Goal: Transaction & Acquisition: Purchase product/service

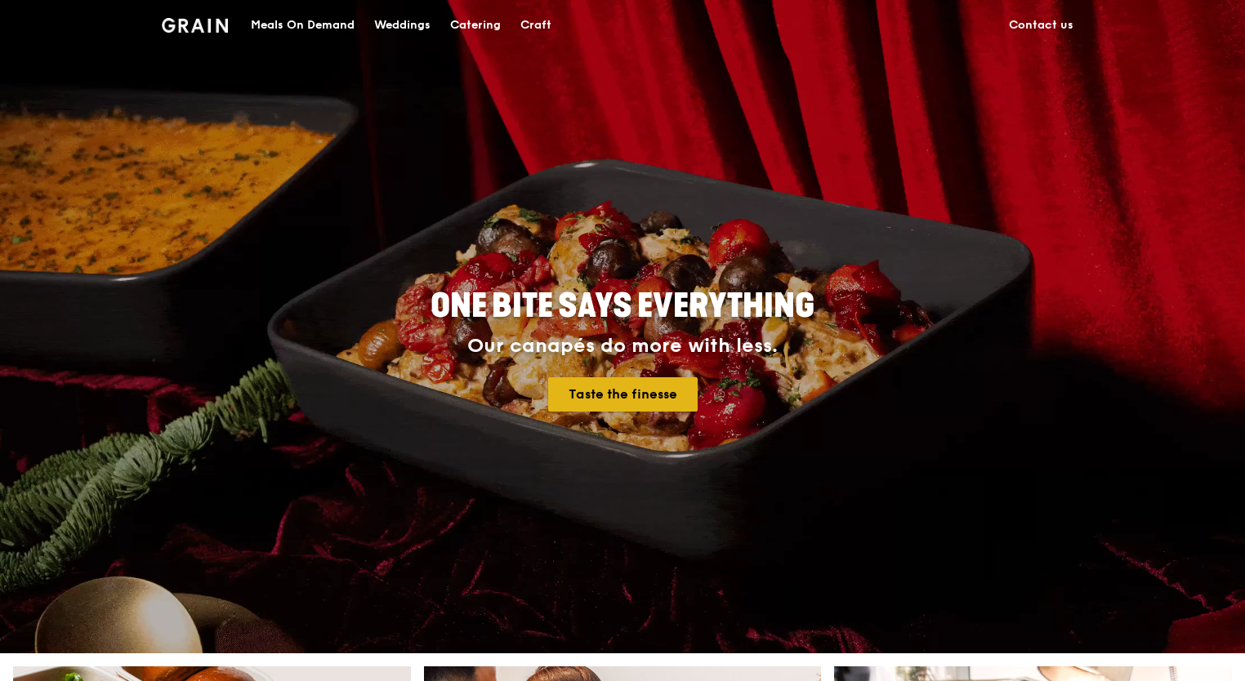
click at [622, 387] on link "Taste the finesse" at bounding box center [622, 394] width 149 height 34
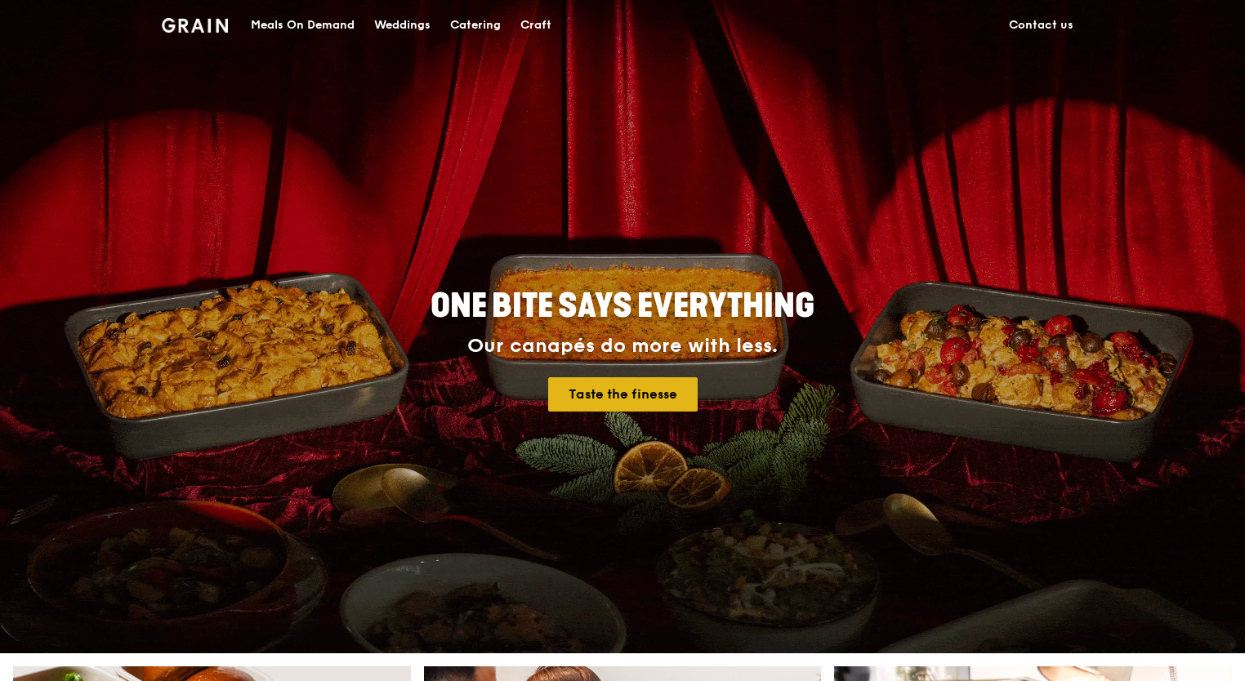
click at [611, 399] on link "Taste the finesse" at bounding box center [622, 394] width 149 height 34
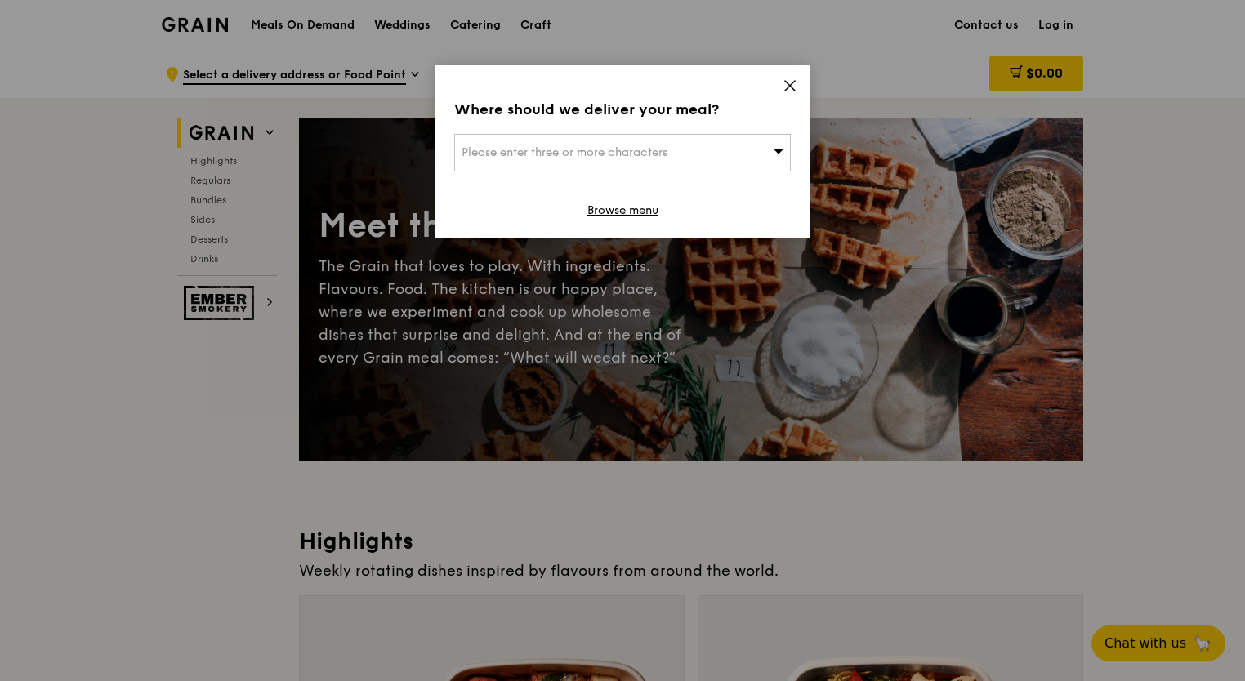
click at [788, 87] on icon at bounding box center [790, 85] width 15 height 15
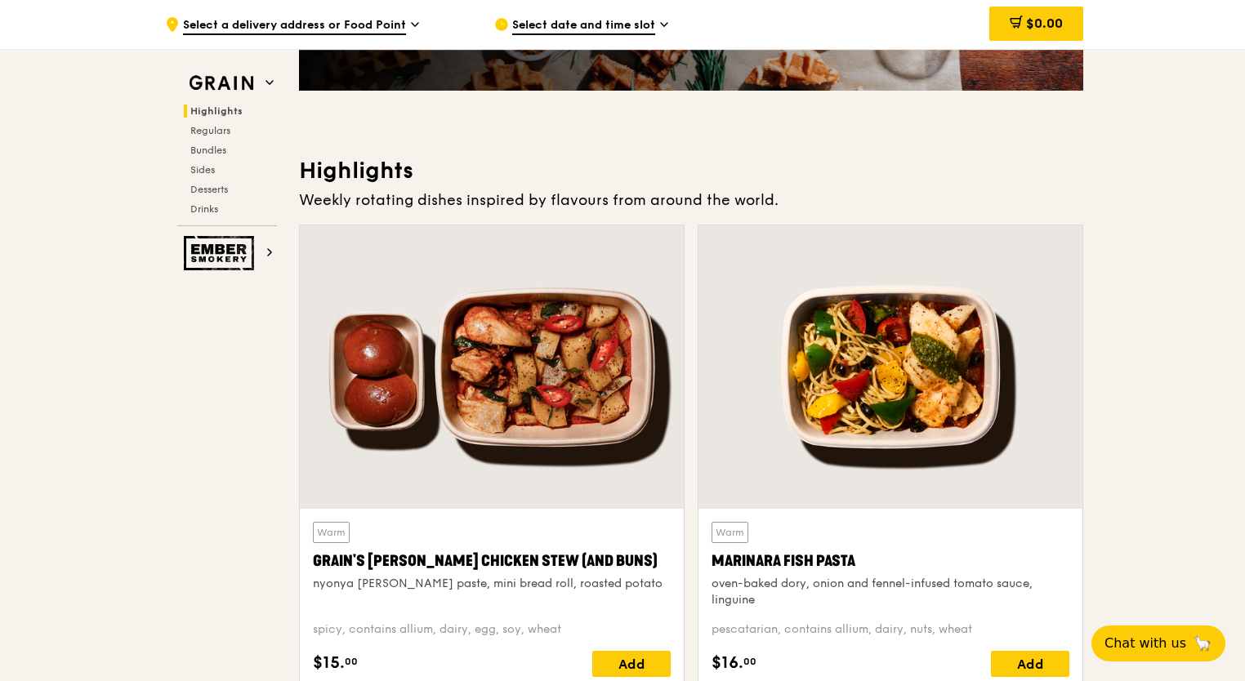
scroll to position [572, 0]
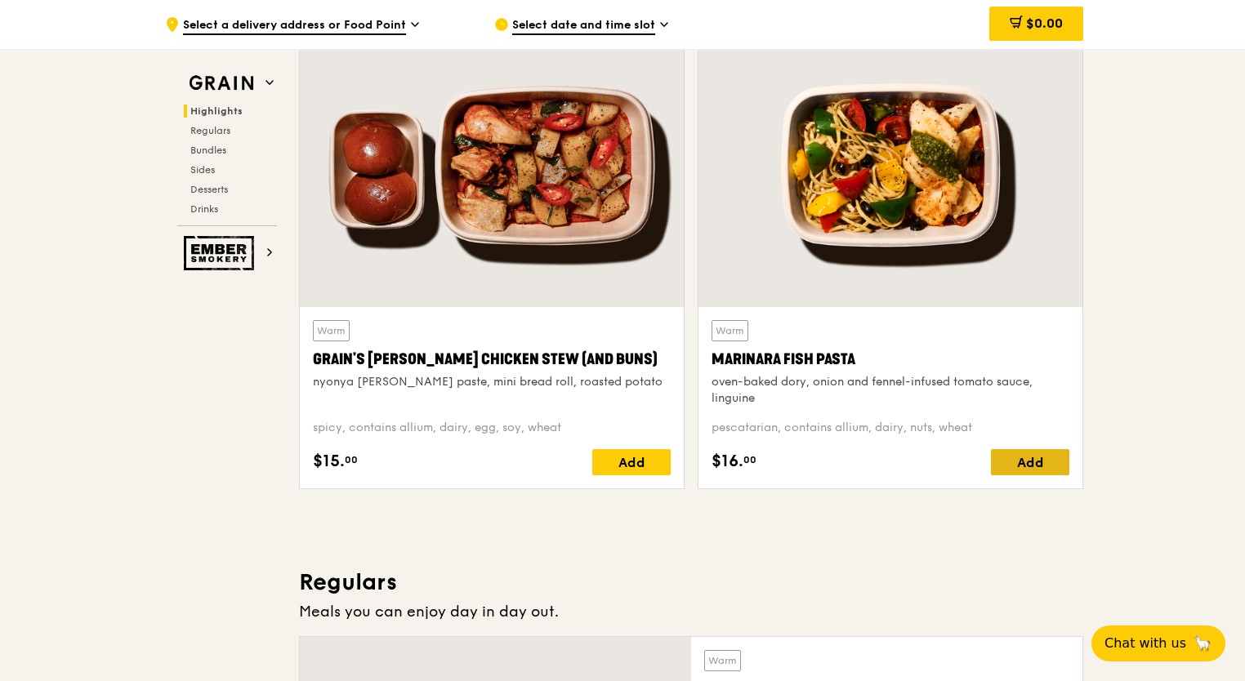
click at [1049, 460] on div "Add" at bounding box center [1030, 462] width 78 height 26
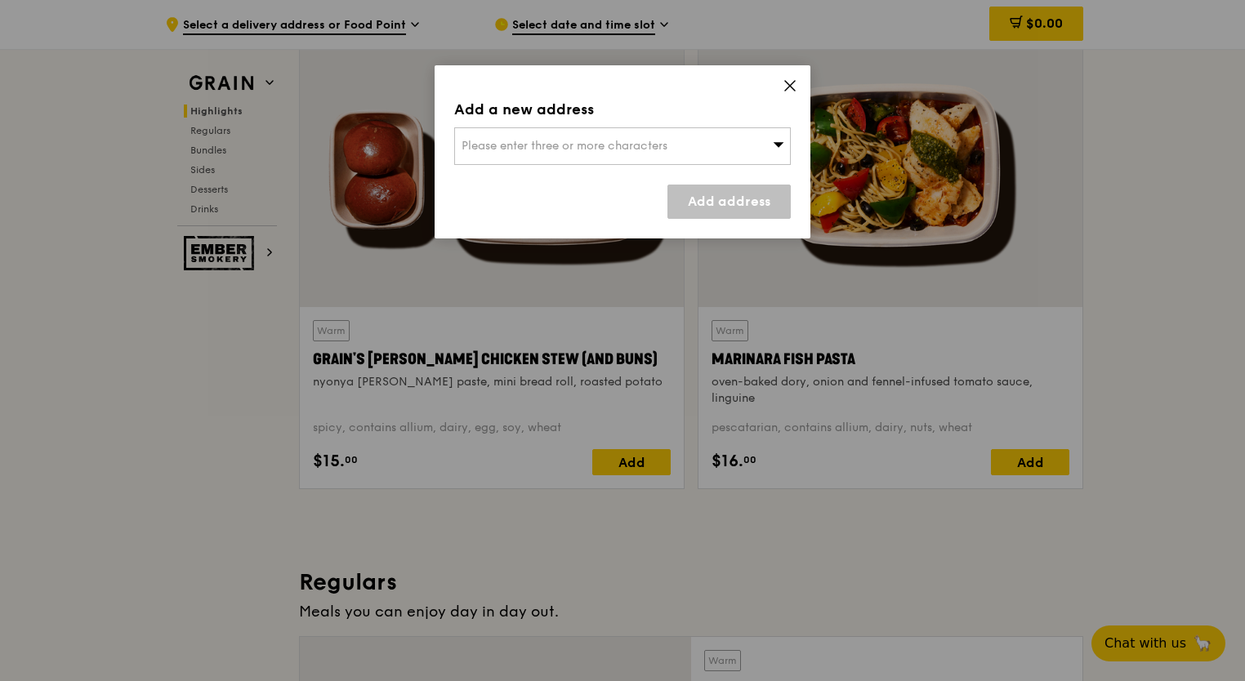
click at [771, 146] on div "Please enter three or more characters" at bounding box center [622, 146] width 337 height 38
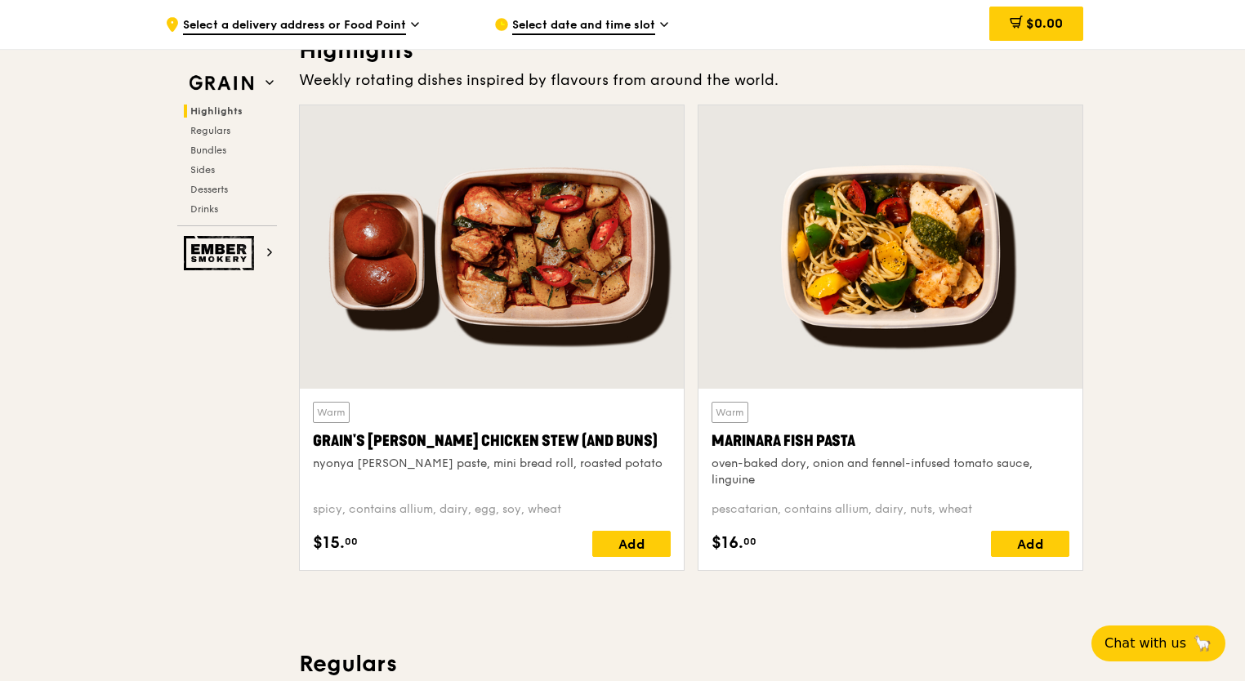
scroll to position [653, 0]
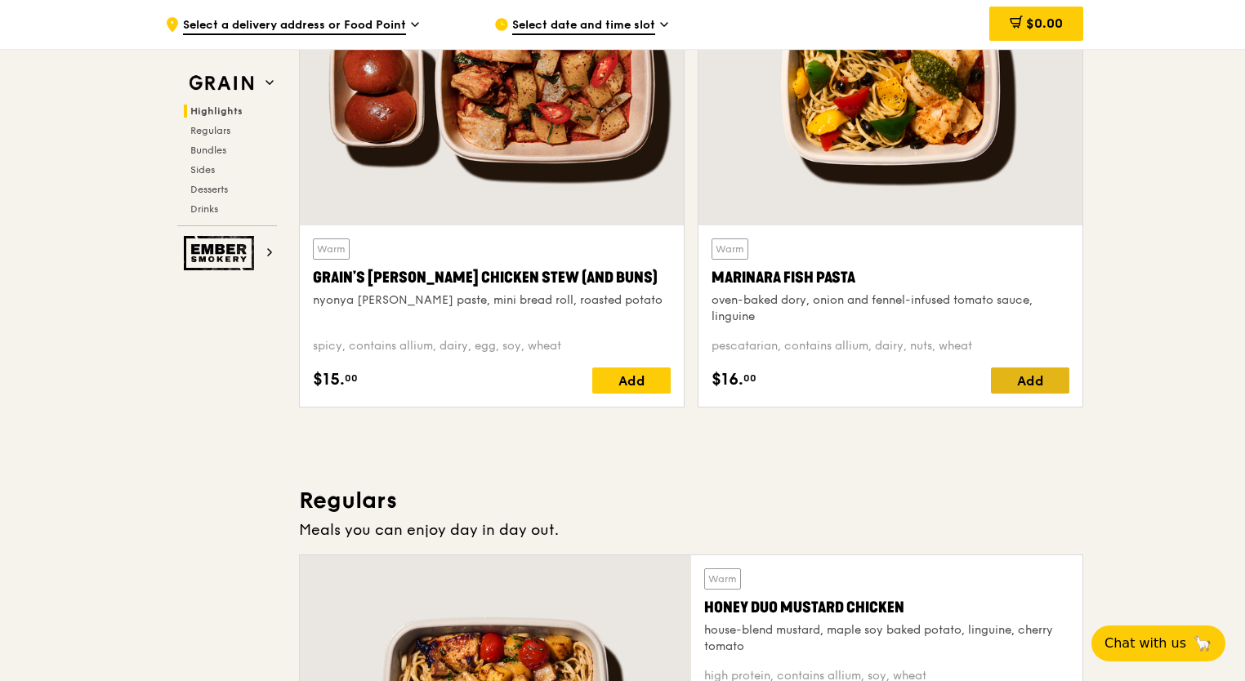
click at [1038, 374] on div "Add" at bounding box center [1030, 381] width 78 height 26
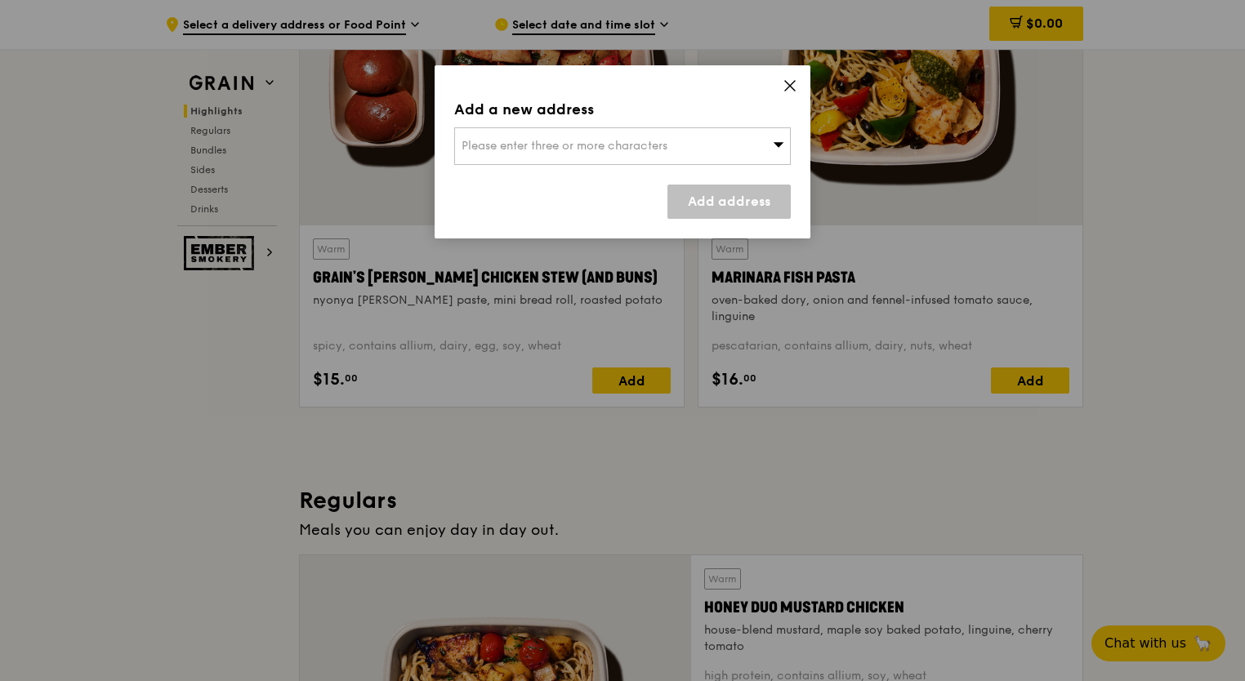
click at [565, 145] on span "Please enter three or more characters" at bounding box center [565, 146] width 206 height 14
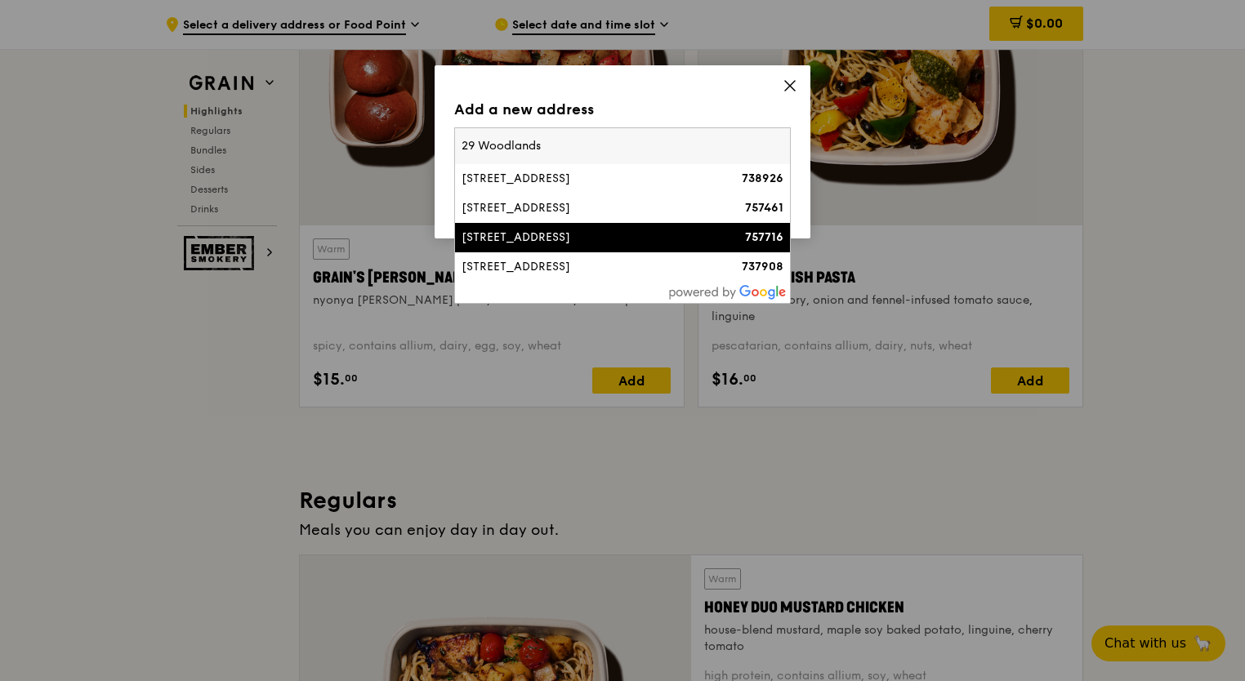
type input "29 Woodlands"
click at [541, 234] on div "[STREET_ADDRESS]" at bounding box center [583, 238] width 242 height 16
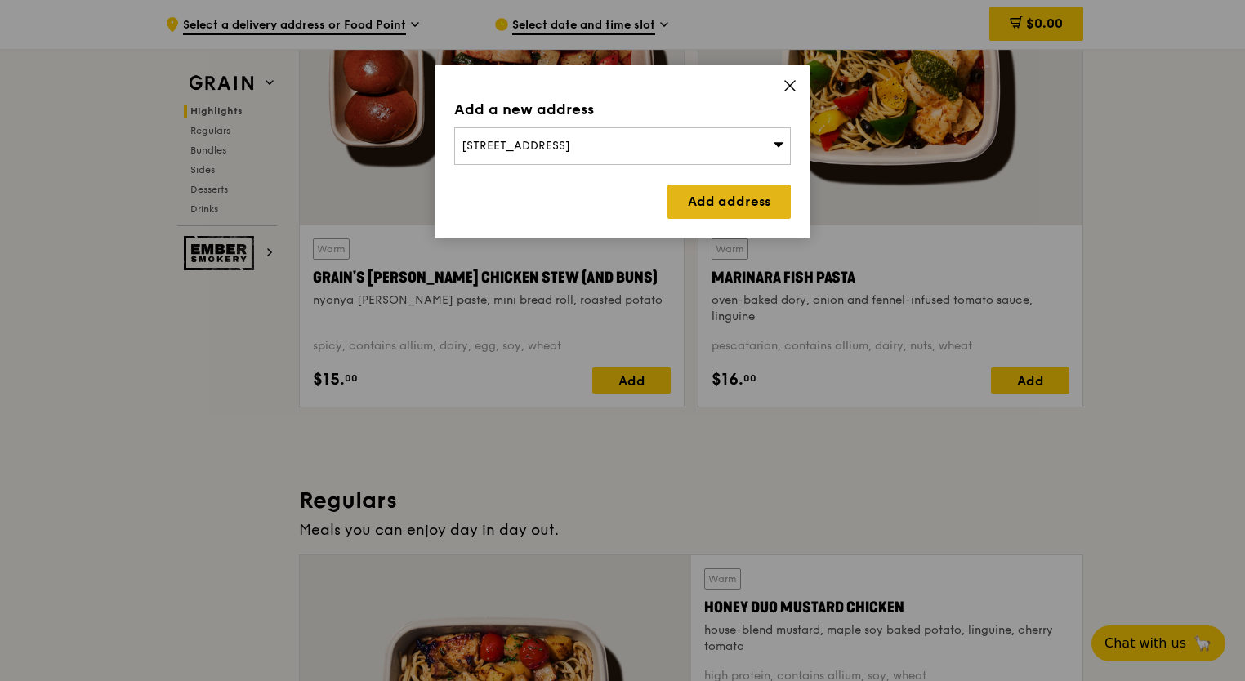
click at [734, 195] on link "Add address" at bounding box center [728, 202] width 123 height 34
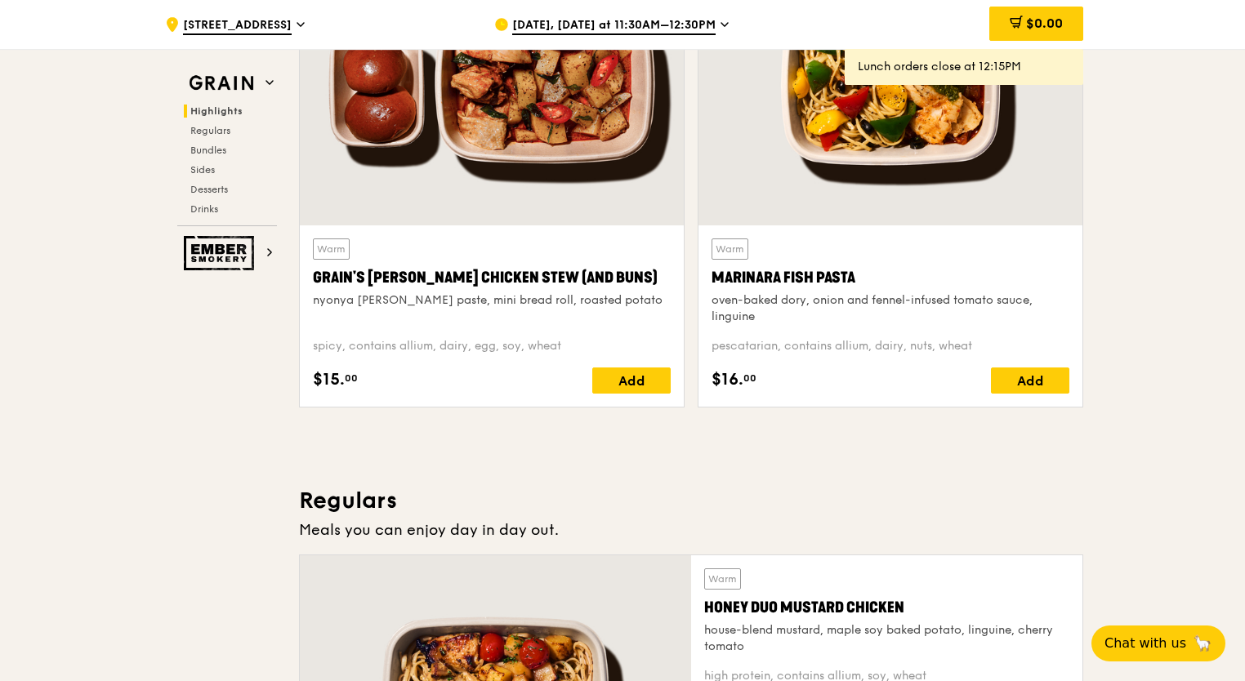
scroll to position [572, 0]
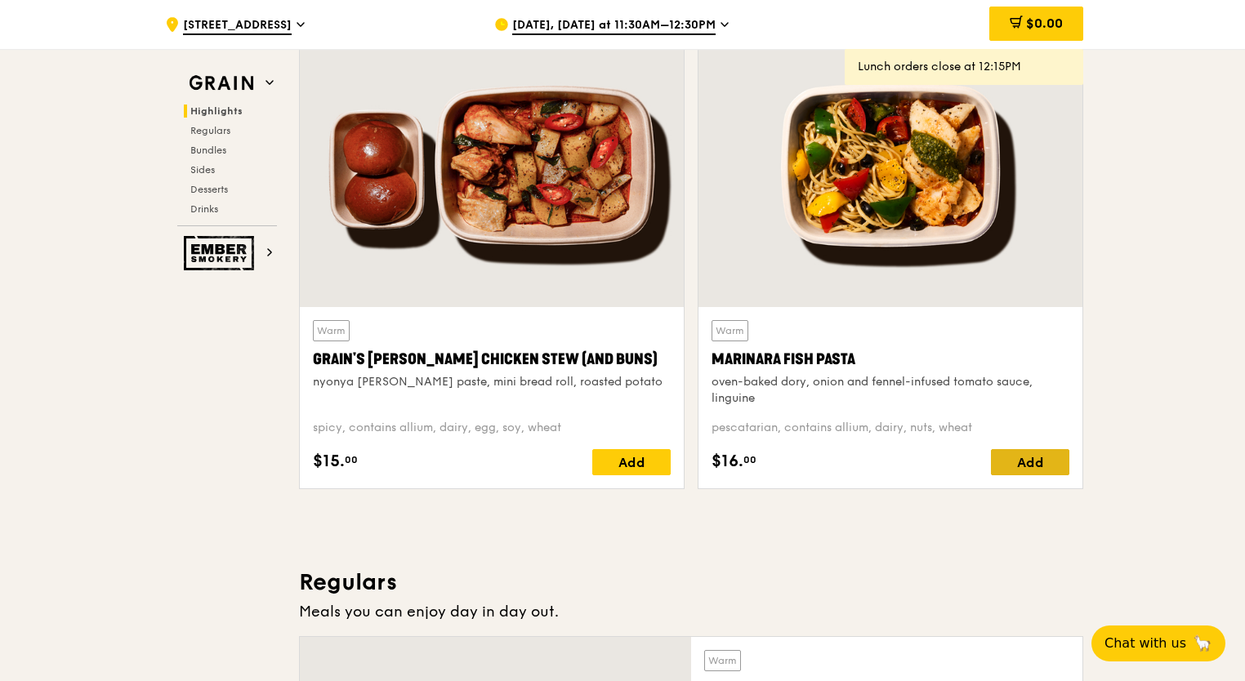
click at [1034, 466] on div "Add" at bounding box center [1030, 462] width 78 height 26
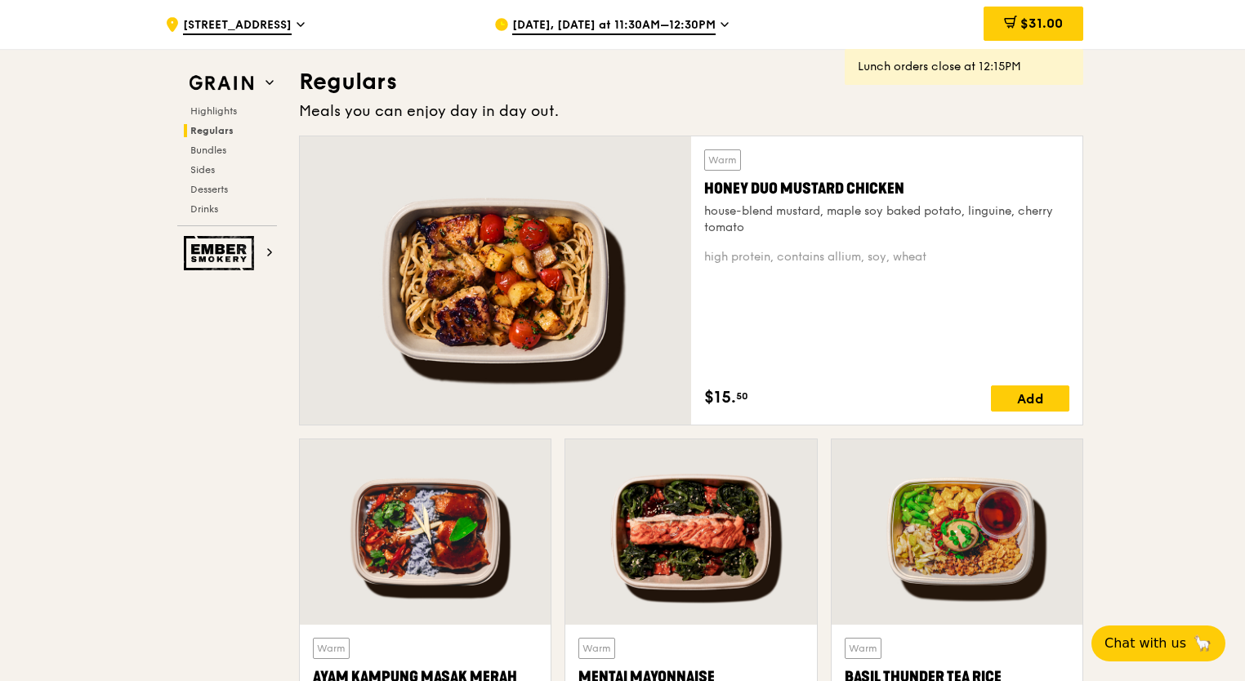
scroll to position [1144, 0]
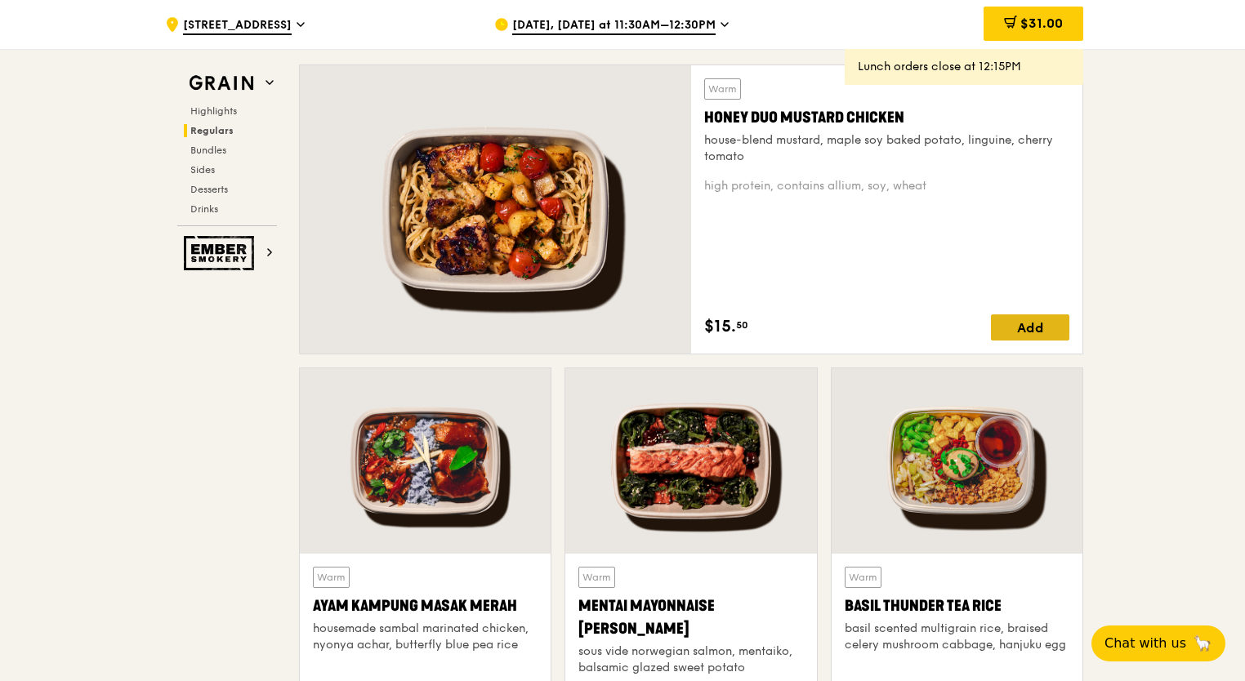
click at [1039, 332] on div "Add" at bounding box center [1030, 327] width 78 height 26
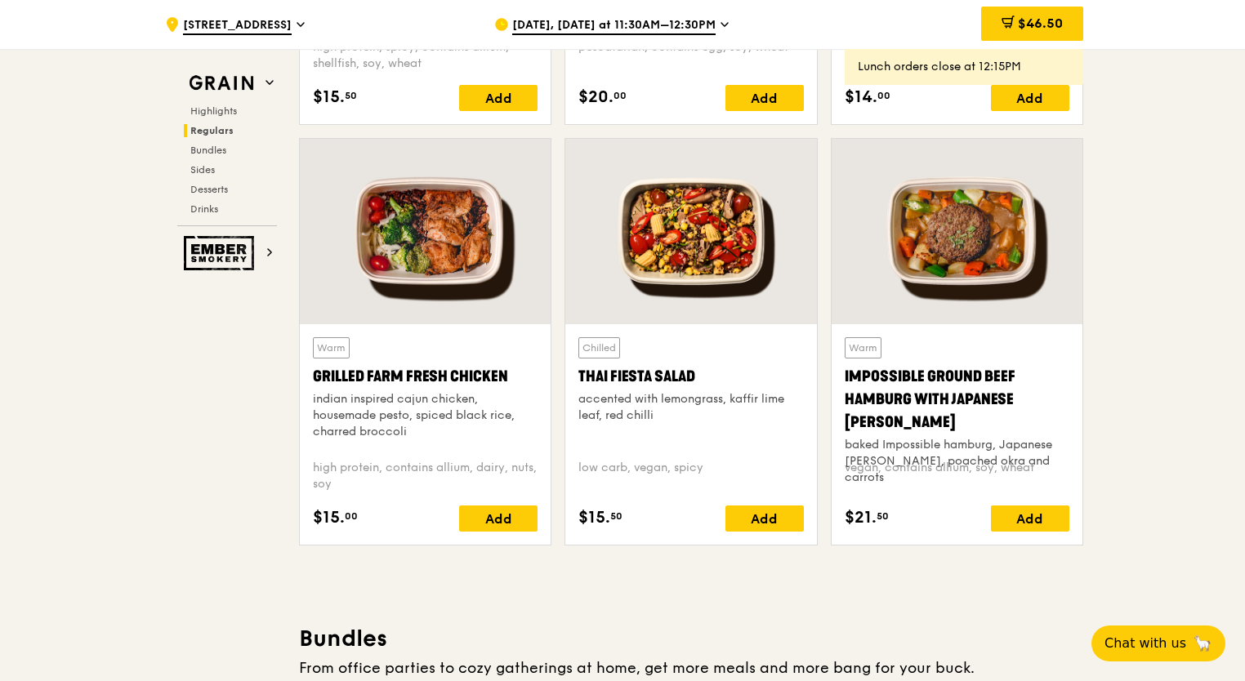
scroll to position [1797, 0]
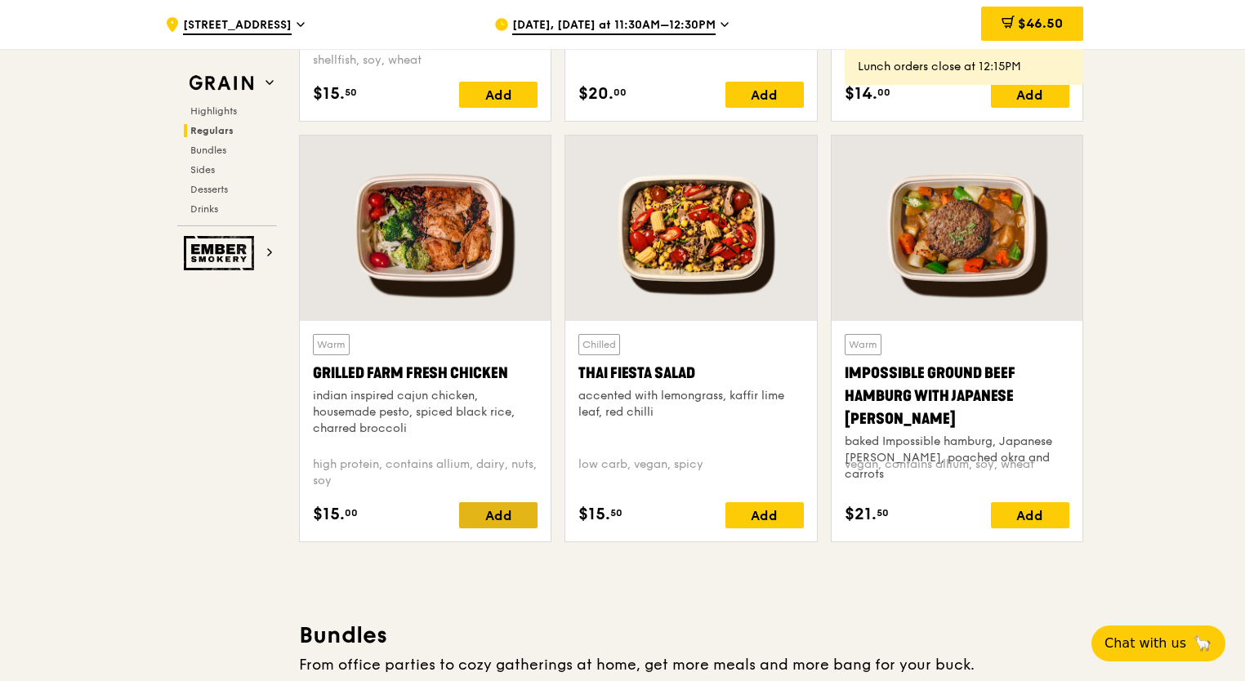
click at [506, 517] on div "Add" at bounding box center [498, 515] width 78 height 26
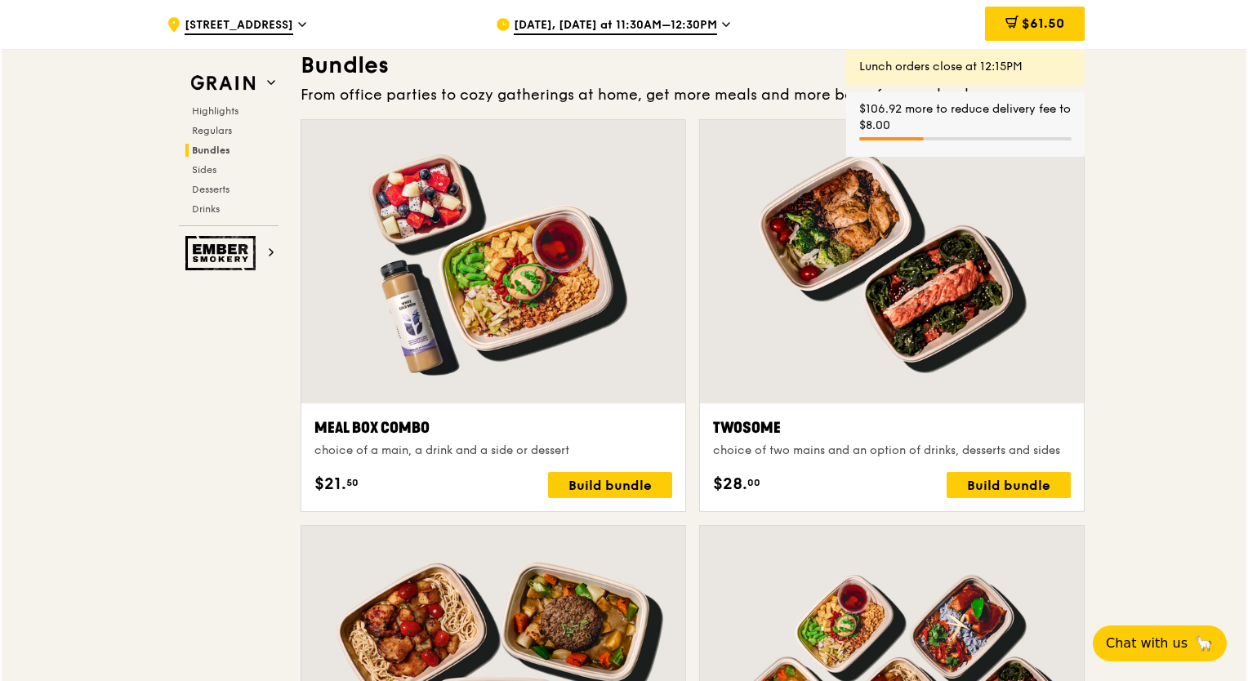
scroll to position [2369, 0]
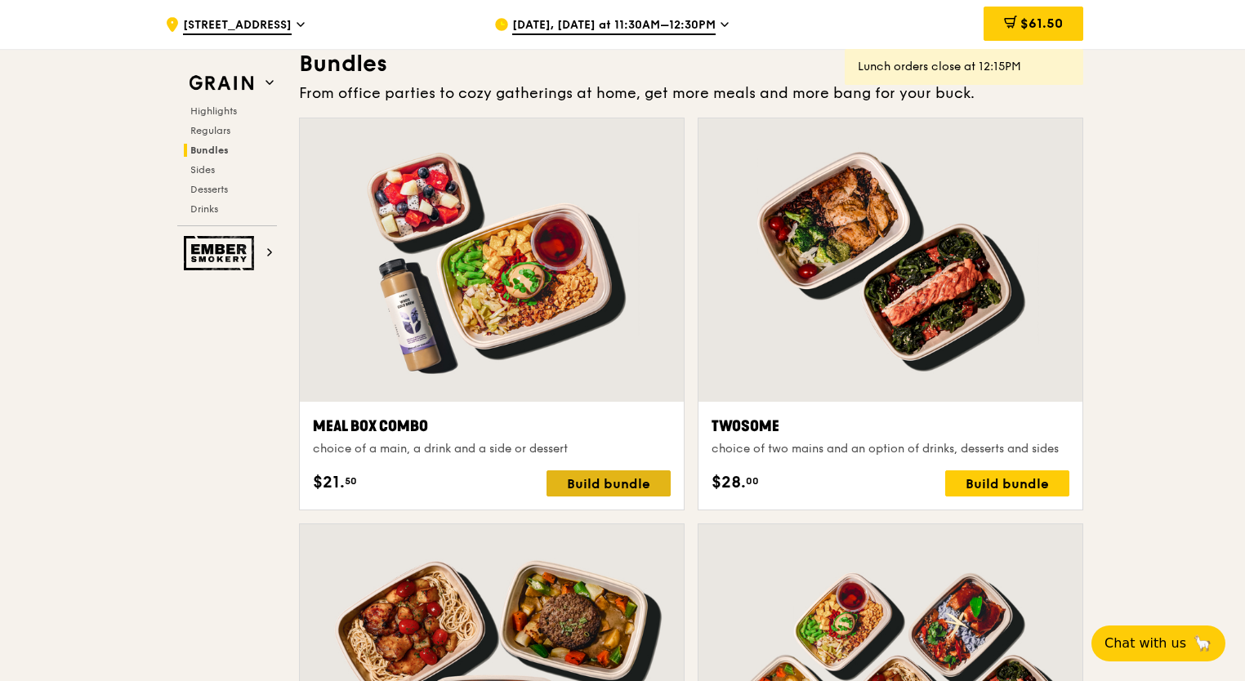
click at [585, 471] on div "Build bundle" at bounding box center [608, 484] width 124 height 26
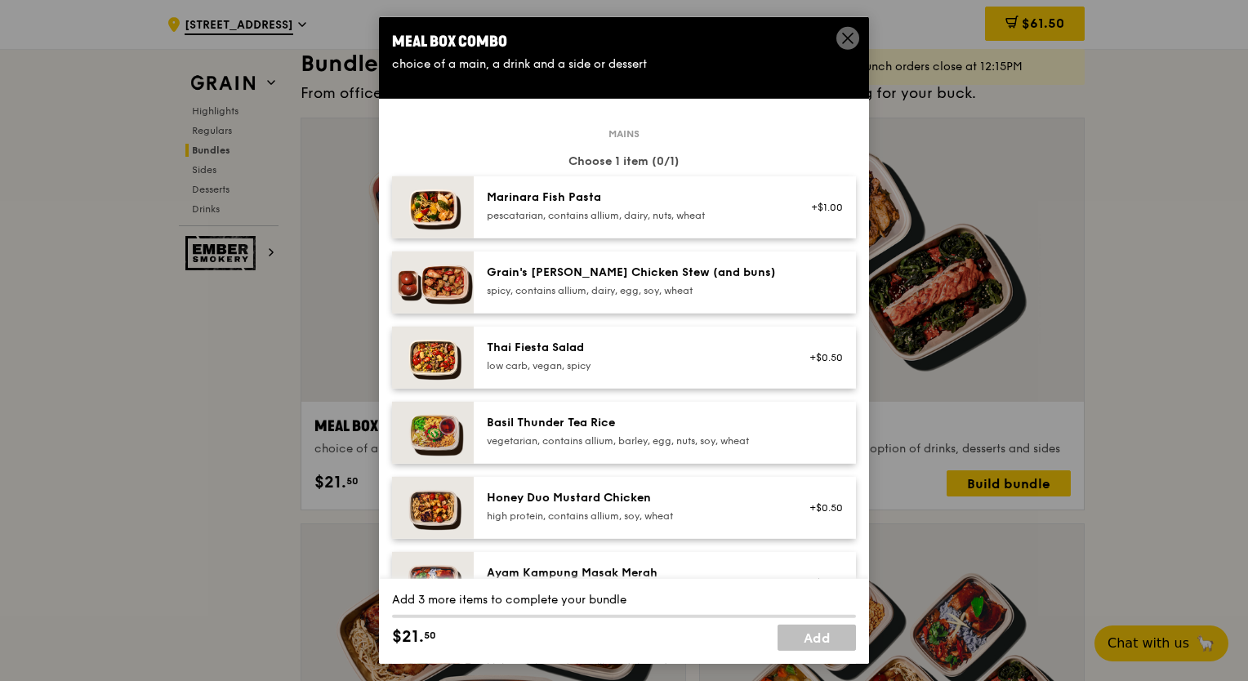
click at [748, 214] on div "pescatarian, contains allium, dairy, nuts, wheat" at bounding box center [633, 215] width 293 height 13
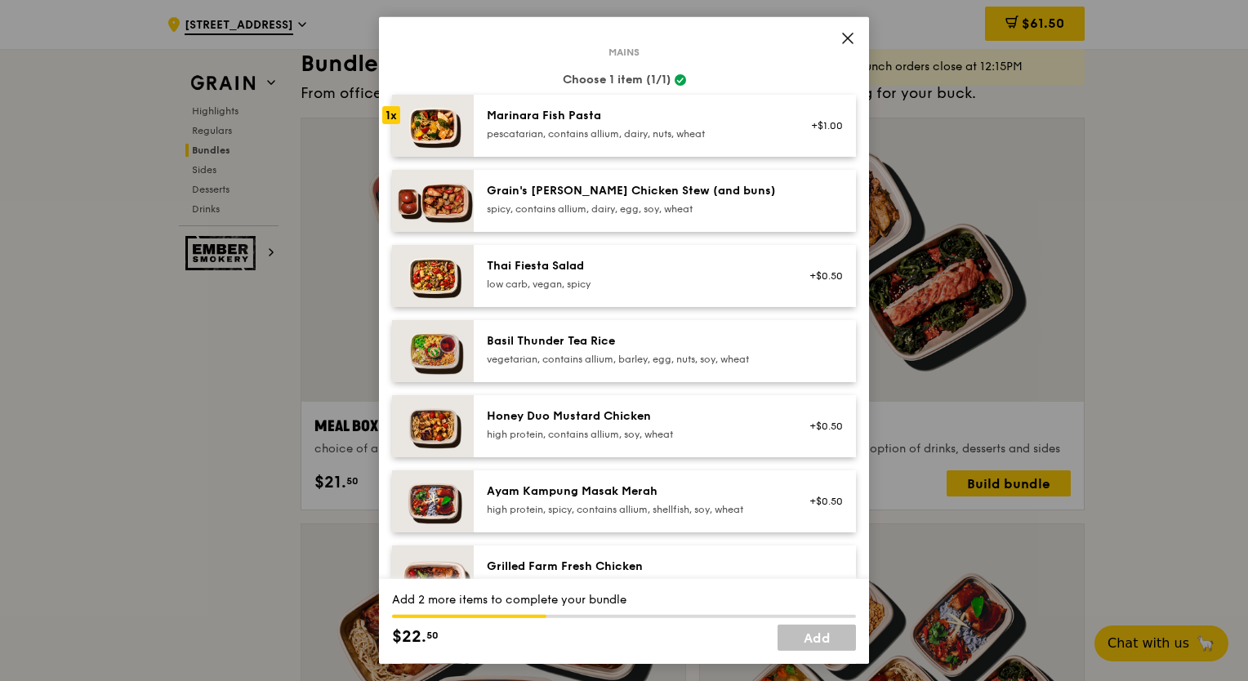
scroll to position [163, 0]
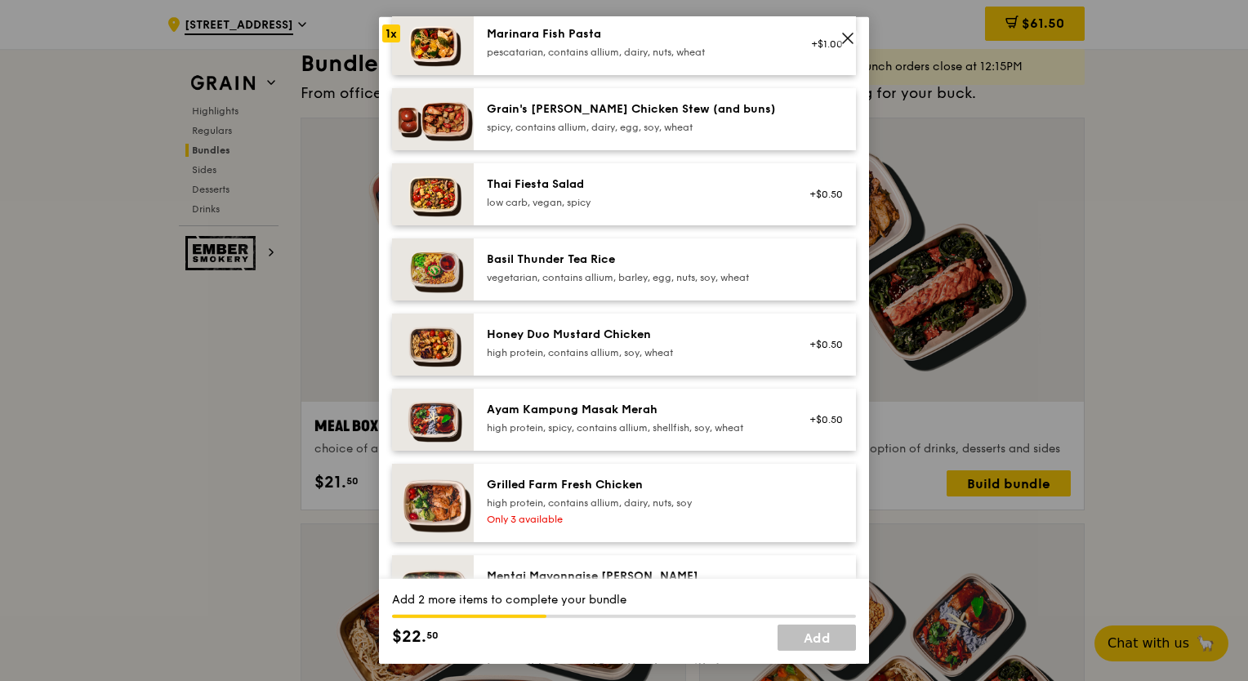
click at [761, 342] on div "Honey Duo Mustard Chicken" at bounding box center [633, 335] width 293 height 16
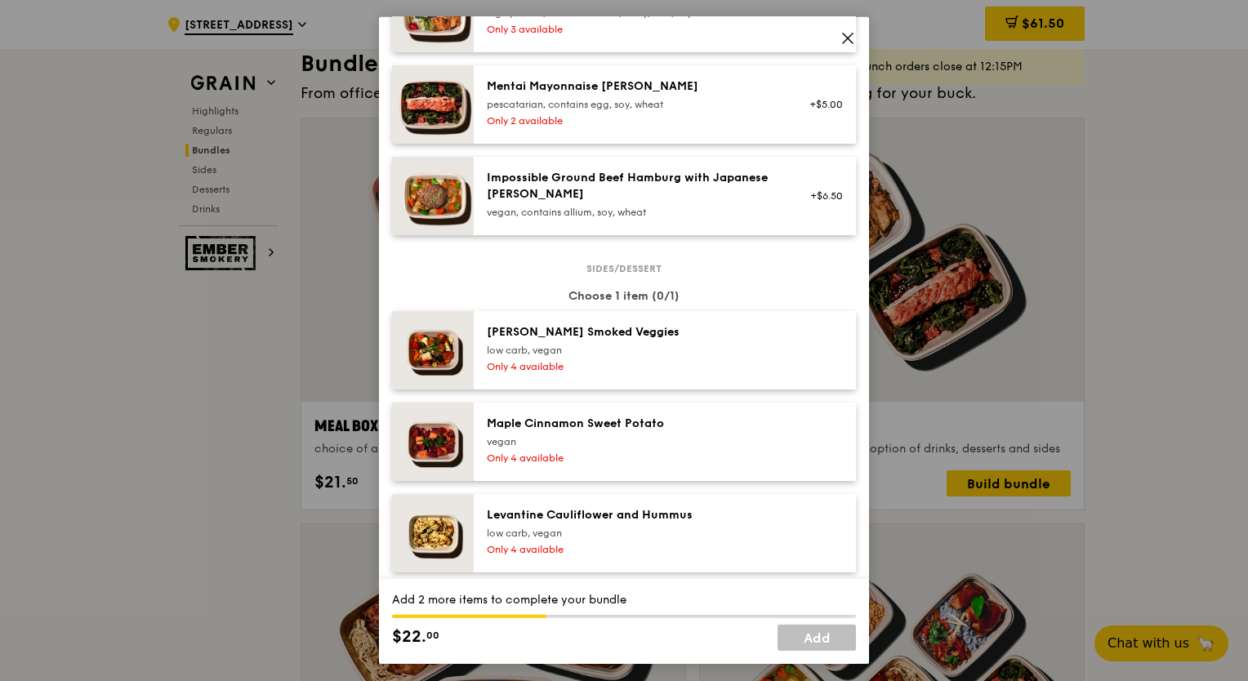
scroll to position [735, 0]
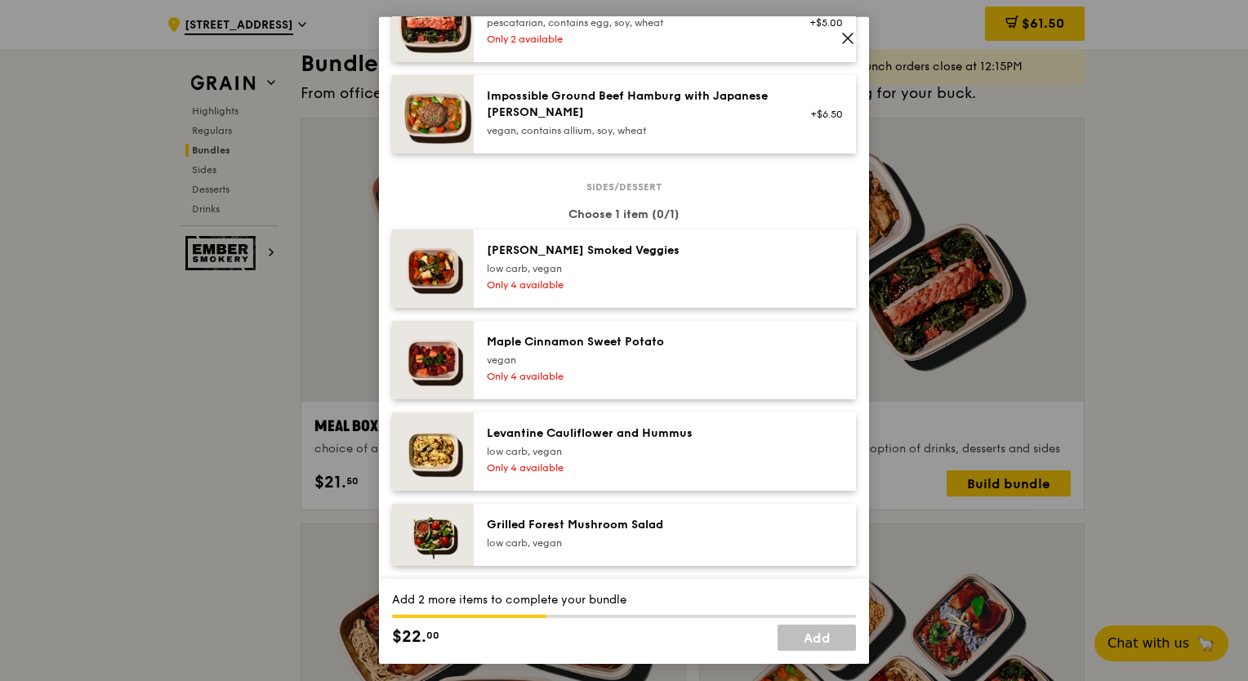
click at [703, 265] on div "low carb, vegan" at bounding box center [633, 268] width 293 height 13
click at [706, 351] on div "Maple Cinnamon Sweet Potato [GEOGRAPHIC_DATA]" at bounding box center [633, 350] width 293 height 33
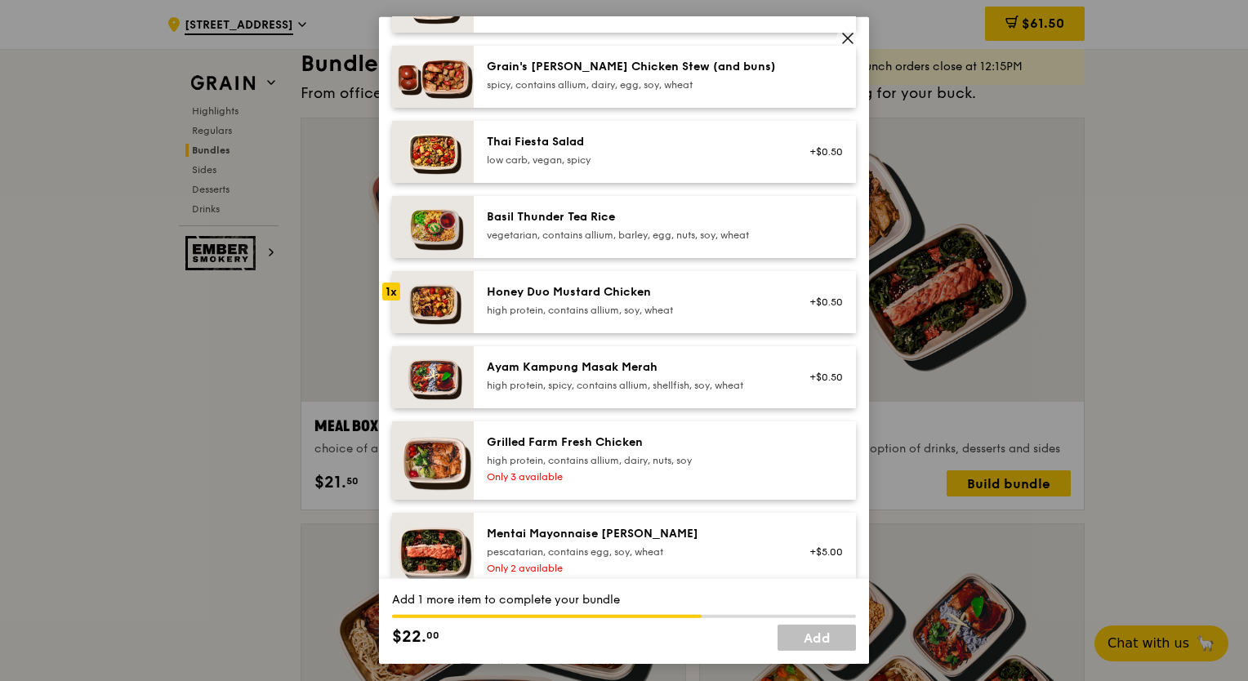
scroll to position [0, 0]
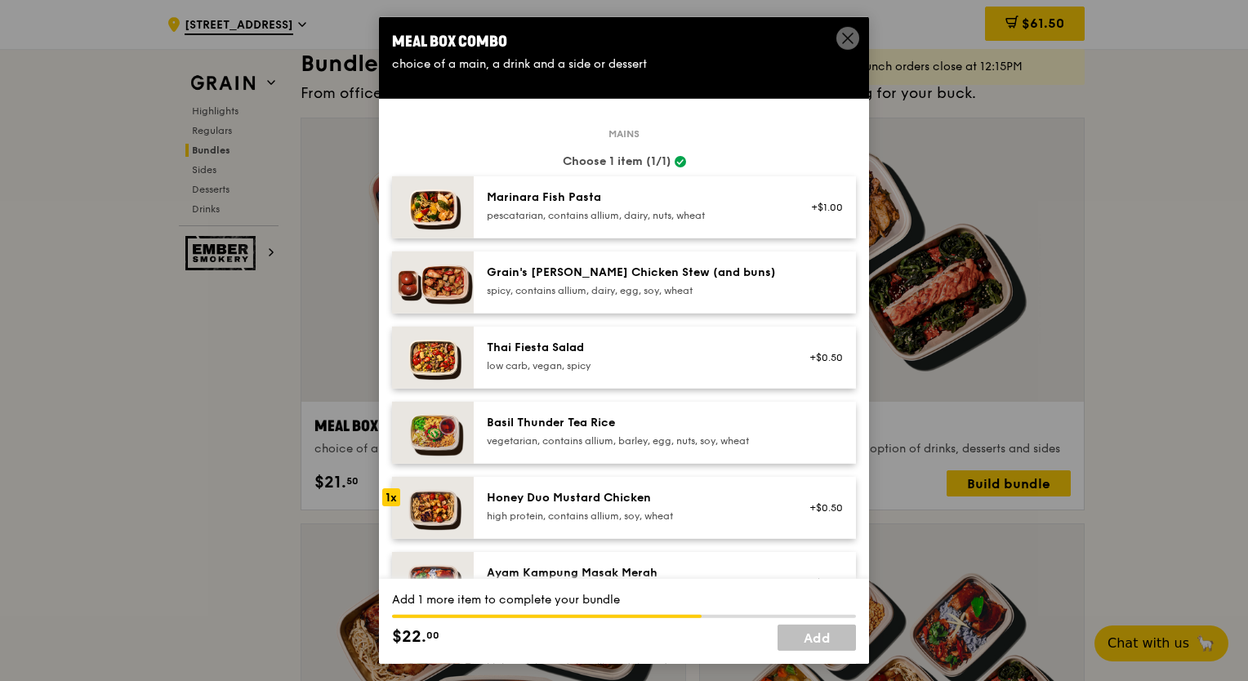
click at [855, 37] on span at bounding box center [847, 38] width 23 height 23
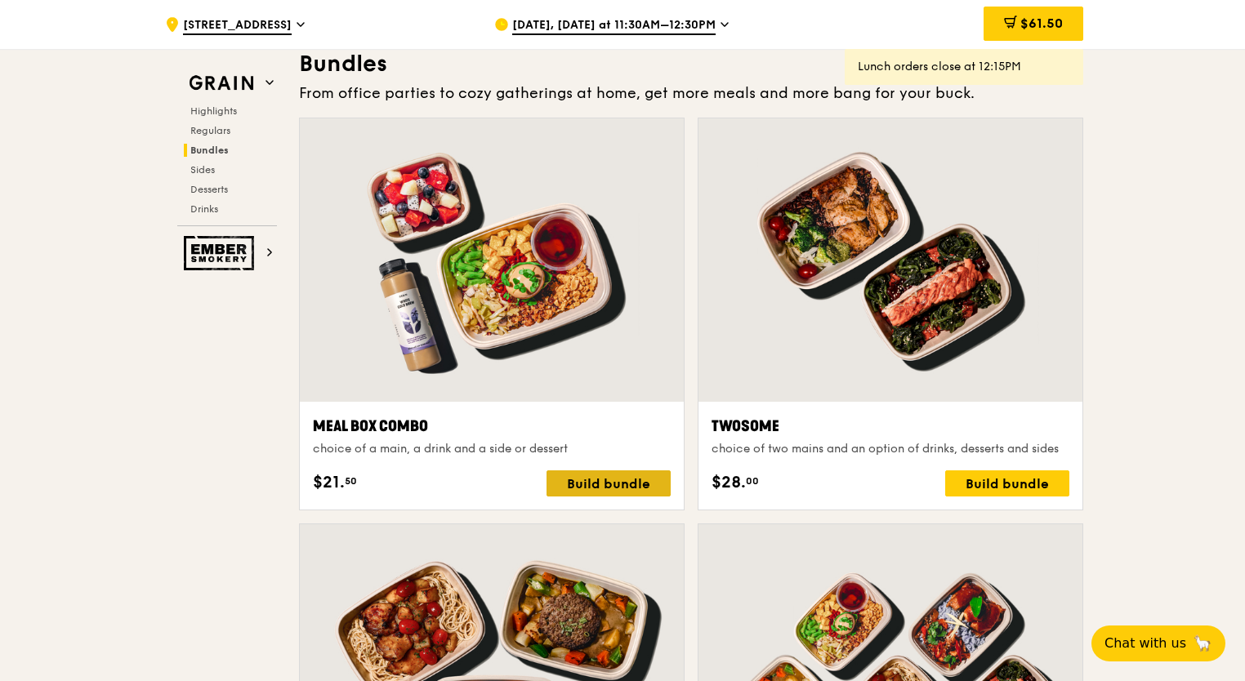
click at [595, 479] on div "Build bundle" at bounding box center [608, 484] width 124 height 26
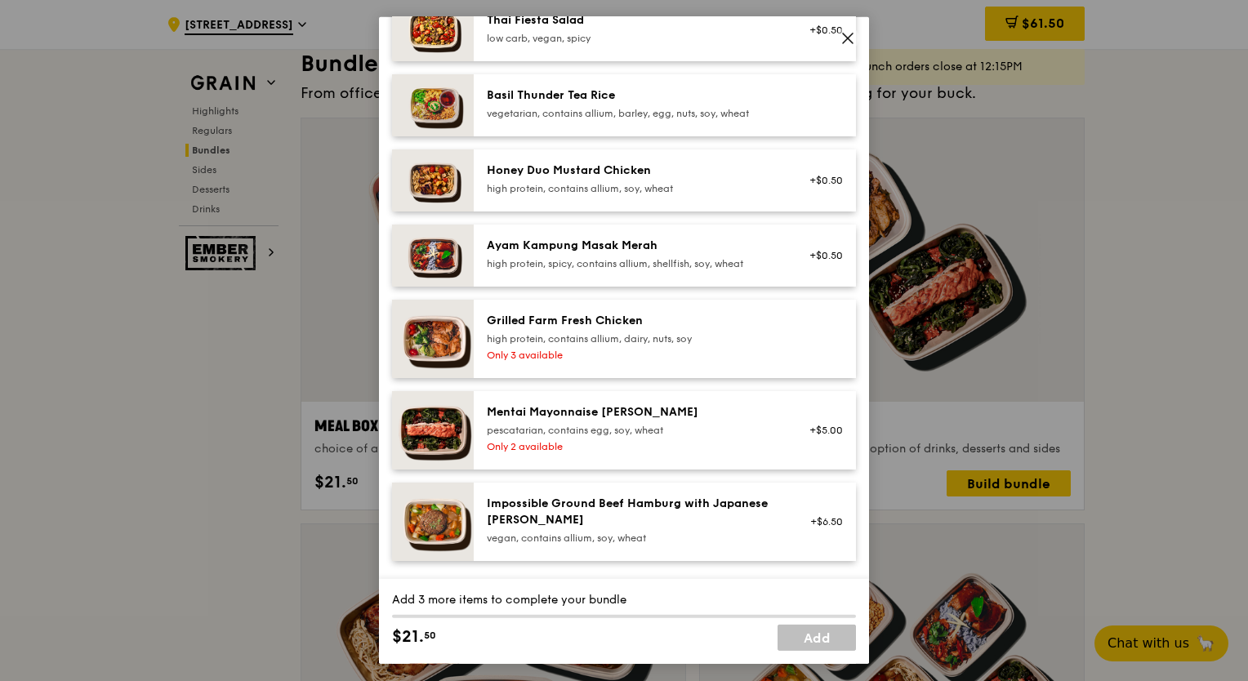
scroll to position [327, 0]
click at [437, 332] on img at bounding box center [433, 340] width 82 height 78
click at [391, 314] on div "1x" at bounding box center [391, 321] width 18 height 18
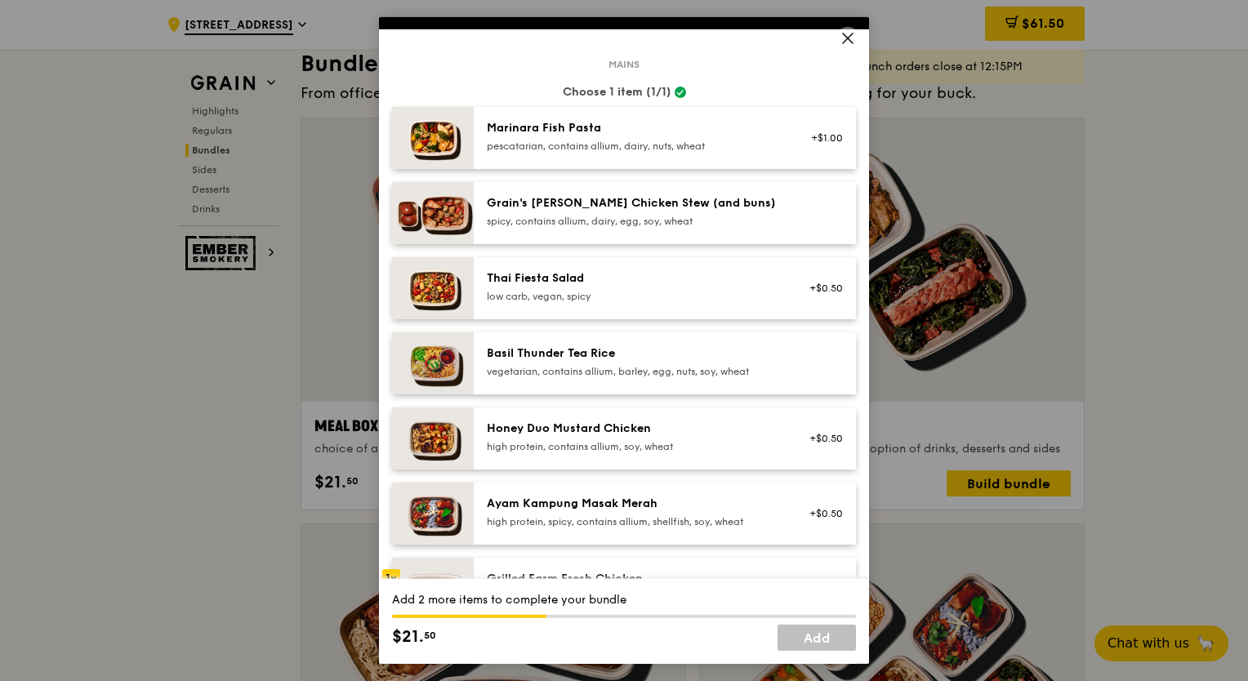
scroll to position [0, 0]
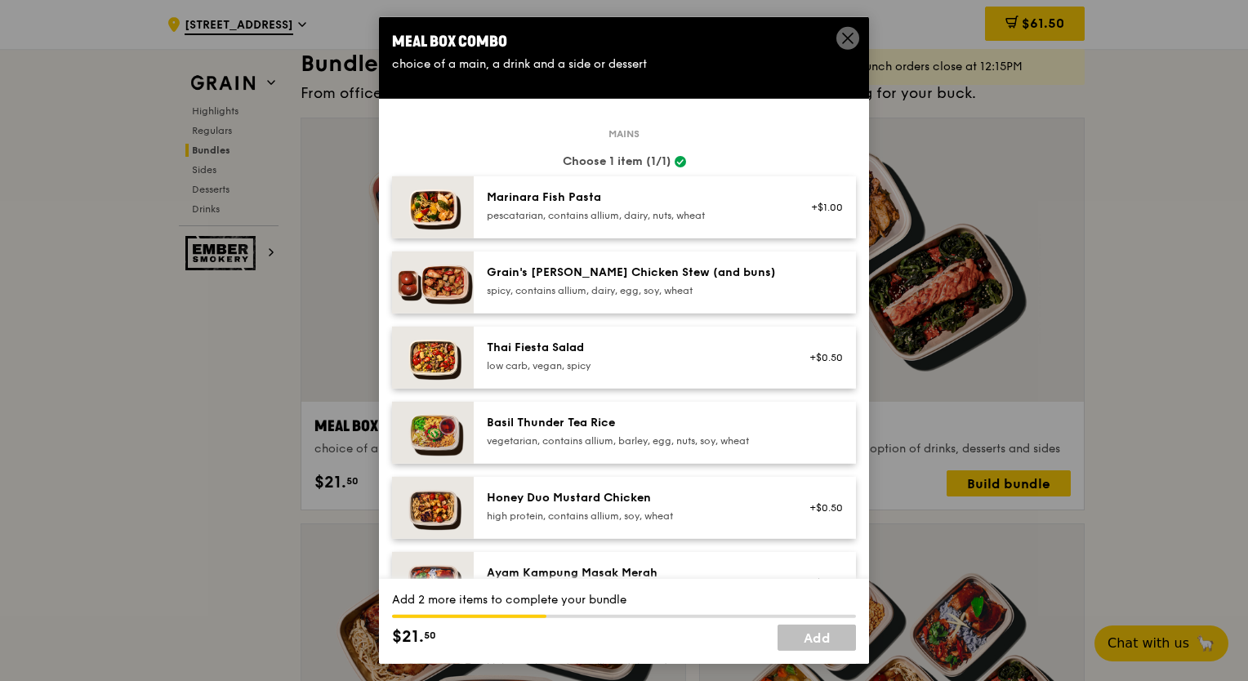
click at [416, 214] on img at bounding box center [433, 207] width 82 height 62
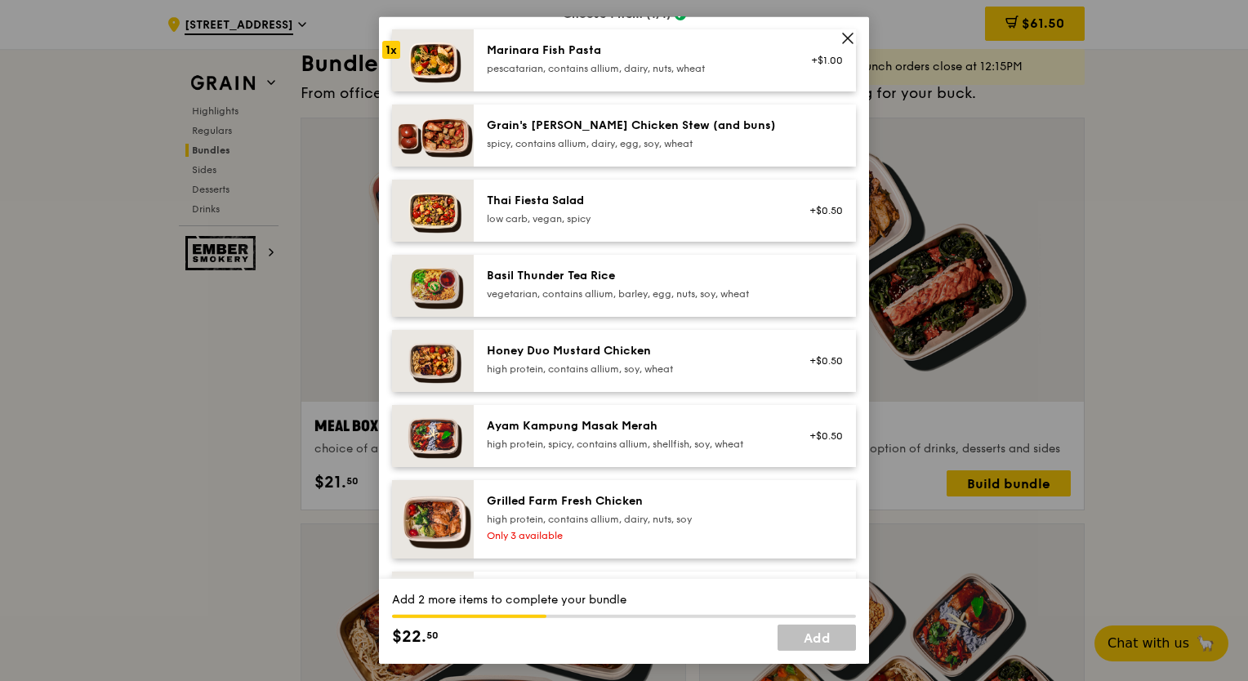
scroll to position [82, 0]
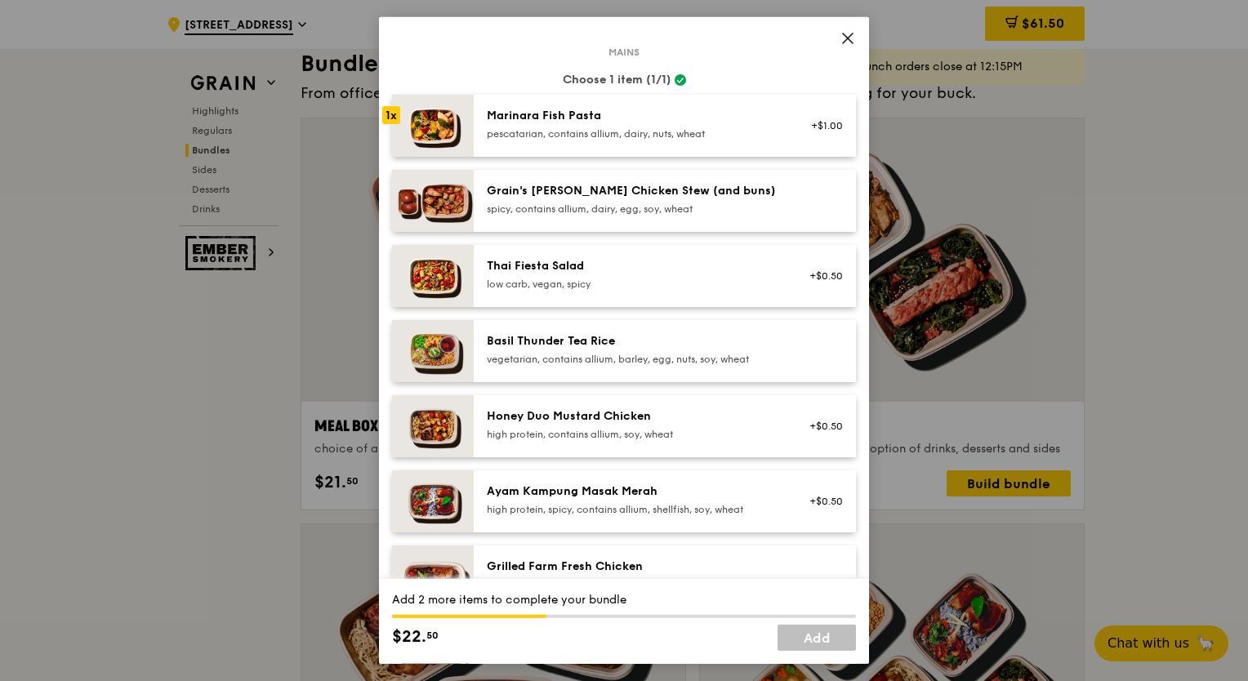
click at [599, 425] on div "Honey Duo Mustard Chicken high protein, contains allium, soy, wheat" at bounding box center [633, 424] width 293 height 33
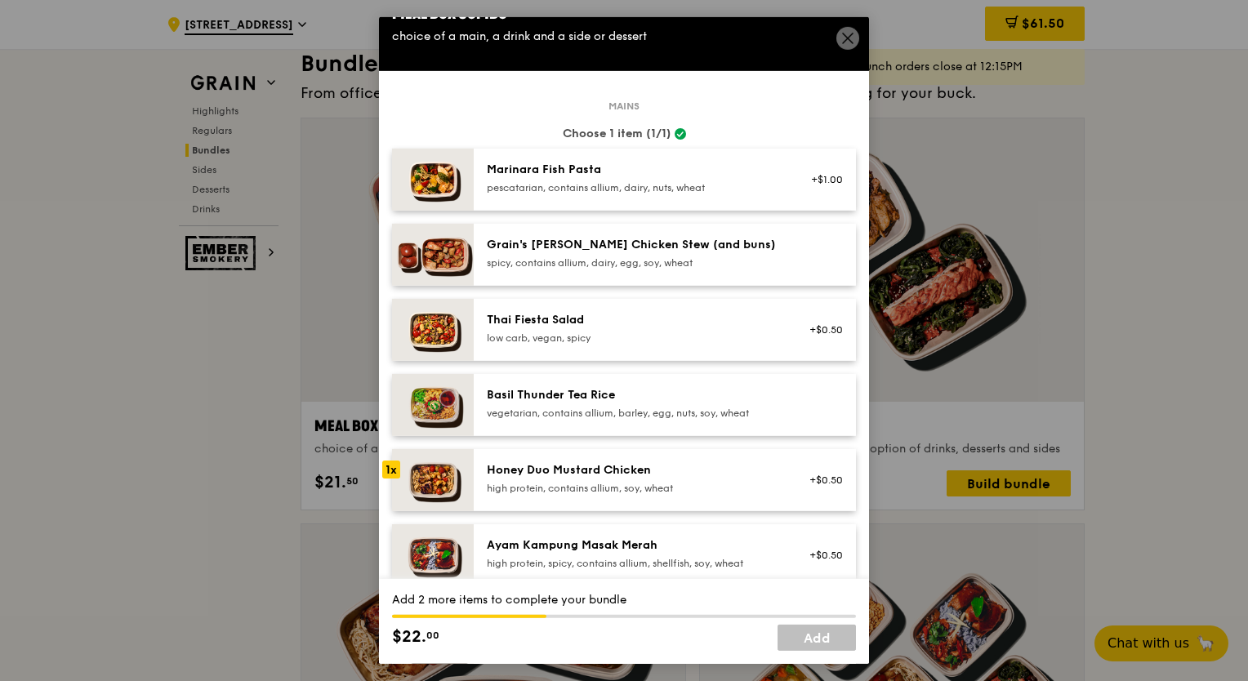
scroll to position [0, 0]
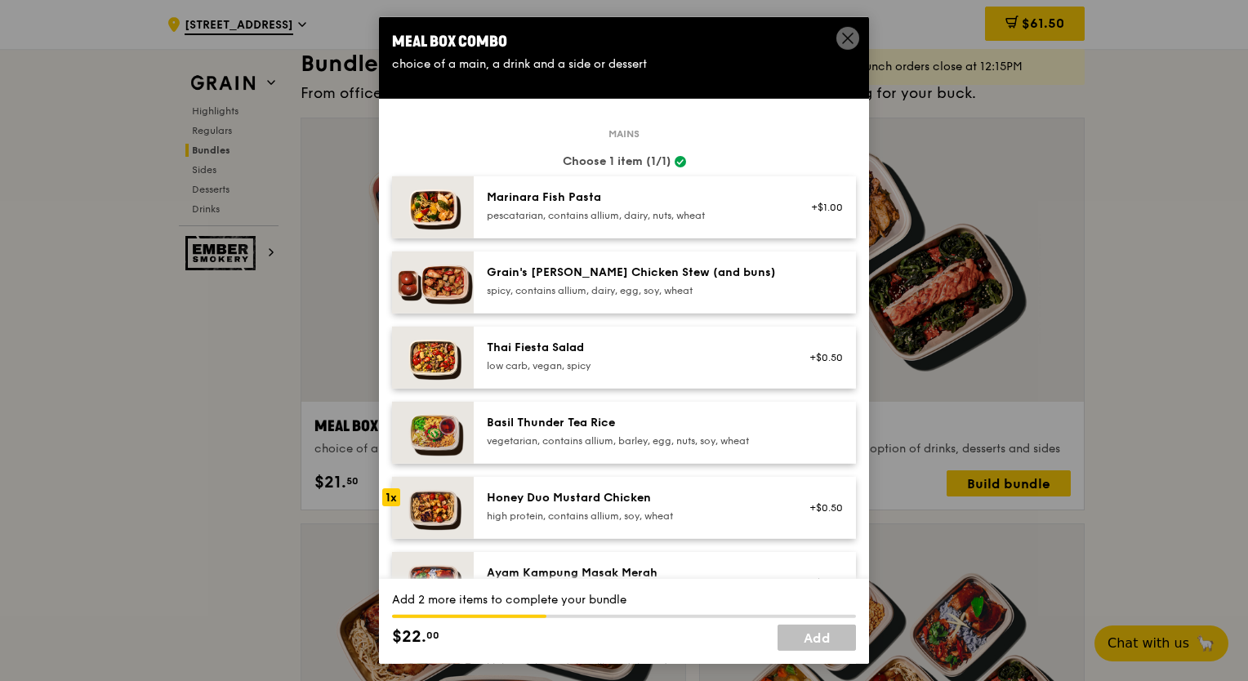
click at [426, 211] on img at bounding box center [433, 207] width 82 height 62
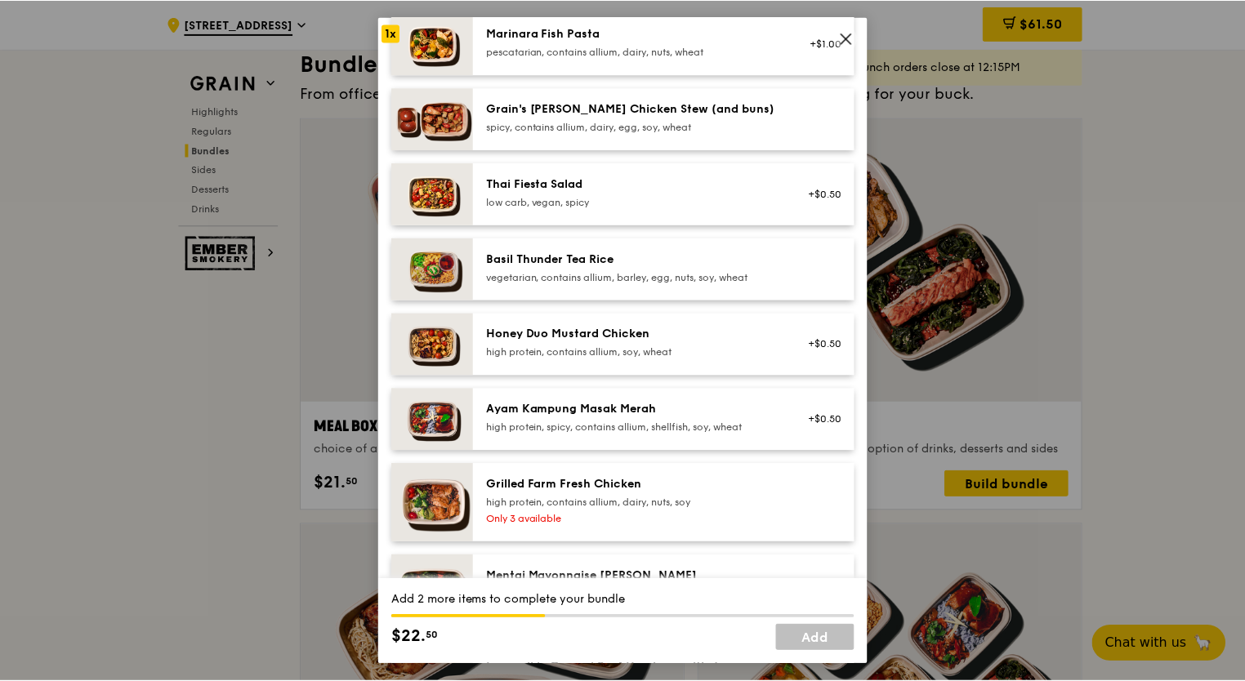
scroll to position [490, 0]
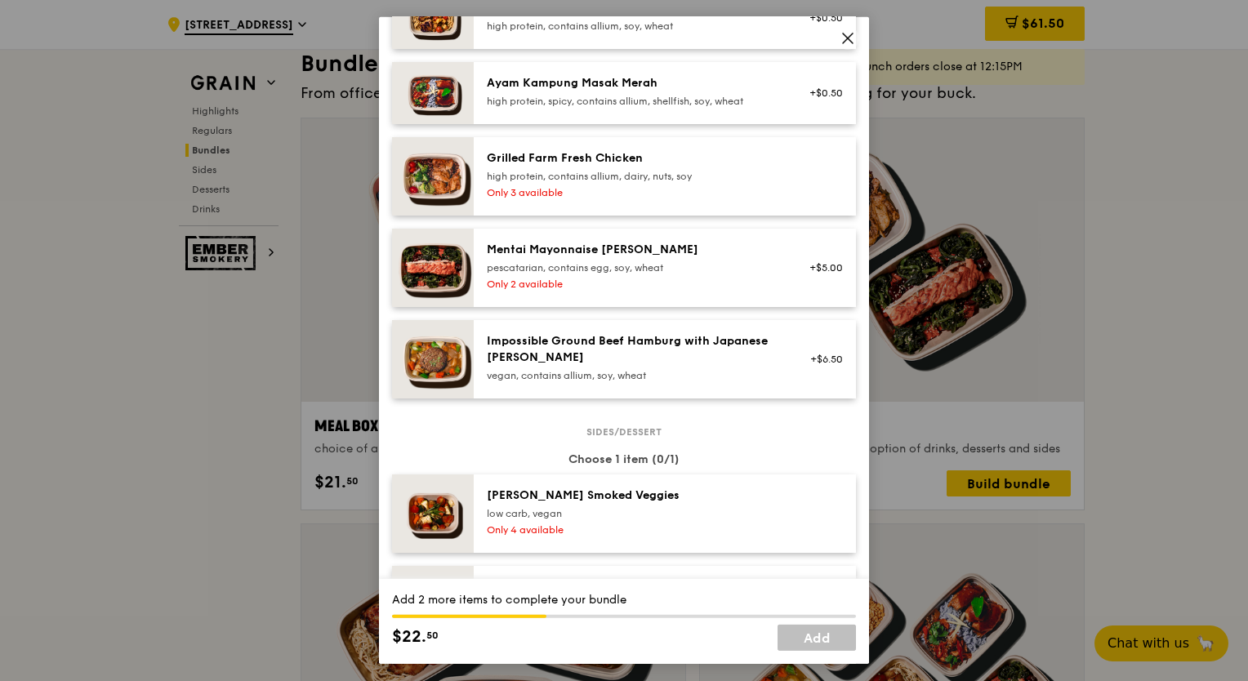
click at [846, 37] on icon at bounding box center [848, 38] width 10 height 10
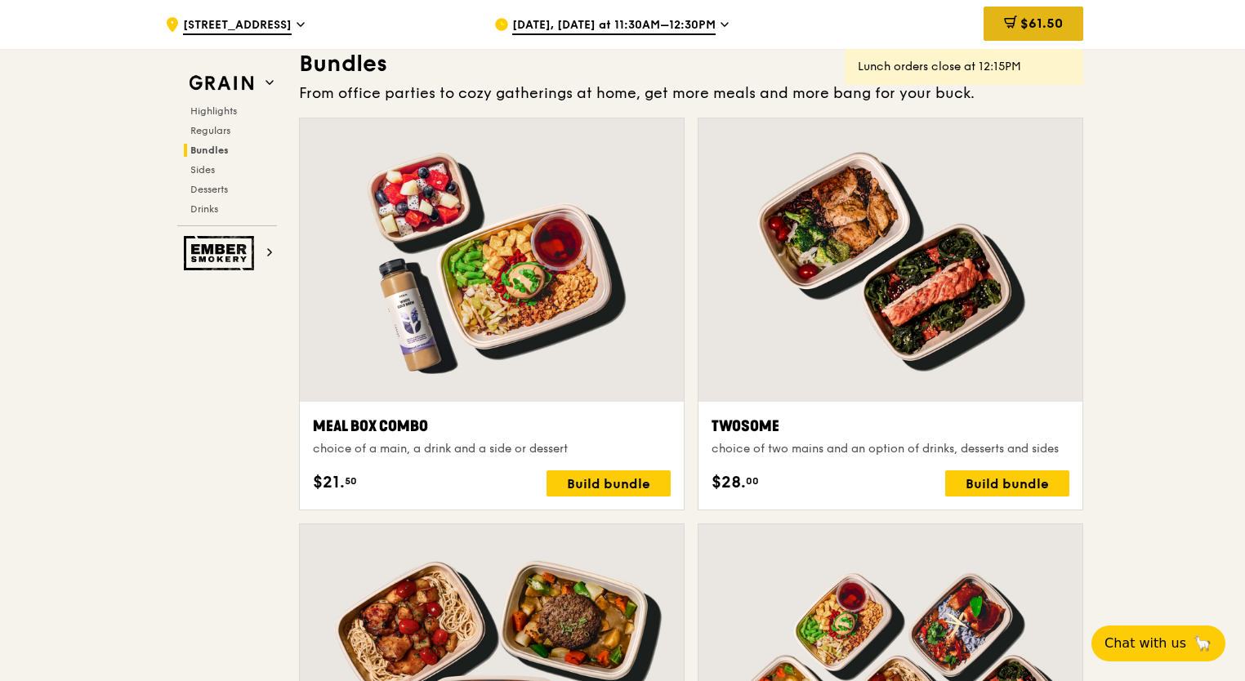
click at [1038, 18] on span "$61.50" at bounding box center [1041, 24] width 42 height 16
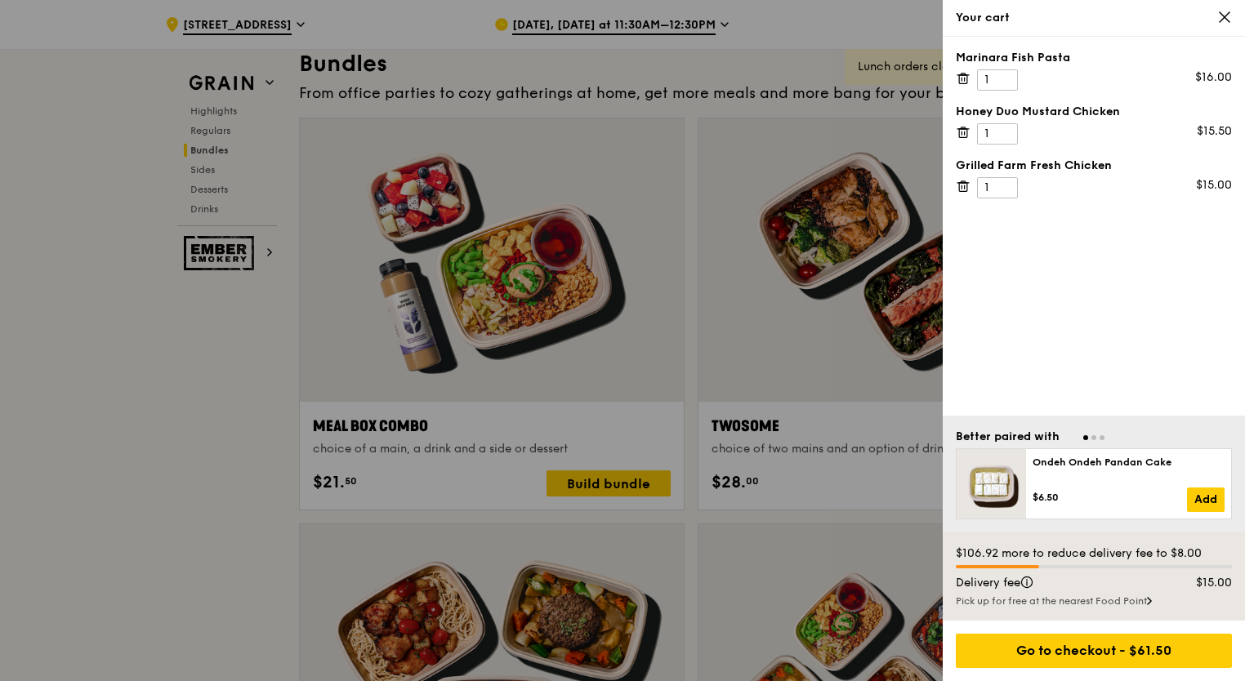
click at [961, 80] on icon at bounding box center [963, 78] width 15 height 15
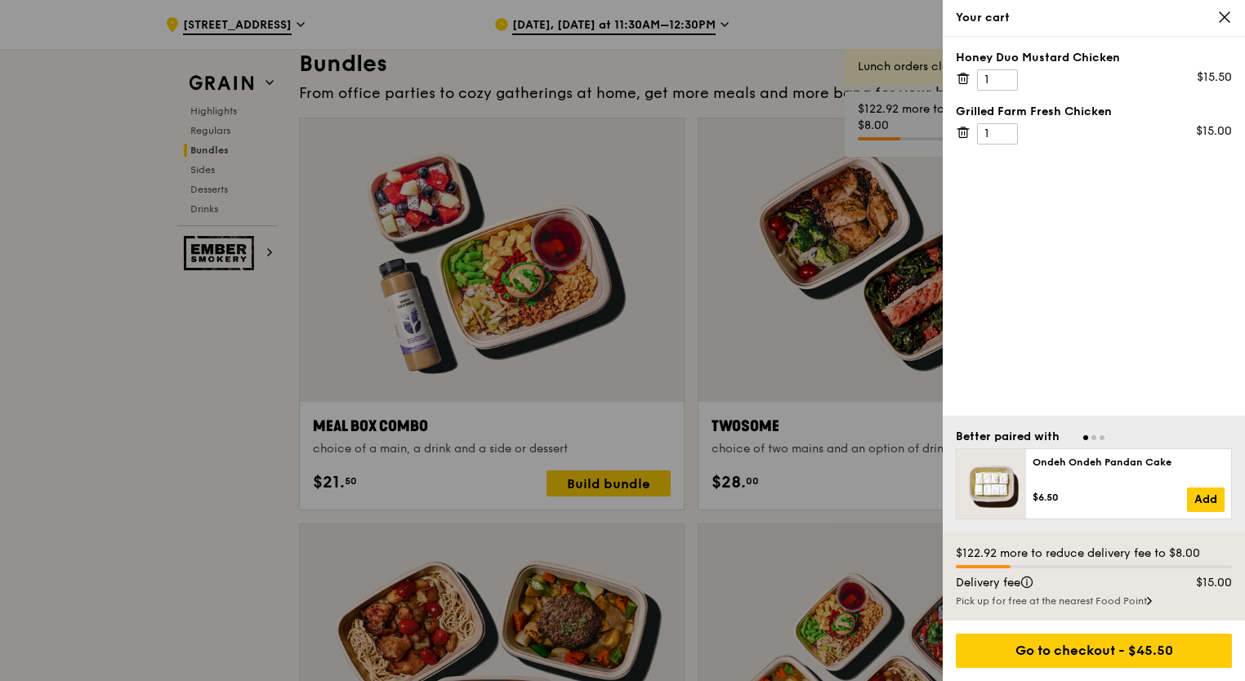
click at [957, 127] on icon at bounding box center [963, 132] width 15 height 15
click at [964, 75] on icon at bounding box center [963, 78] width 15 height 15
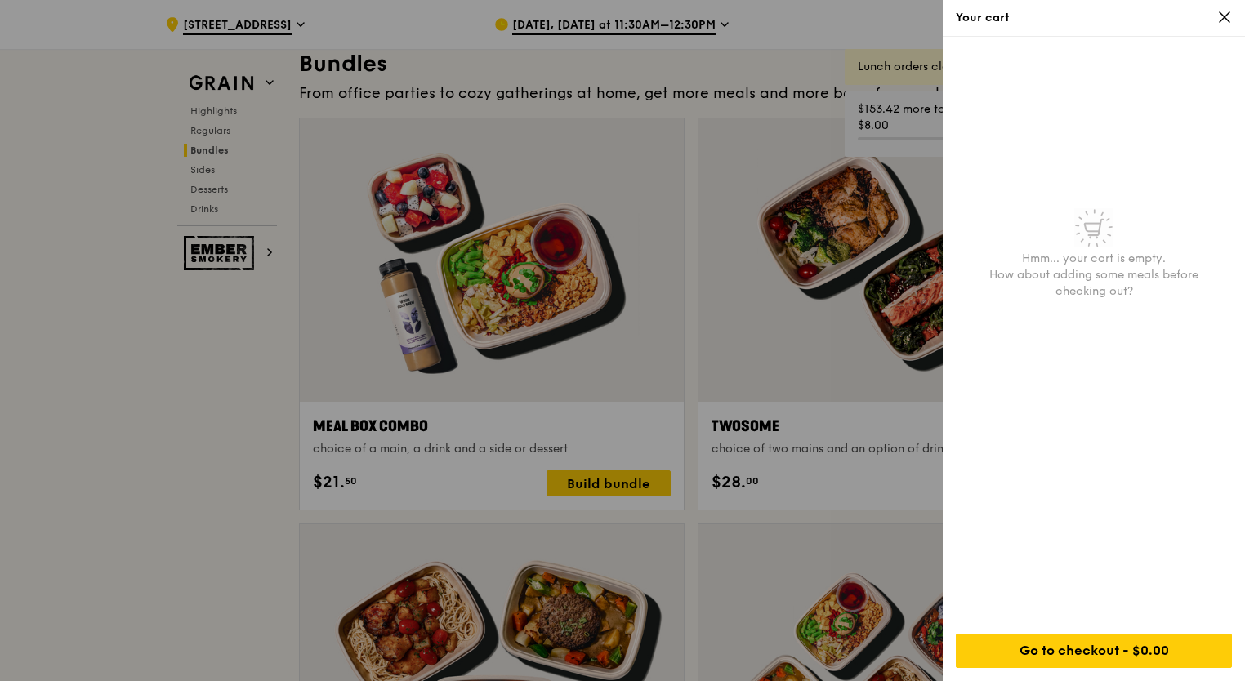
click at [6, 417] on div at bounding box center [622, 340] width 1245 height 681
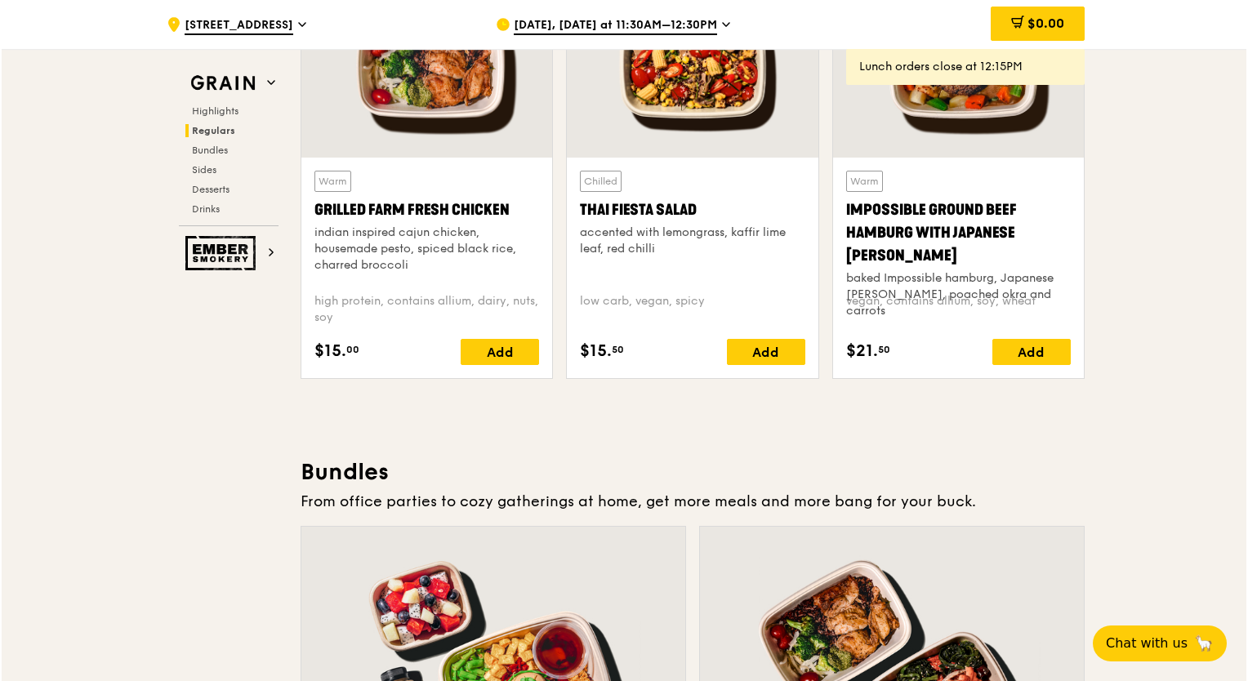
scroll to position [2369, 0]
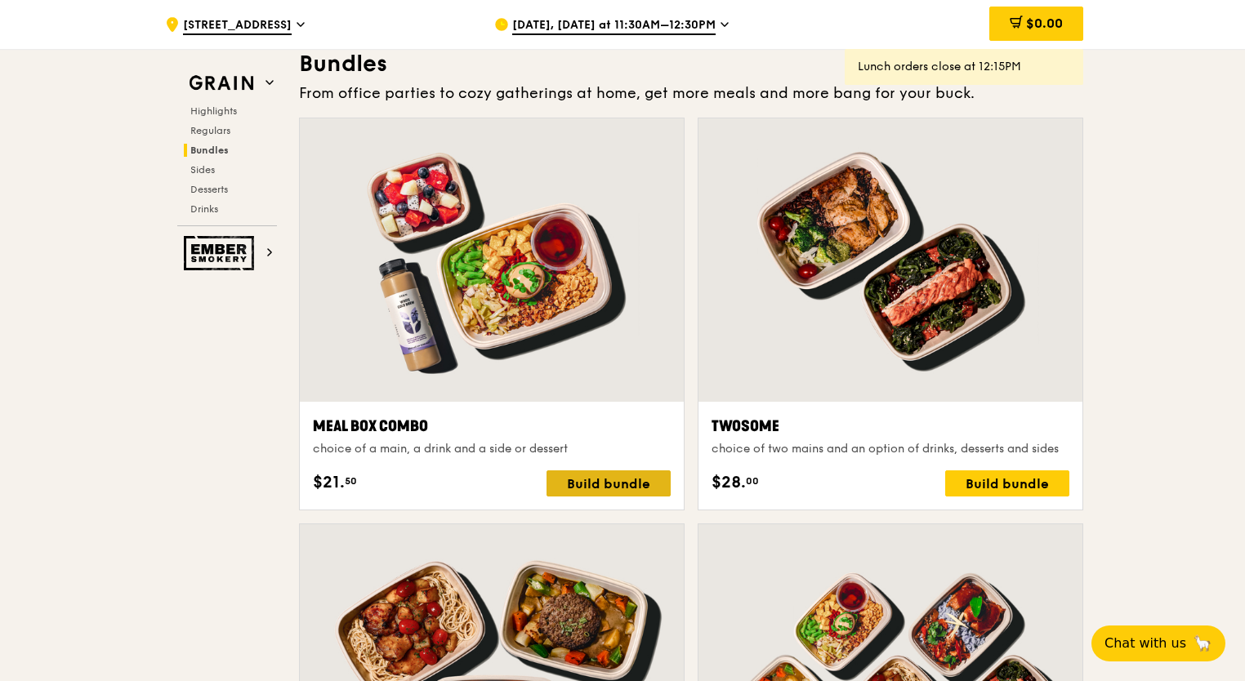
click at [628, 483] on div "Build bundle" at bounding box center [608, 484] width 124 height 26
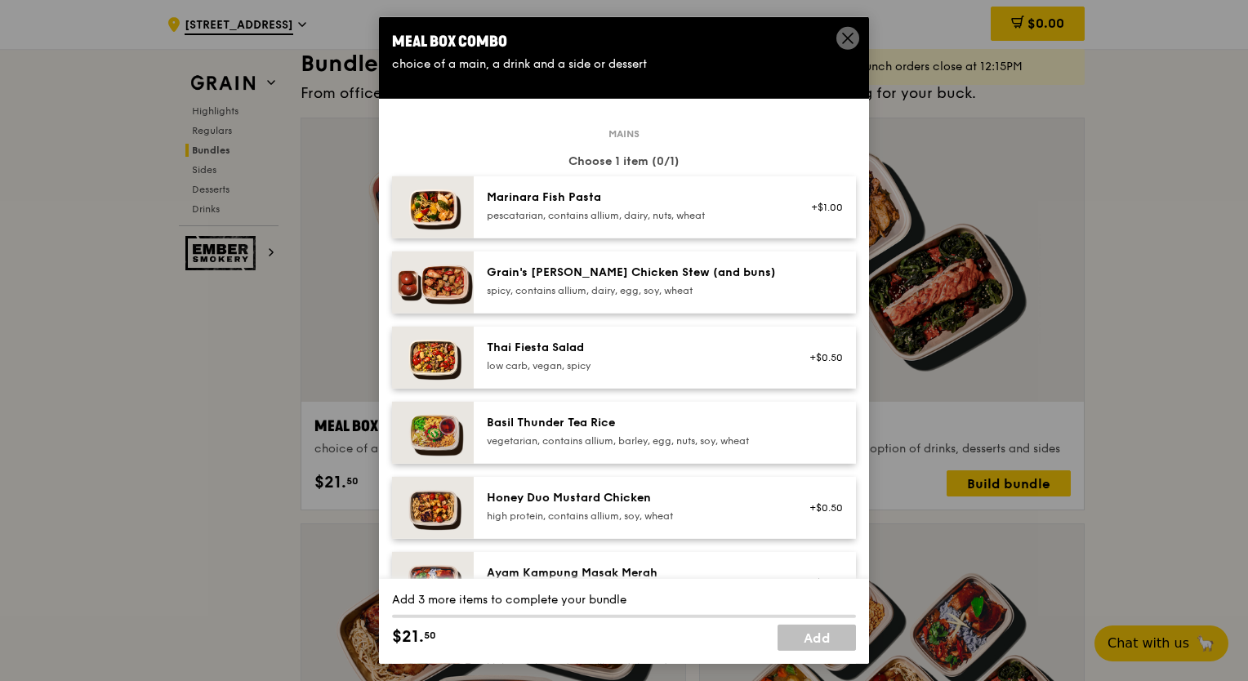
click at [527, 221] on div "pescatarian, contains allium, dairy, nuts, wheat" at bounding box center [633, 215] width 293 height 13
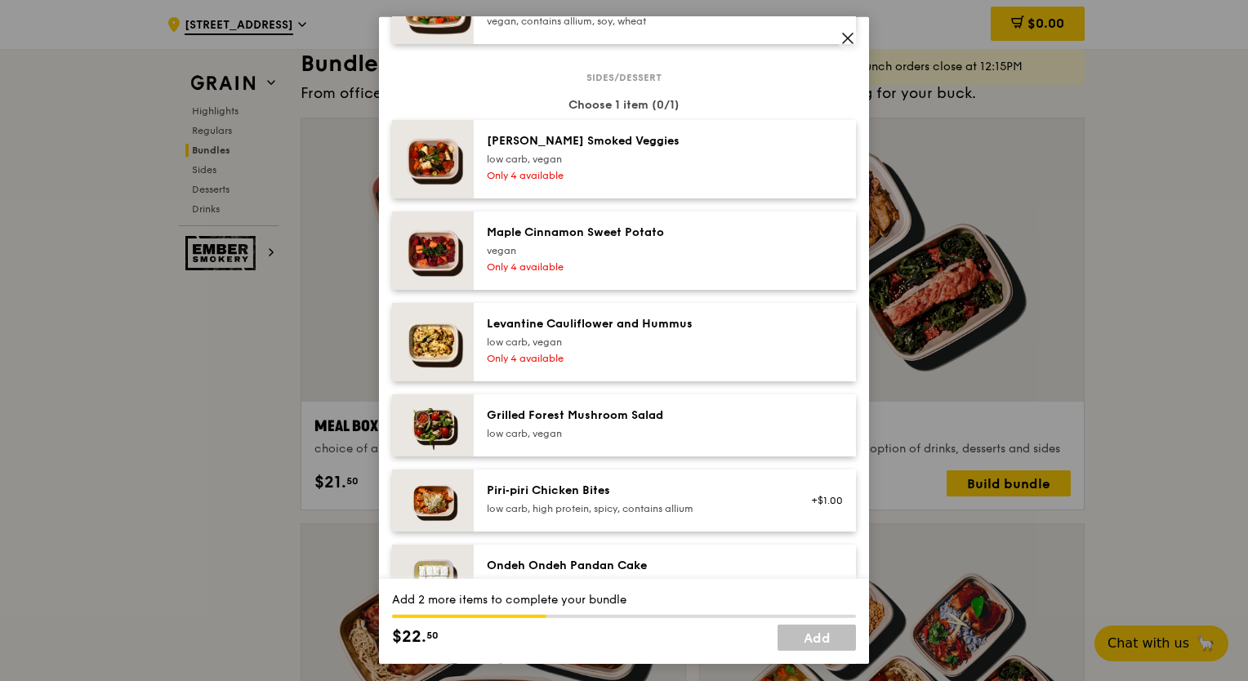
scroll to position [735, 0]
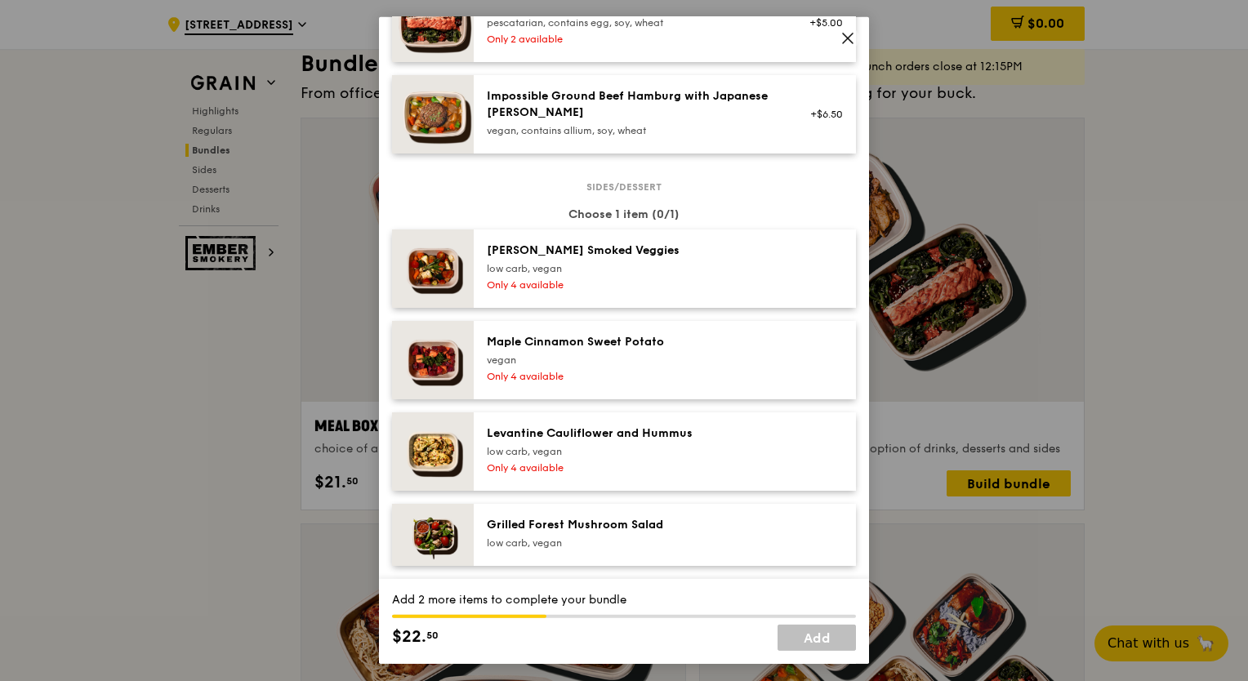
click at [602, 265] on div "low carb, vegan" at bounding box center [633, 268] width 293 height 13
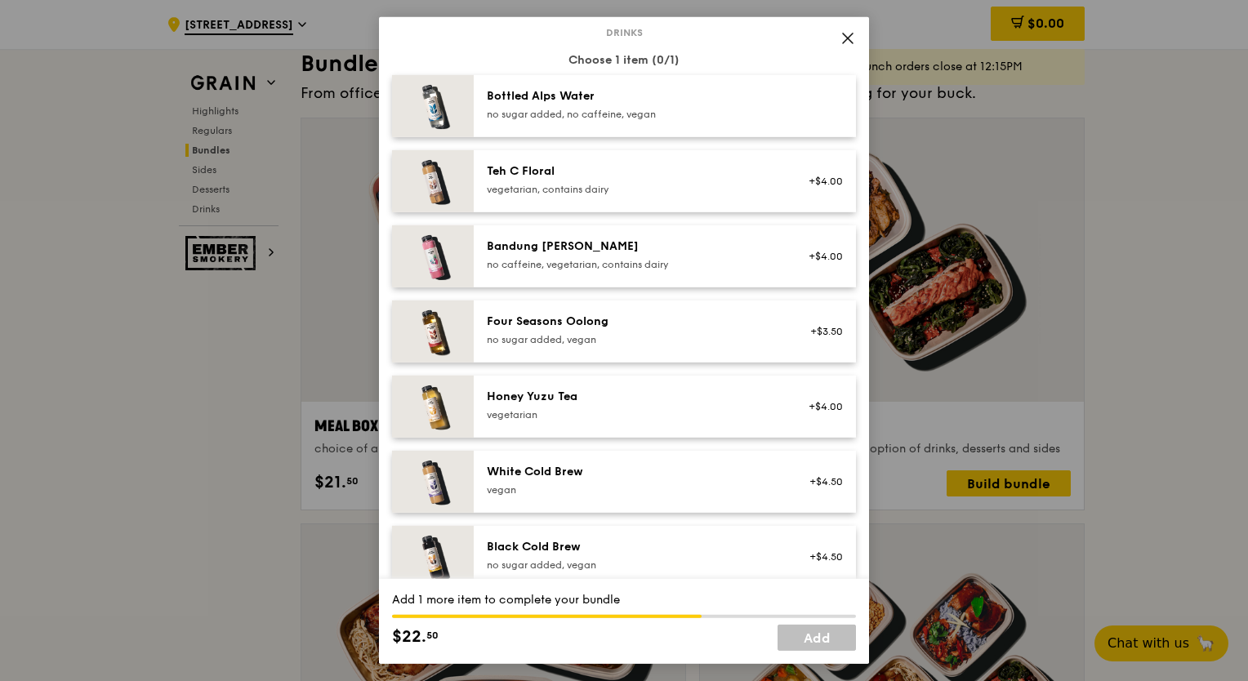
scroll to position [1797, 0]
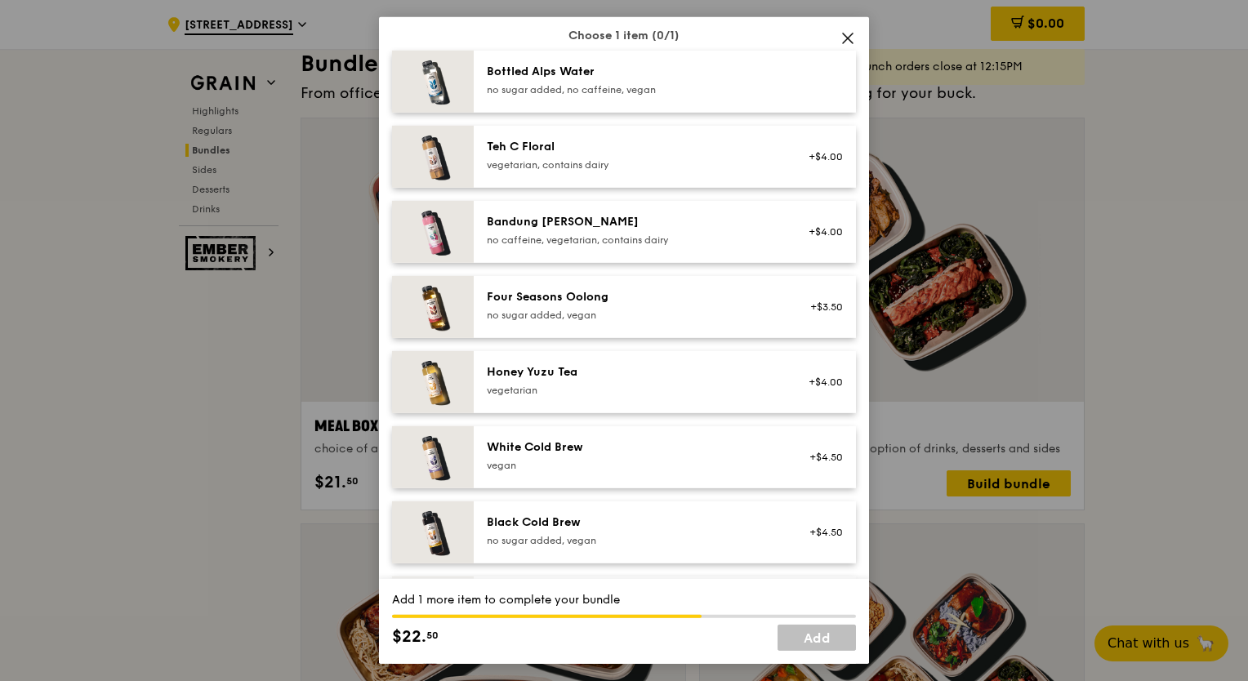
click at [543, 309] on div "no sugar added, vegan" at bounding box center [633, 315] width 293 height 13
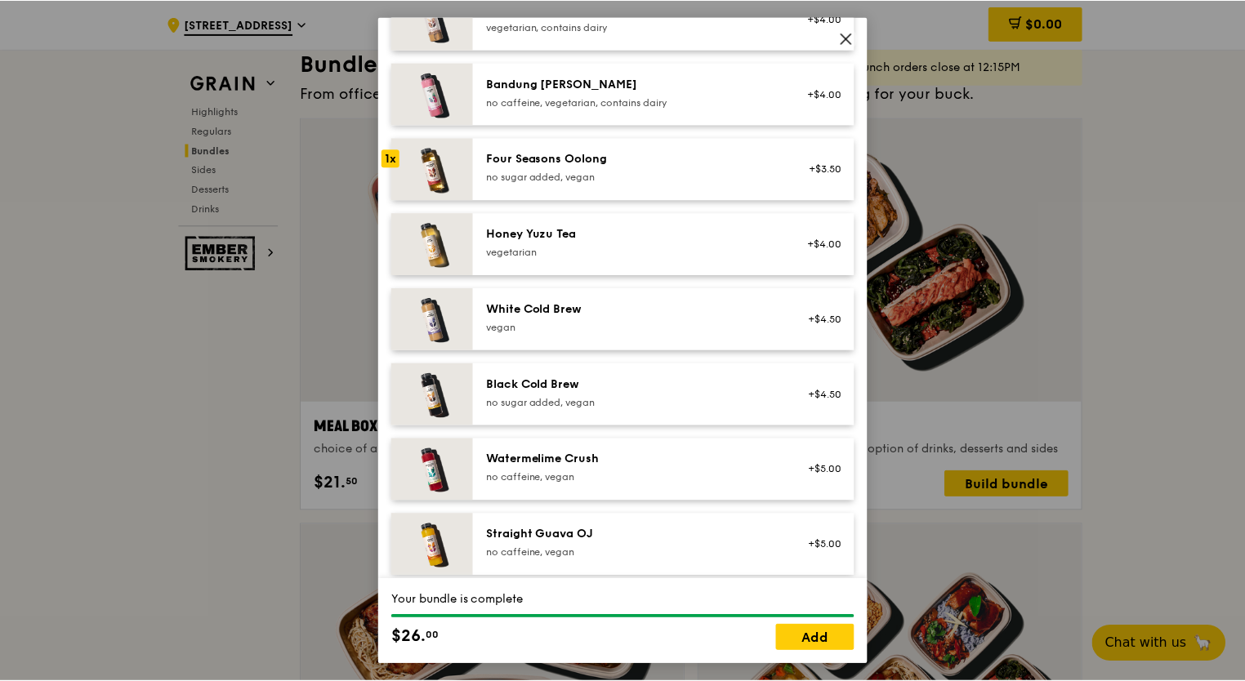
scroll to position [1944, 0]
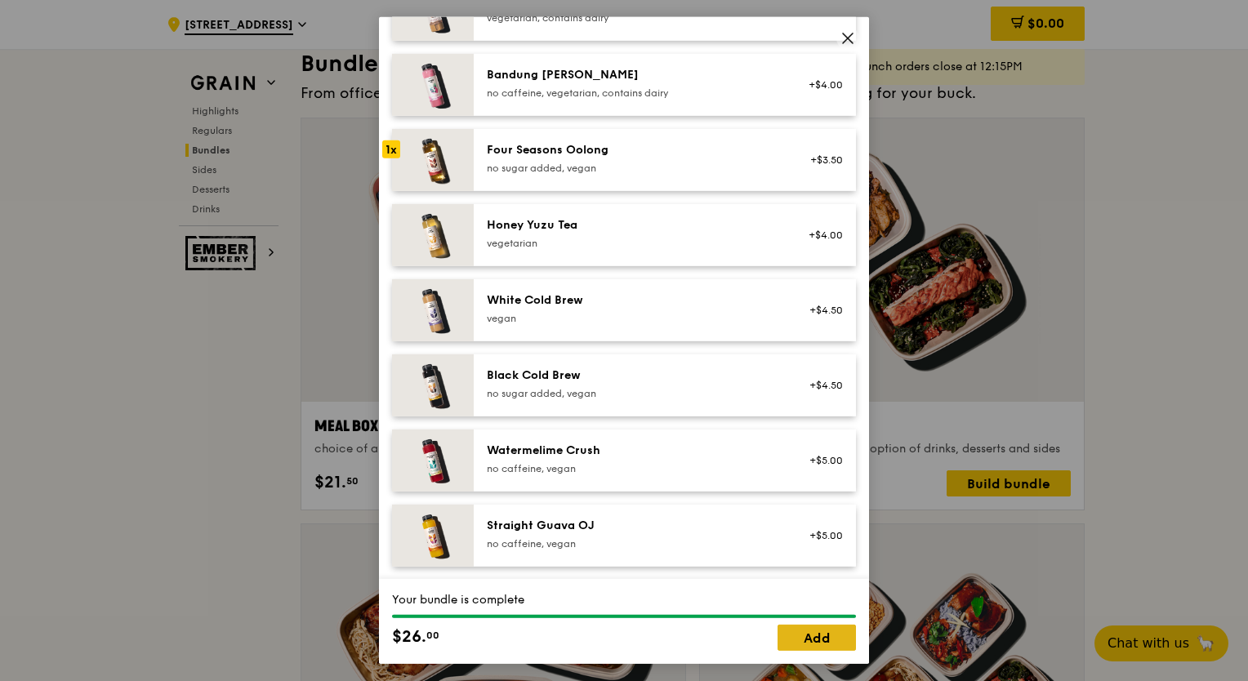
click at [819, 642] on link "Add" at bounding box center [817, 638] width 78 height 26
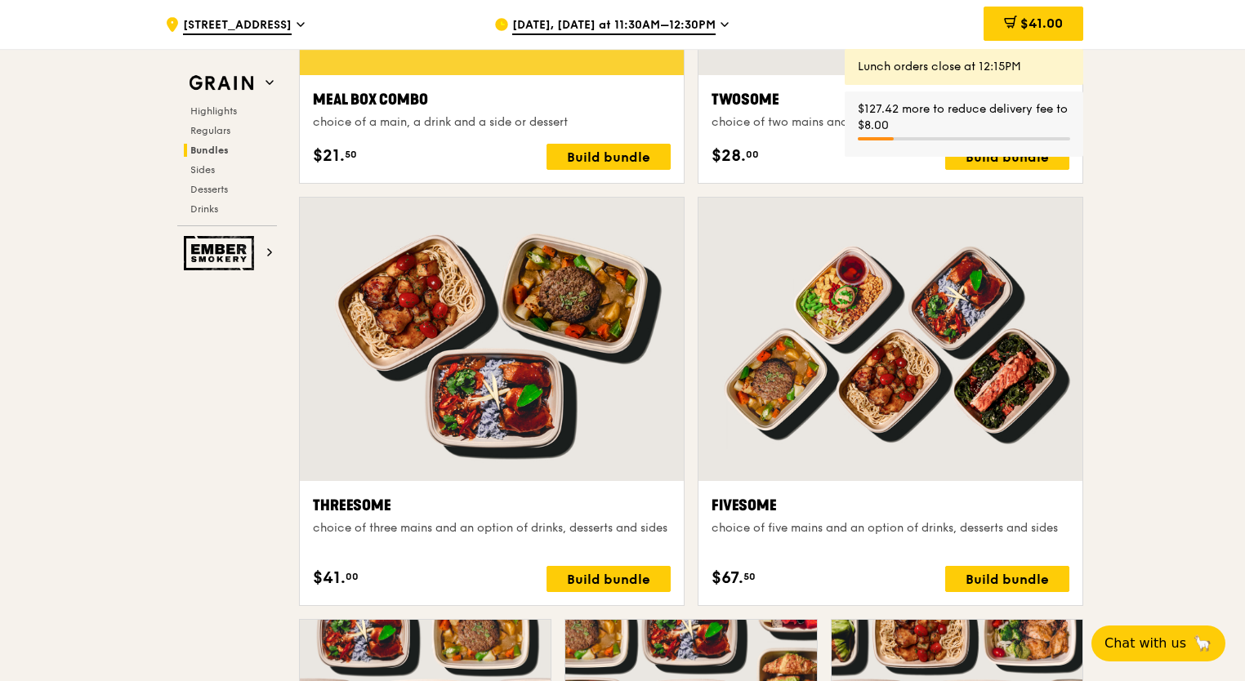
scroll to position [2451, 0]
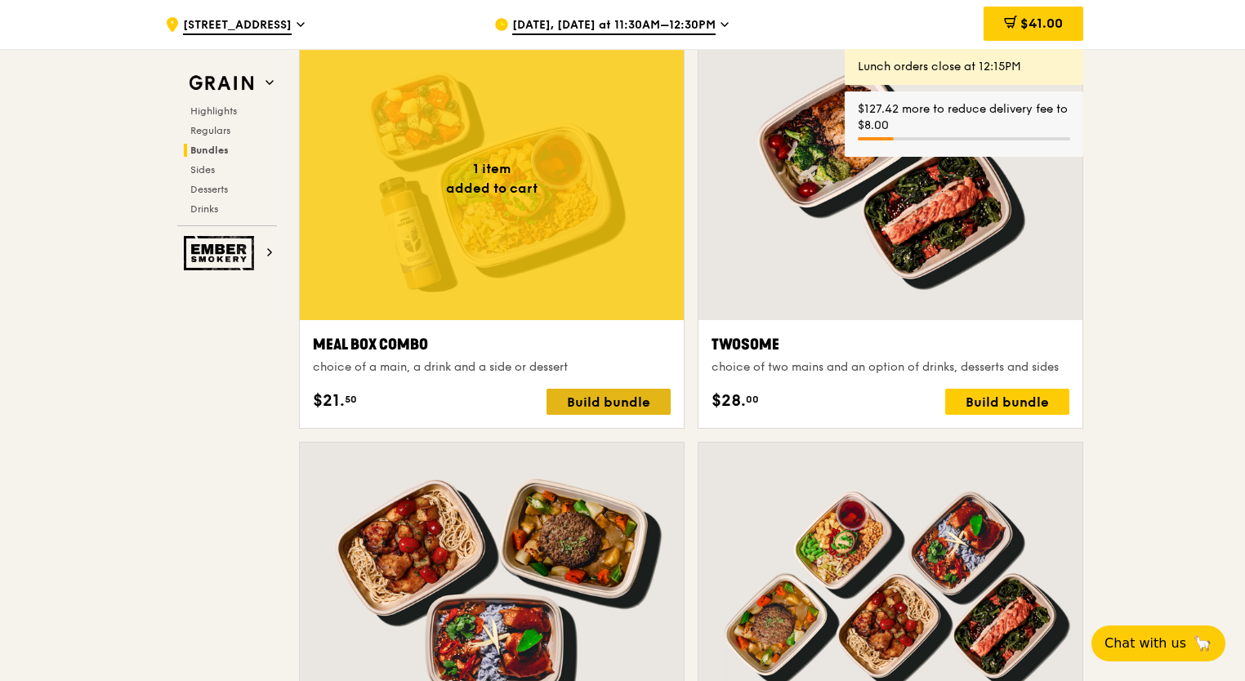
click at [600, 399] on div "Build bundle" at bounding box center [608, 402] width 124 height 26
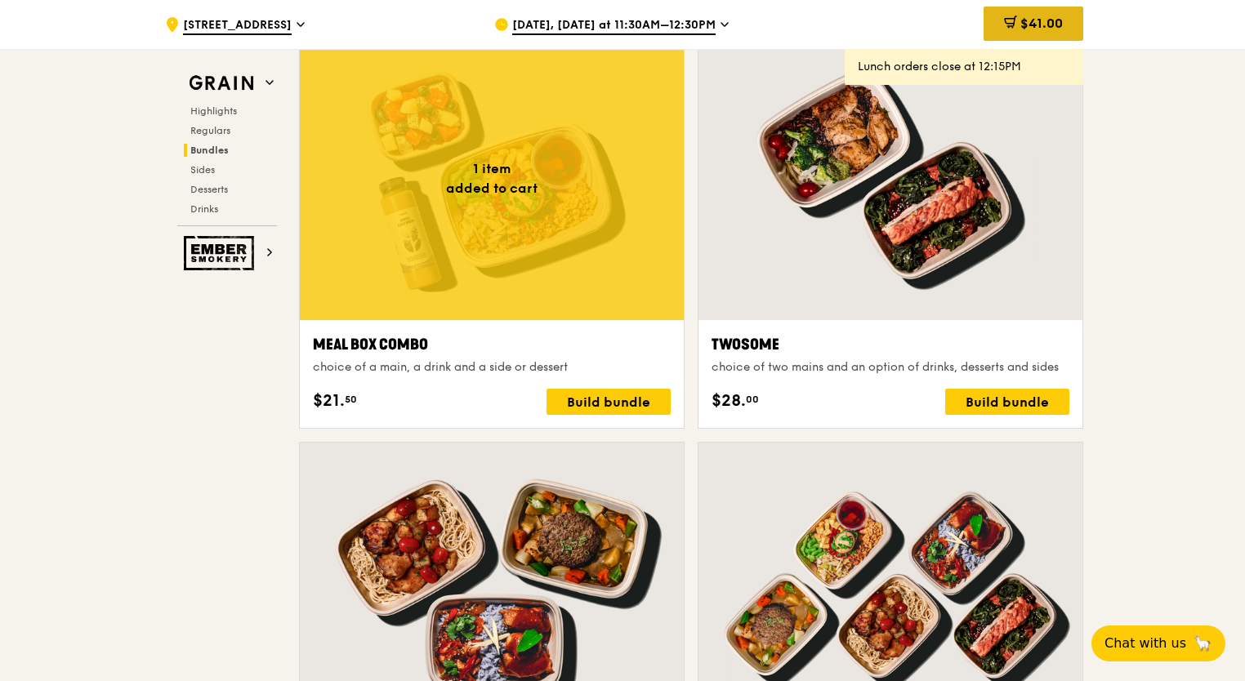
click at [1046, 25] on span "$41.00" at bounding box center [1041, 24] width 42 height 16
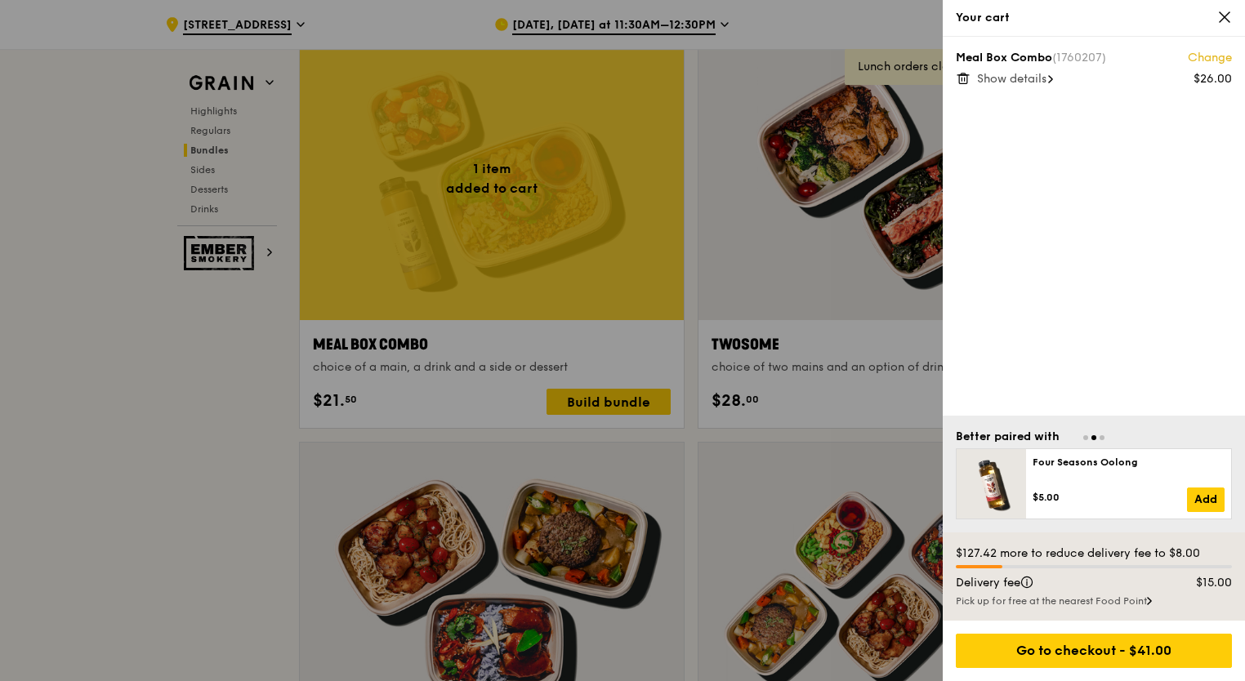
click at [1046, 79] on span "Show details" at bounding box center [1011, 79] width 69 height 14
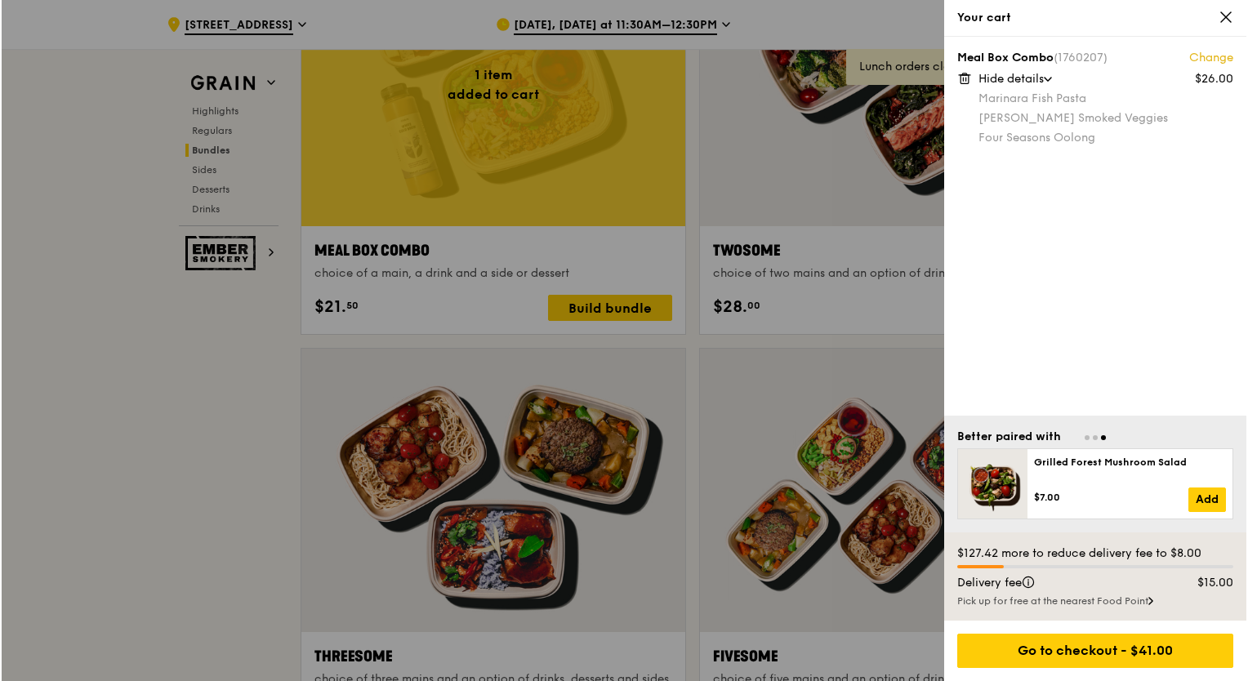
scroll to position [2614, 0]
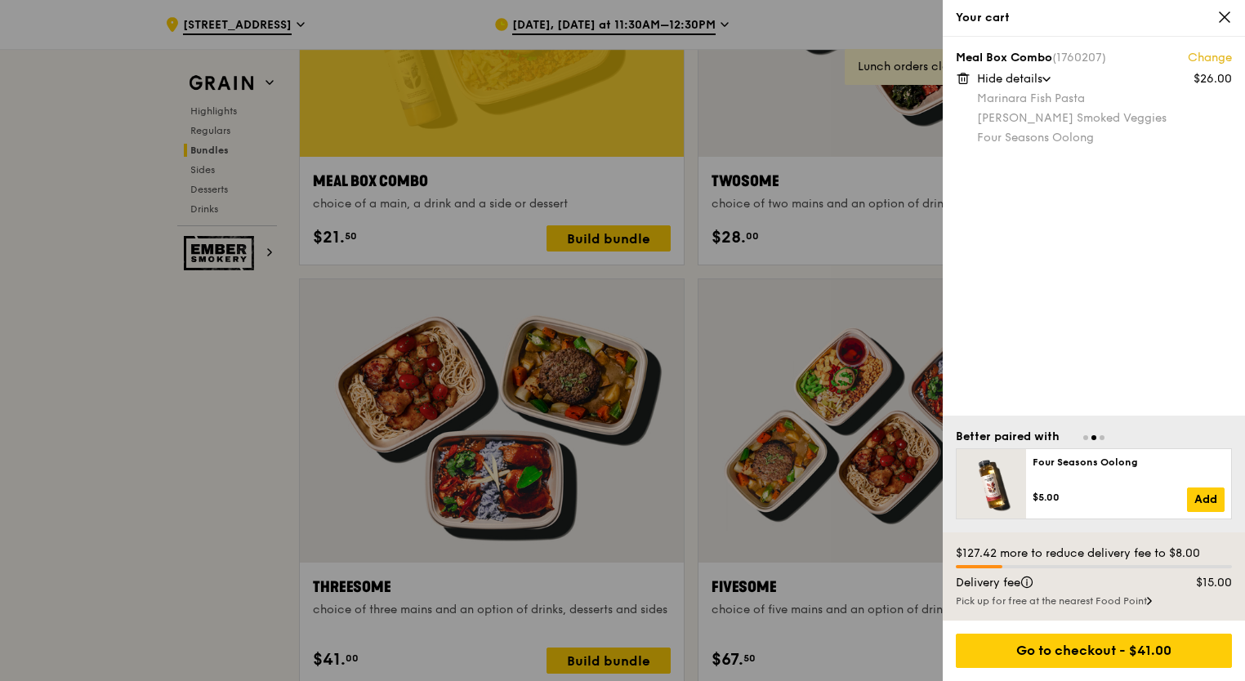
click at [1117, 225] on div "Meal Box Combo (1760207) Change $26.00 Hide details Marinara Fish Pasta [PERSON…" at bounding box center [1094, 226] width 302 height 379
click at [1222, 25] on span at bounding box center [1224, 18] width 15 height 16
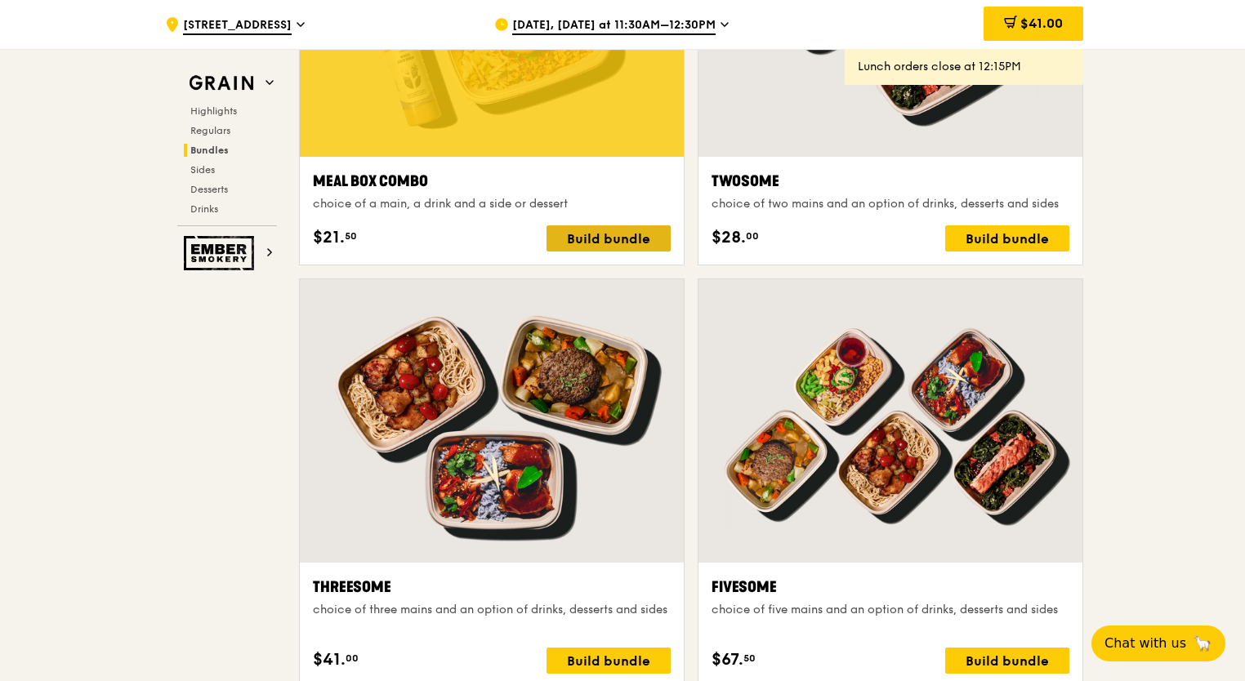
click at [610, 230] on div "Build bundle" at bounding box center [608, 238] width 124 height 26
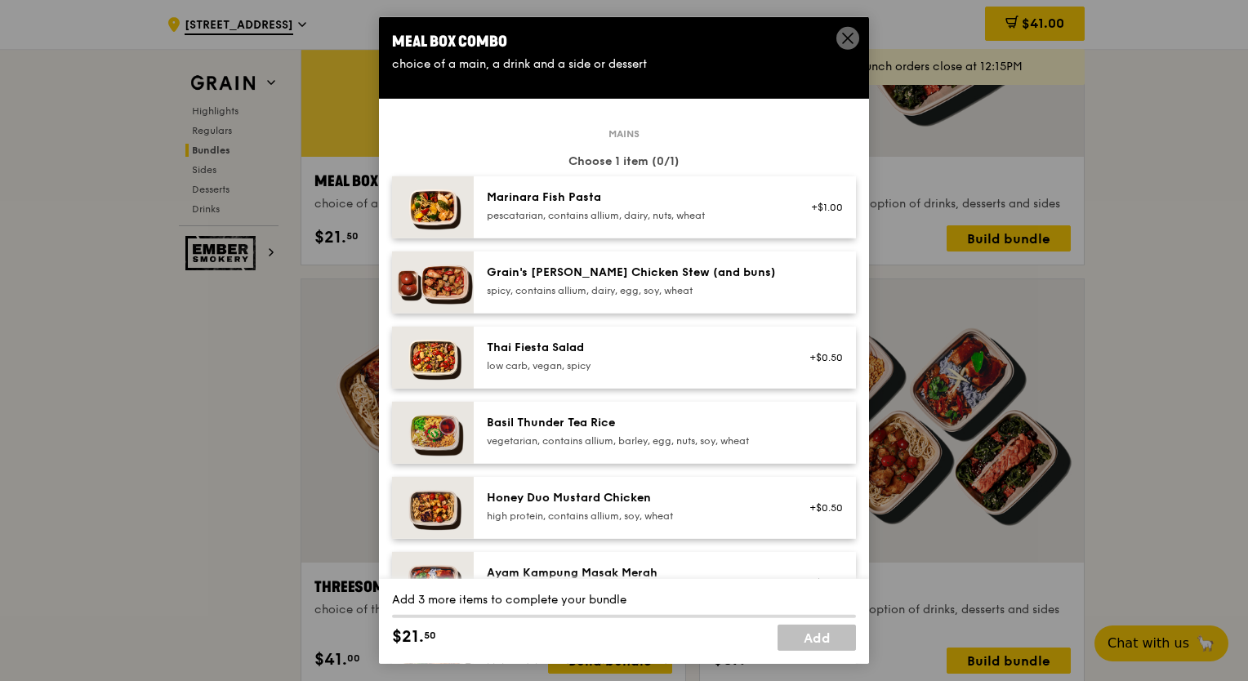
scroll to position [82, 0]
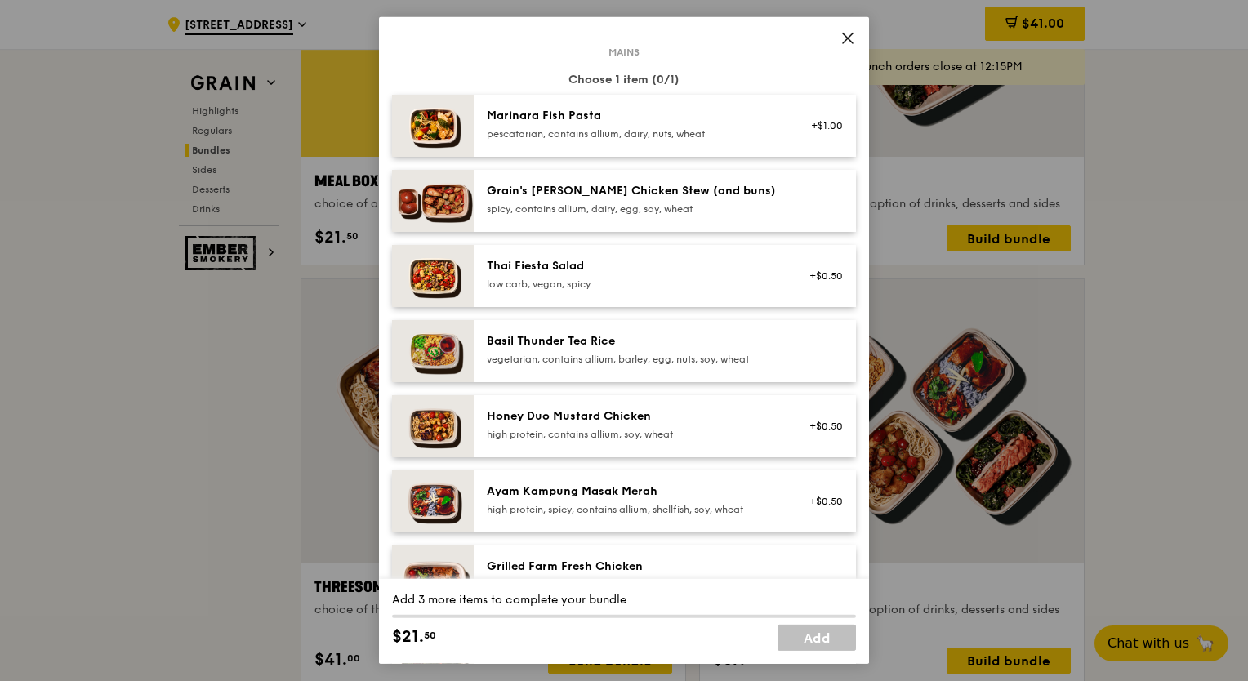
click at [523, 420] on div "Honey Duo Mustard Chicken" at bounding box center [633, 416] width 293 height 16
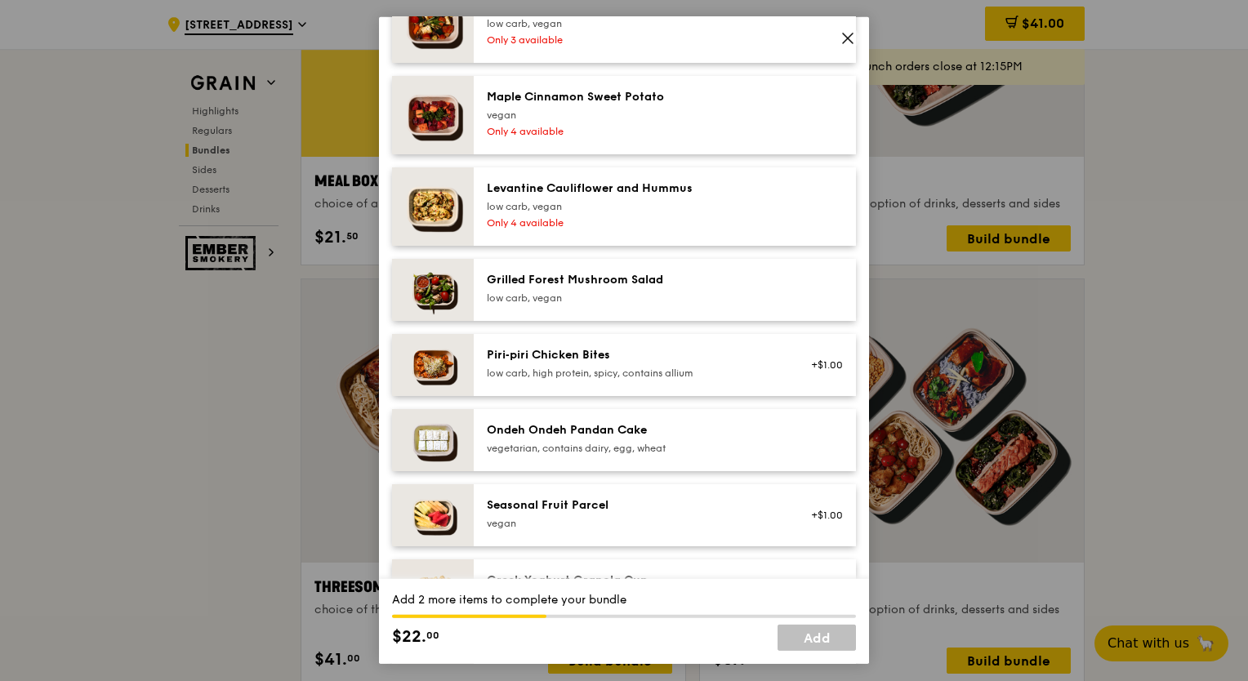
scroll to position [817, 0]
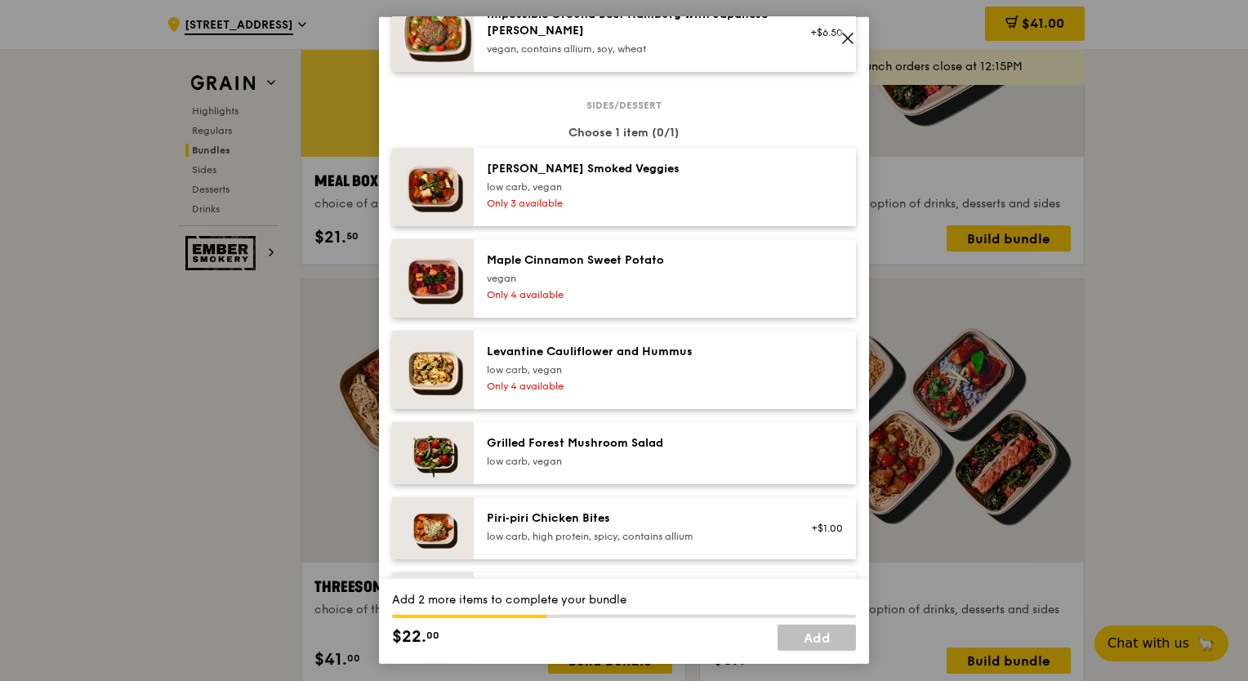
click at [565, 446] on div "Grilled Forest Mushroom Salad" at bounding box center [633, 443] width 293 height 16
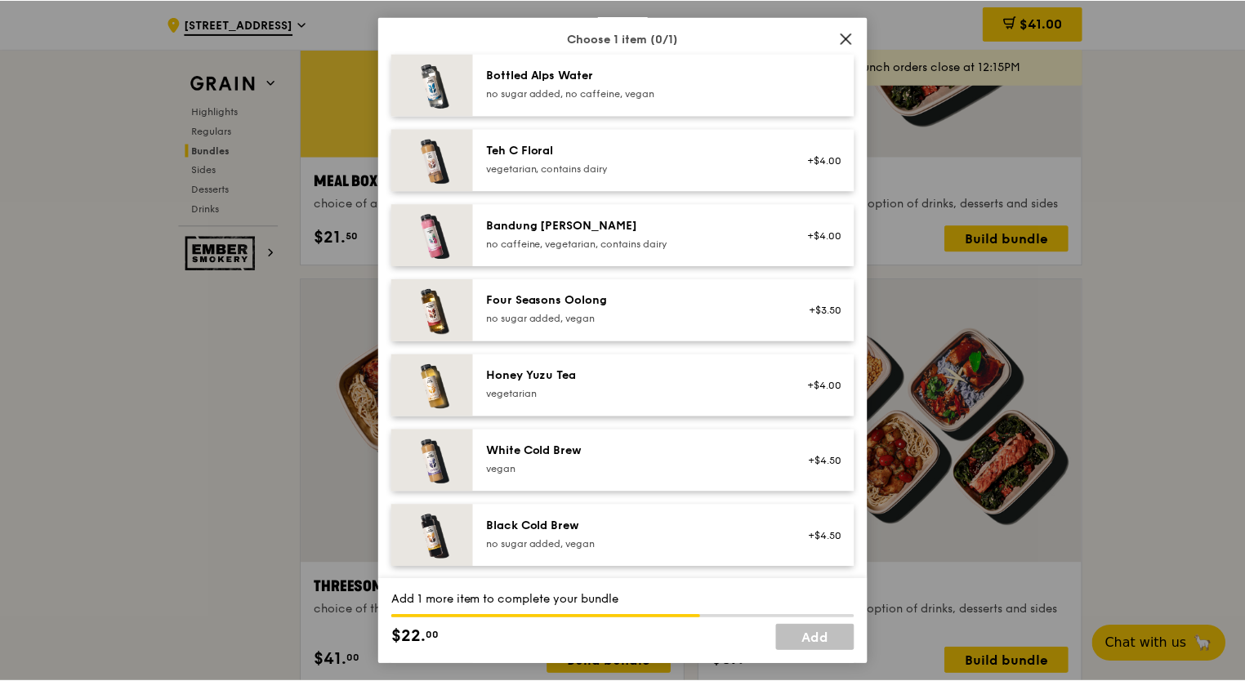
scroll to position [1797, 0]
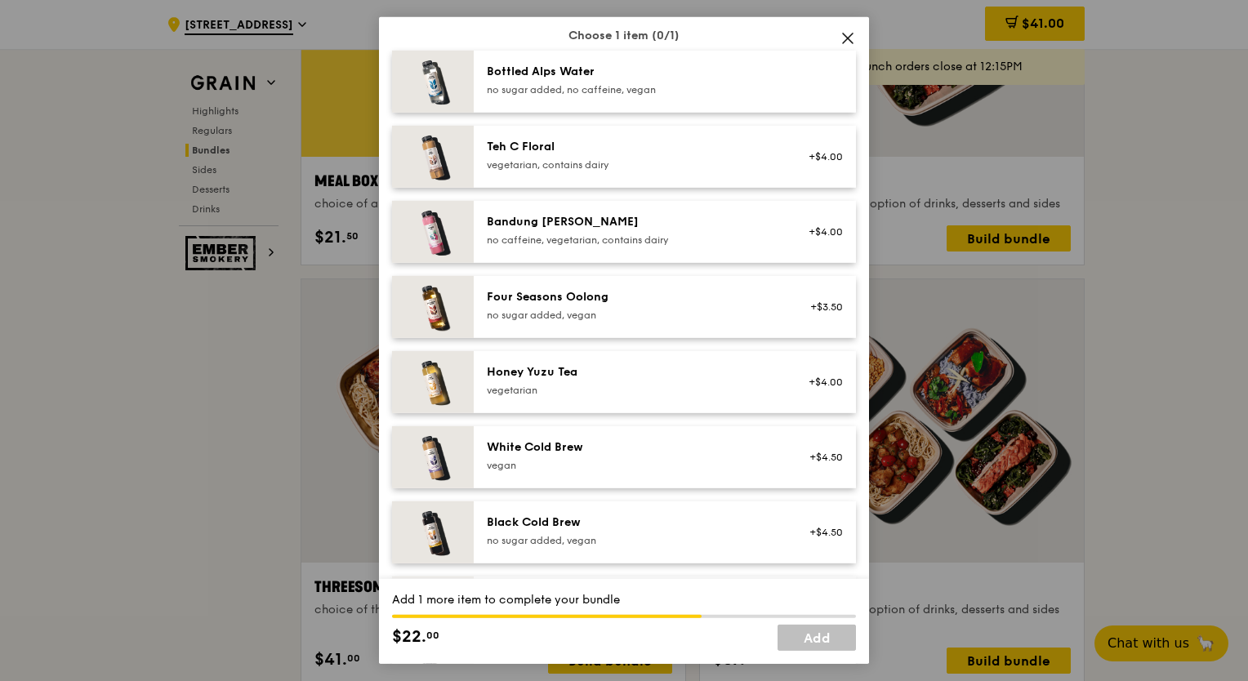
click at [674, 384] on div "vegetarian" at bounding box center [633, 390] width 293 height 13
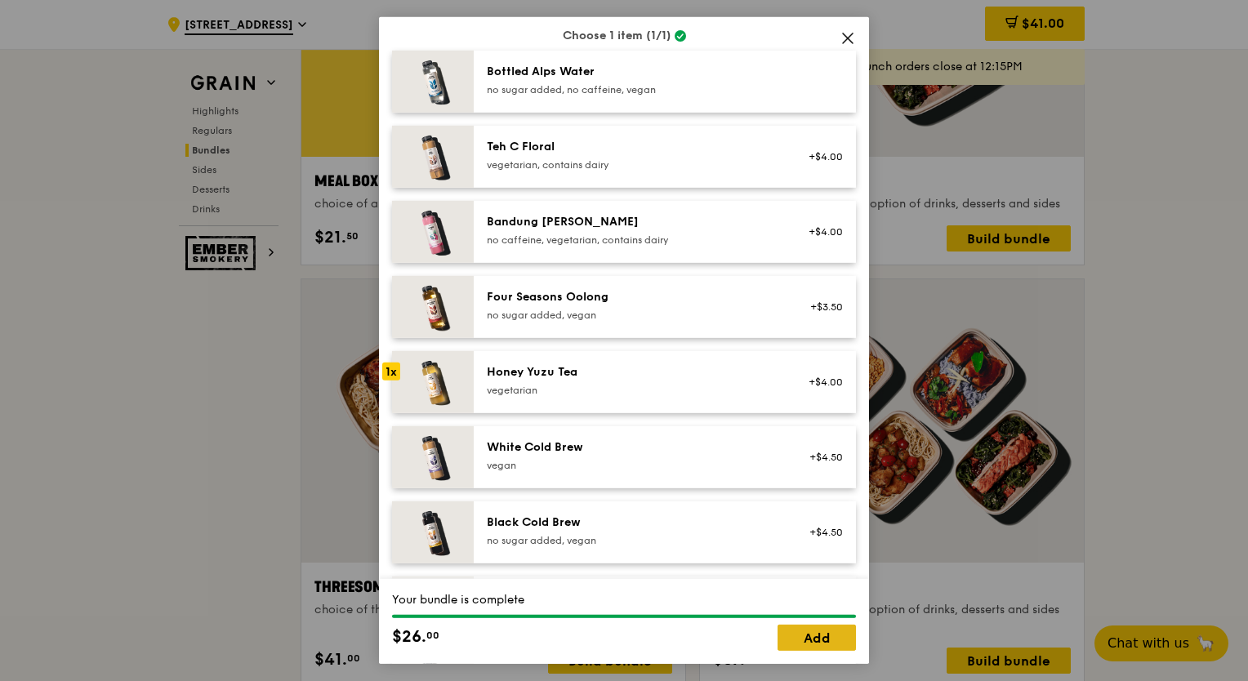
click at [827, 636] on link "Add" at bounding box center [817, 638] width 78 height 26
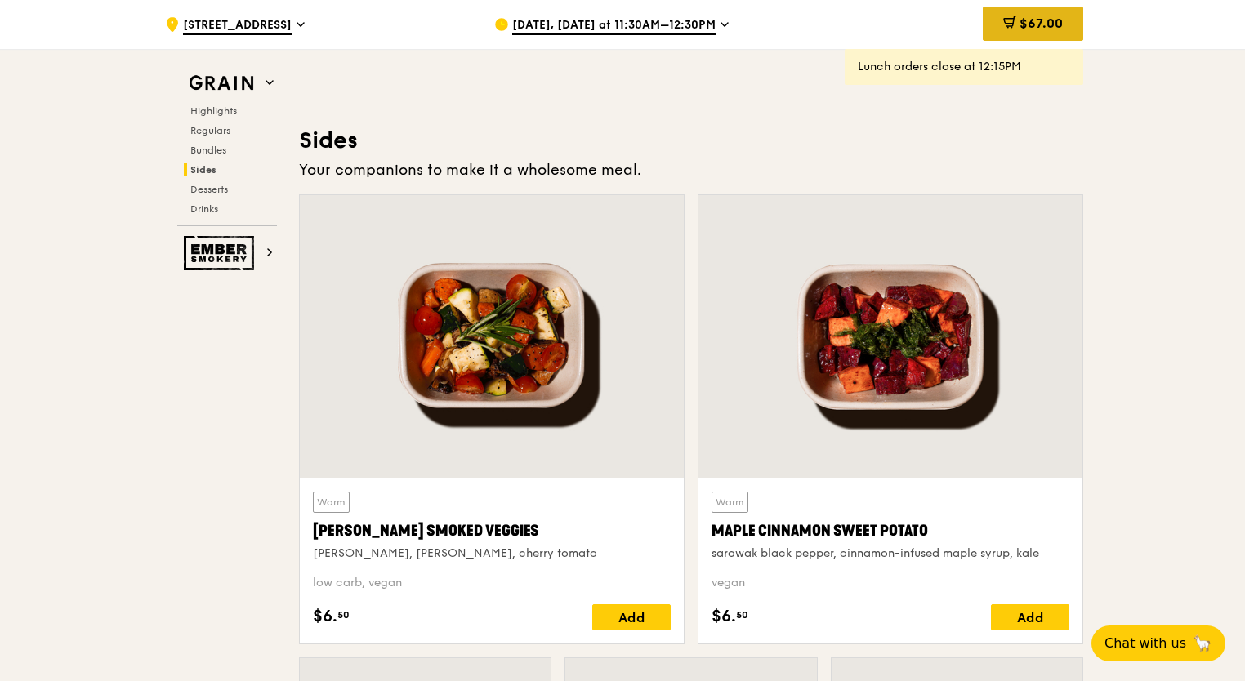
scroll to position [3349, 0]
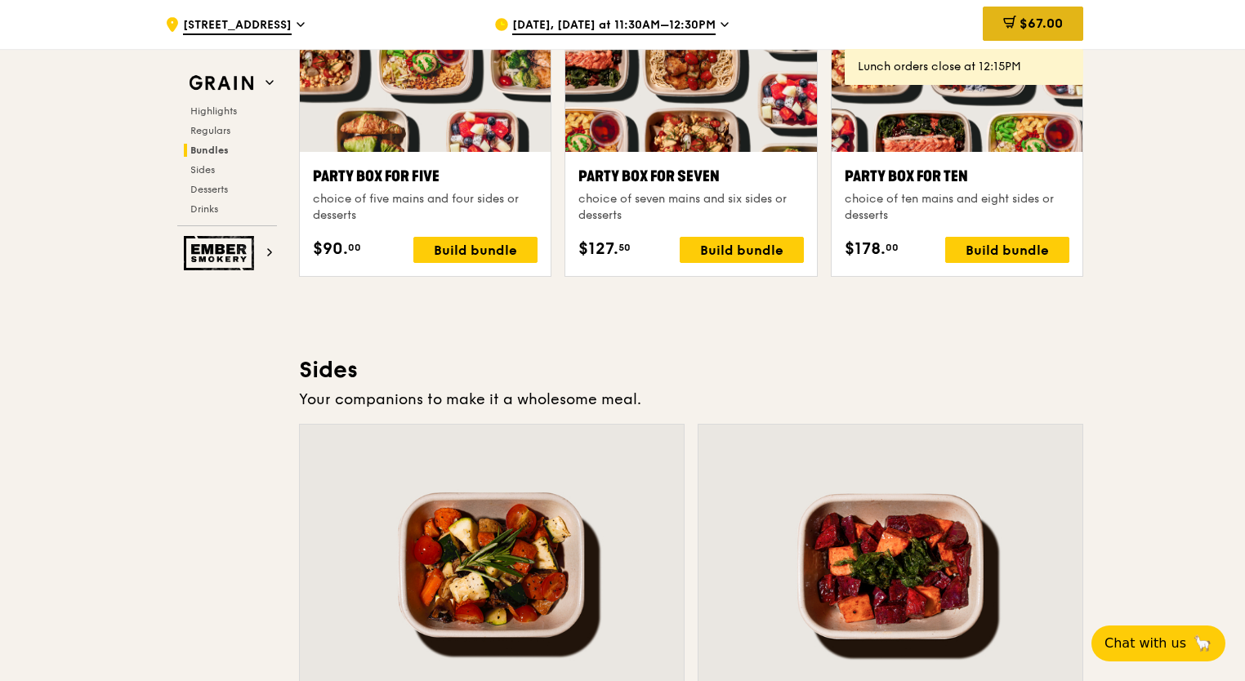
click at [1003, 25] on icon at bounding box center [1009, 22] width 13 height 13
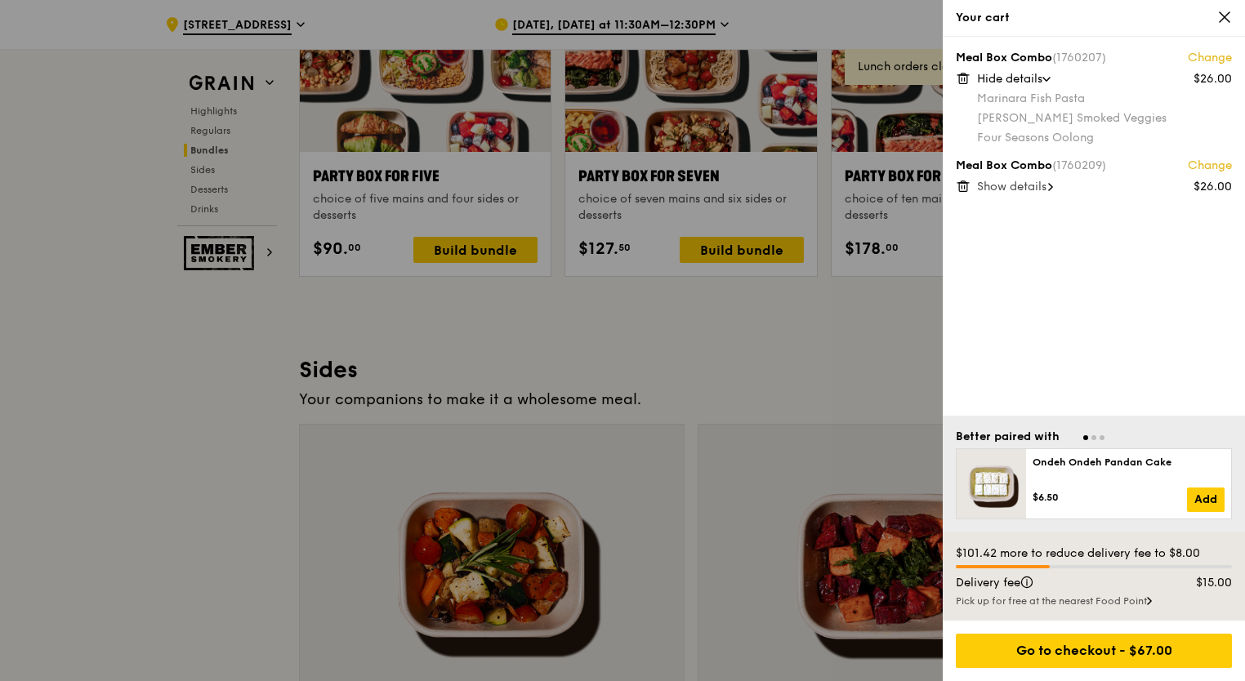
click at [966, 77] on icon at bounding box center [963, 78] width 15 height 15
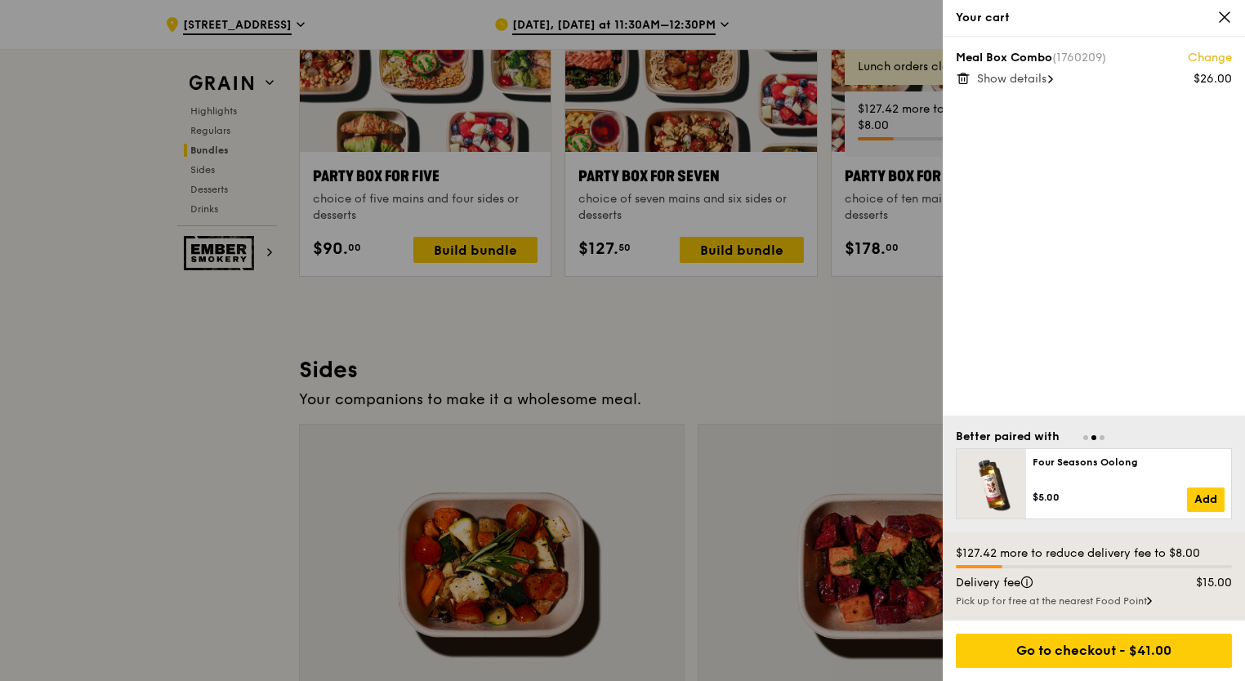
drag, startPoint x: 955, startPoint y: 76, endPoint x: 905, endPoint y: 197, distance: 130.8
click at [956, 74] on div "Meal Box Combo (1760209) Change $26.00 Show details" at bounding box center [1094, 226] width 302 height 379
click at [957, 75] on icon at bounding box center [963, 78] width 15 height 15
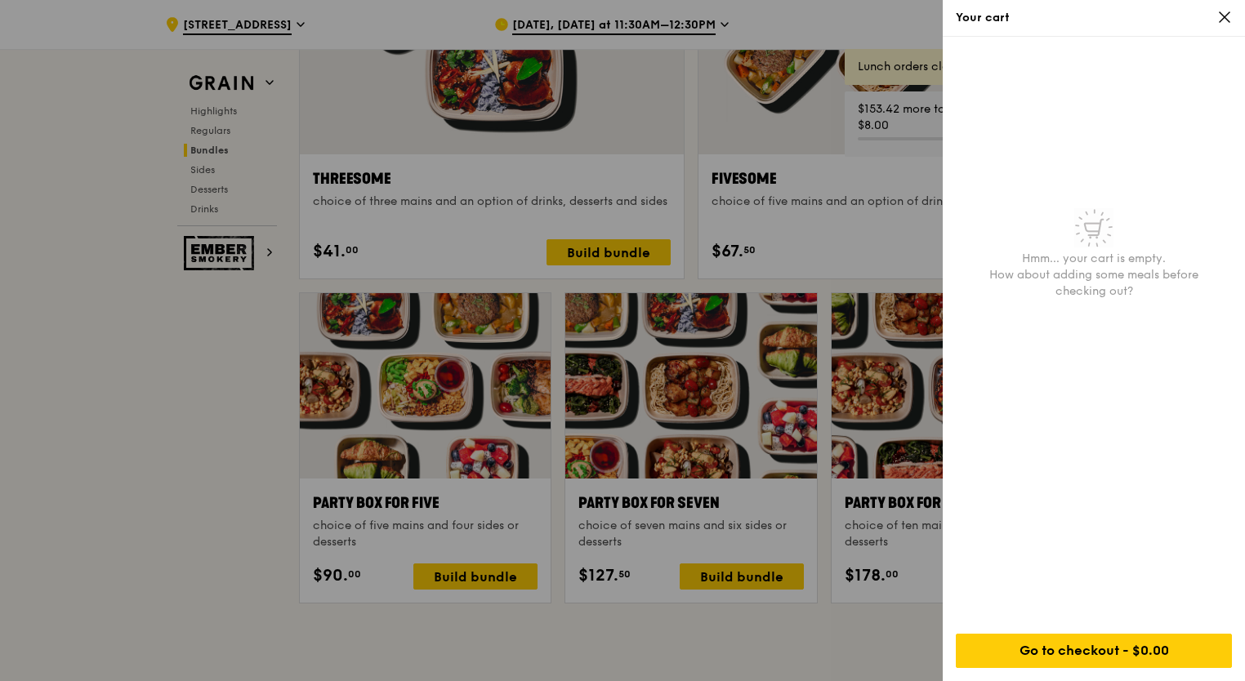
click at [123, 426] on div at bounding box center [622, 340] width 1245 height 681
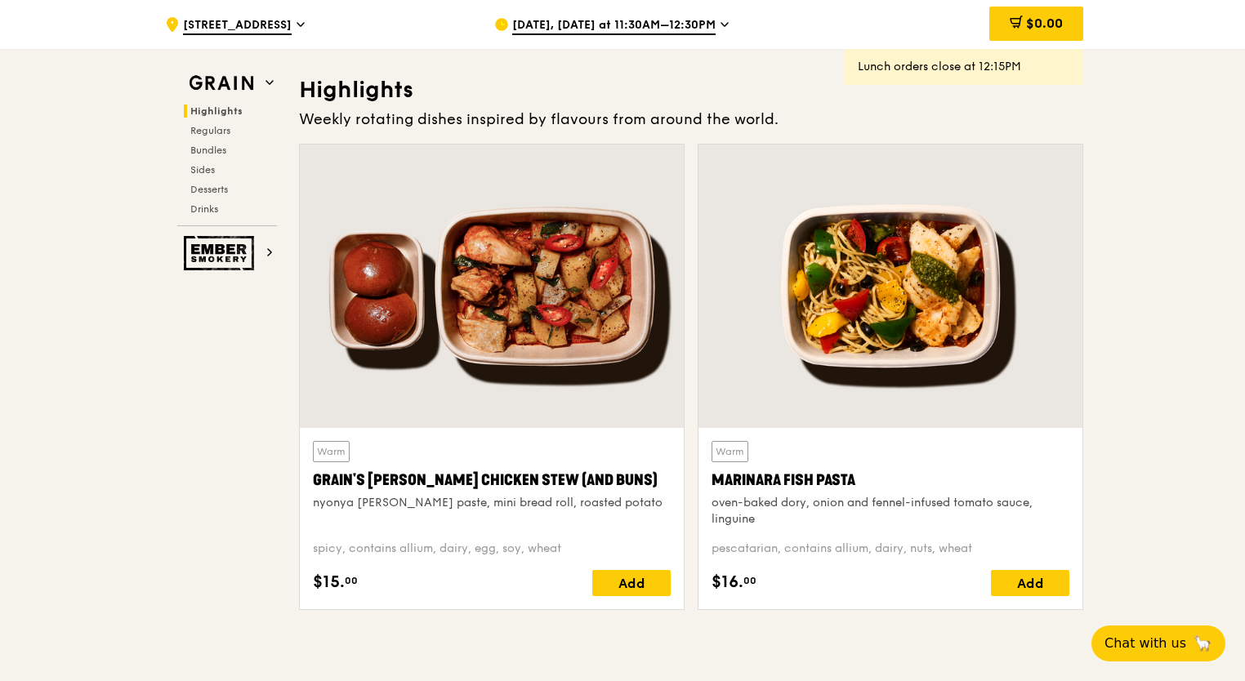
scroll to position [490, 0]
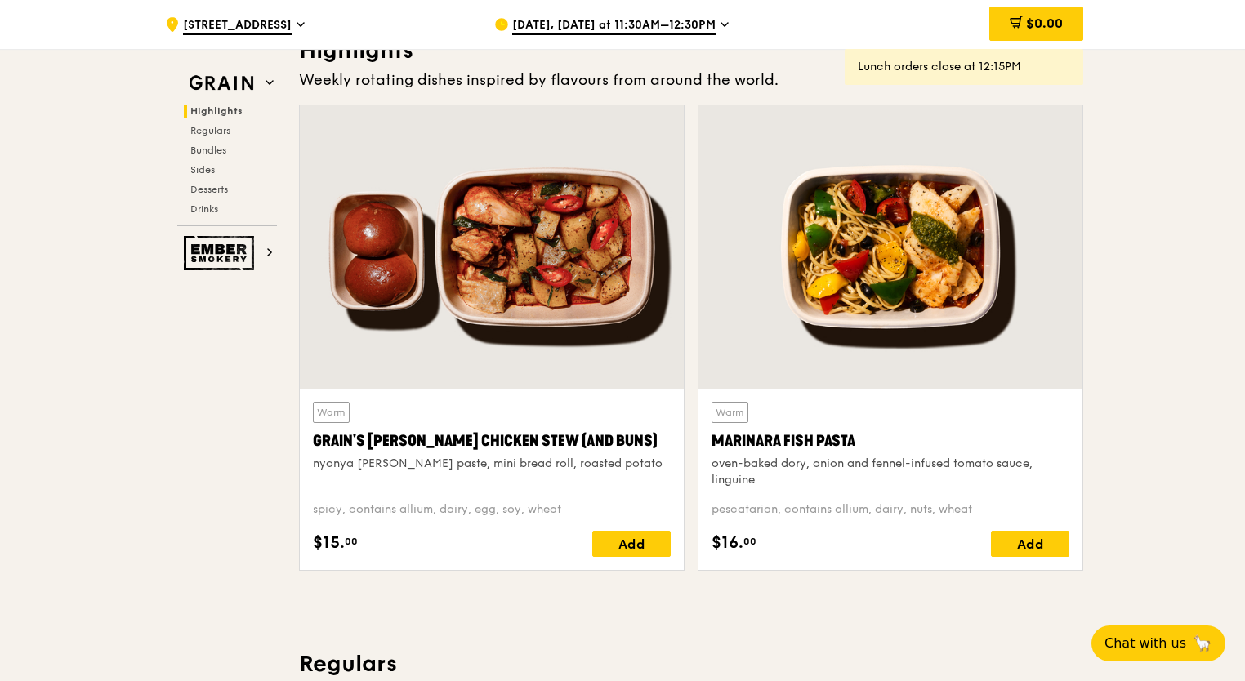
click at [1023, 544] on div "Add" at bounding box center [1030, 544] width 78 height 26
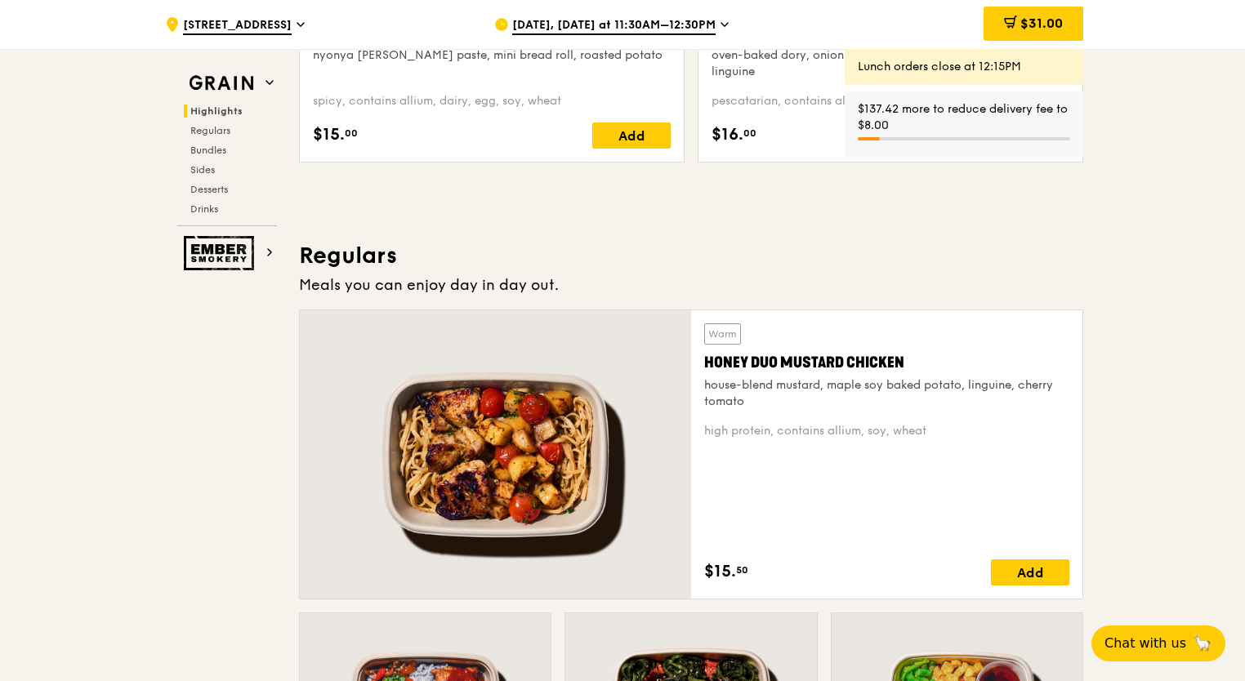
scroll to position [980, 0]
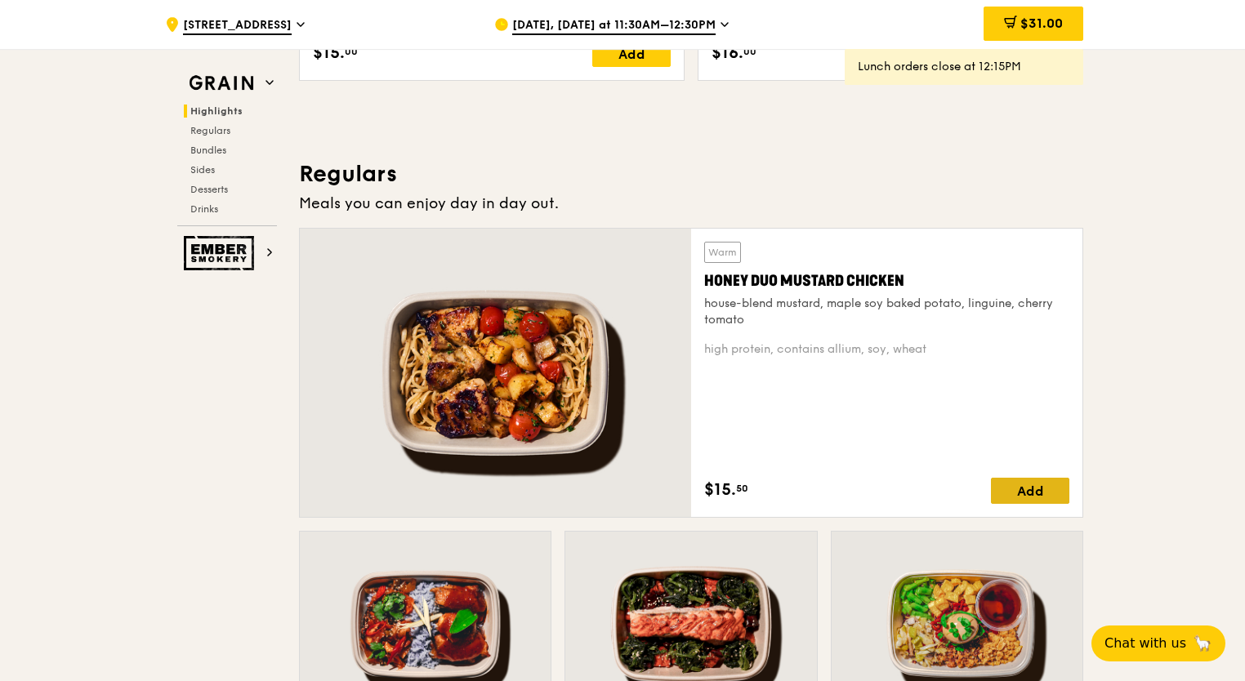
click at [1040, 483] on div "Add" at bounding box center [1030, 491] width 78 height 26
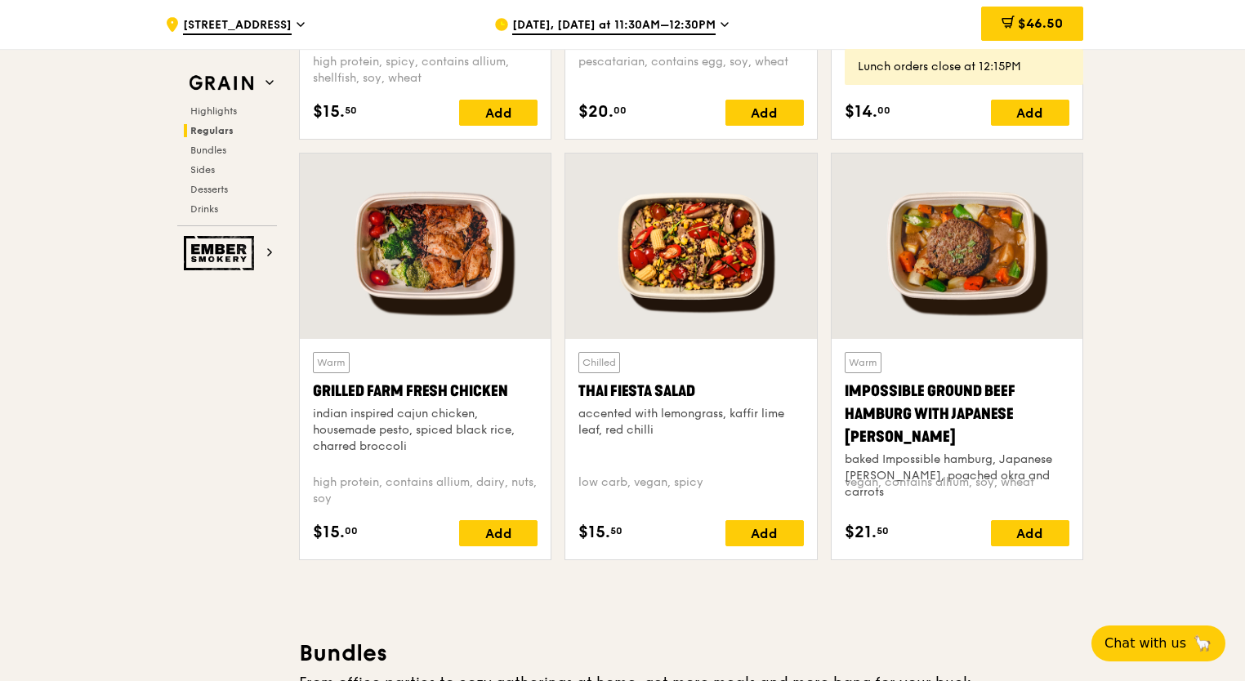
scroll to position [1797, 0]
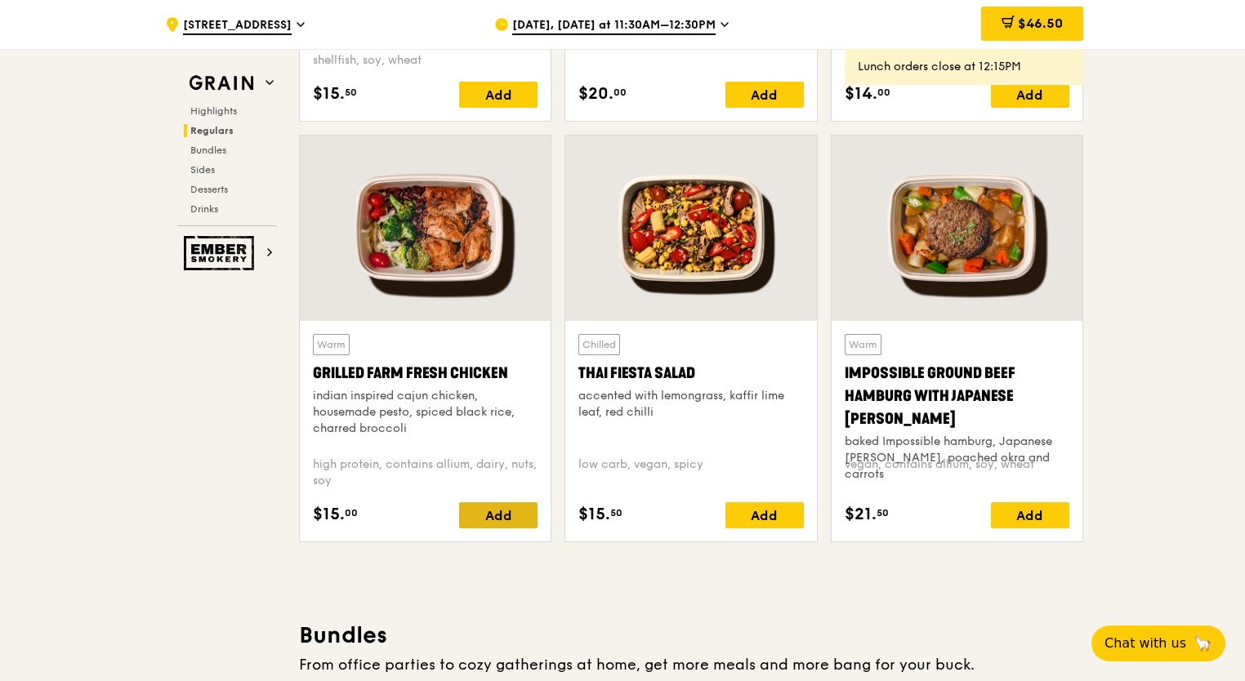
click at [501, 507] on div "Add" at bounding box center [498, 515] width 78 height 26
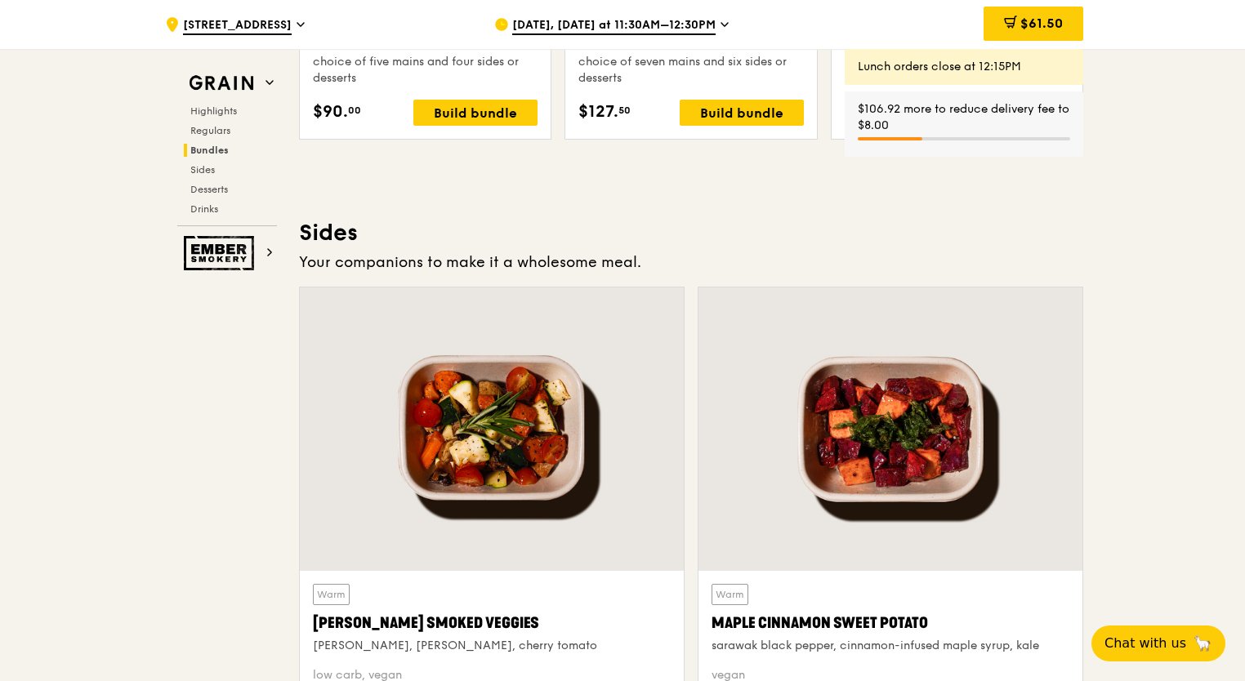
scroll to position [3513, 0]
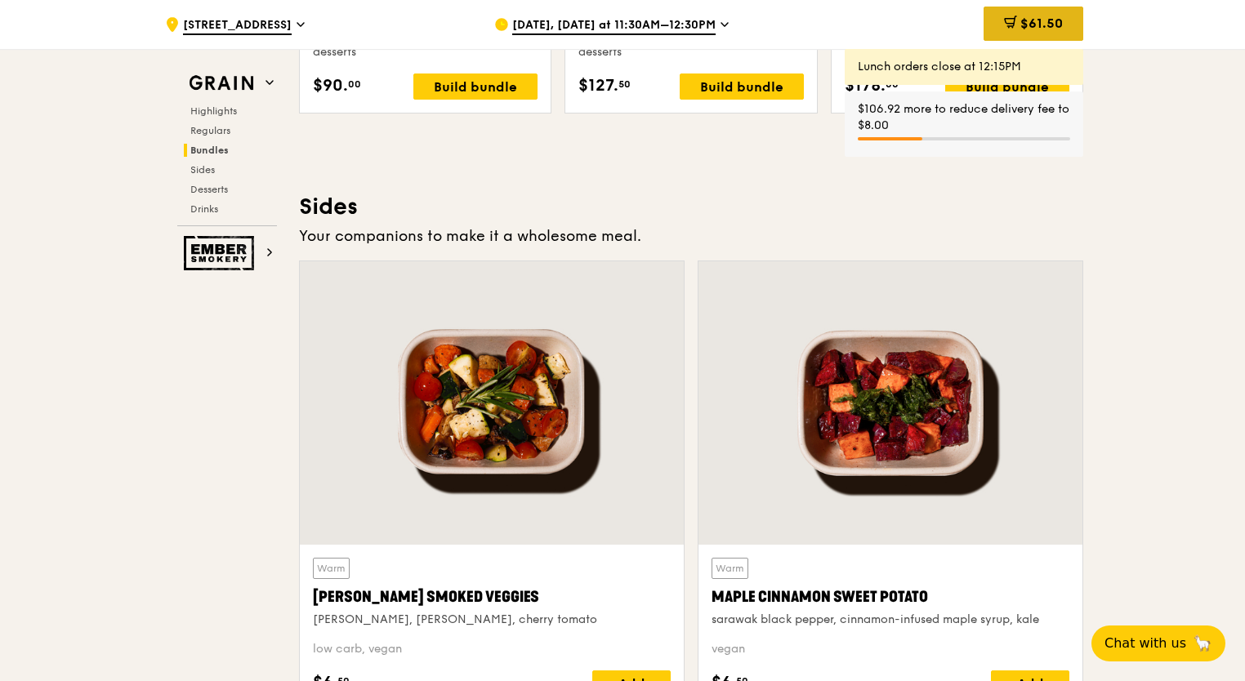
click at [1036, 30] on span "$61.50" at bounding box center [1041, 24] width 42 height 16
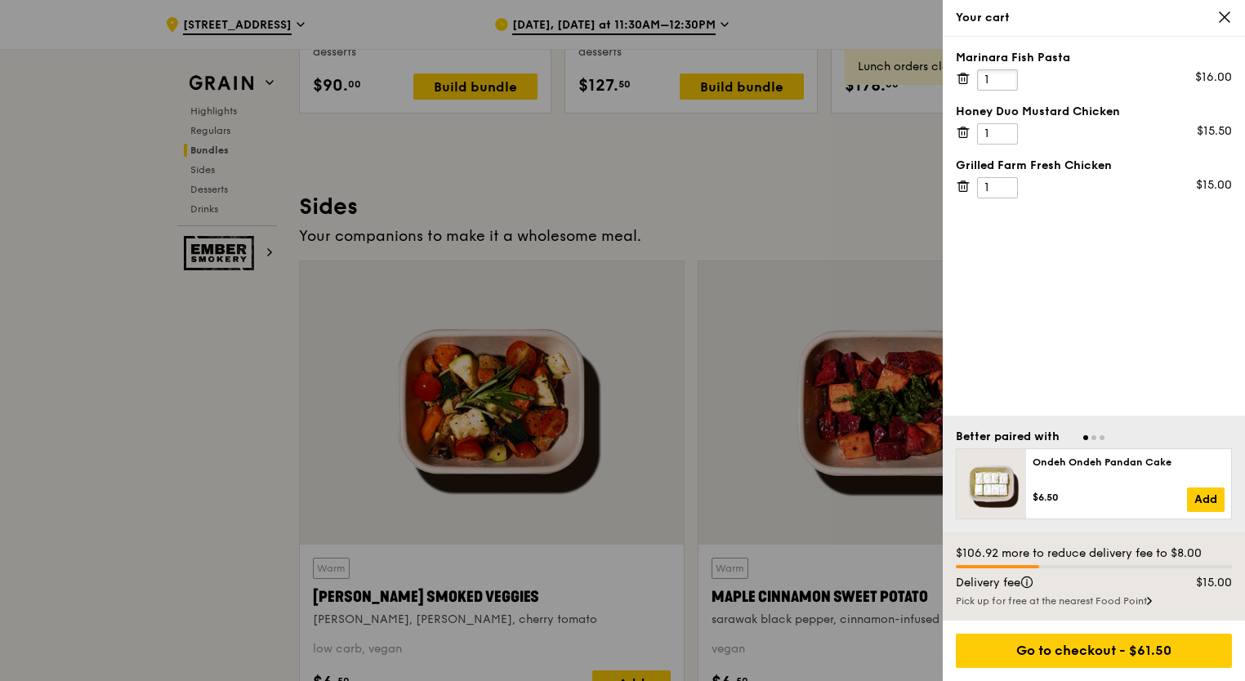
drag, startPoint x: 996, startPoint y: 78, endPoint x: 938, endPoint y: 78, distance: 58.0
click at [938, 78] on div "Your cart Marinara Fish Pasta 1 $16.00 Honey Duo Mustard Chicken 1 $15.50 Grill…" at bounding box center [622, 340] width 1245 height 681
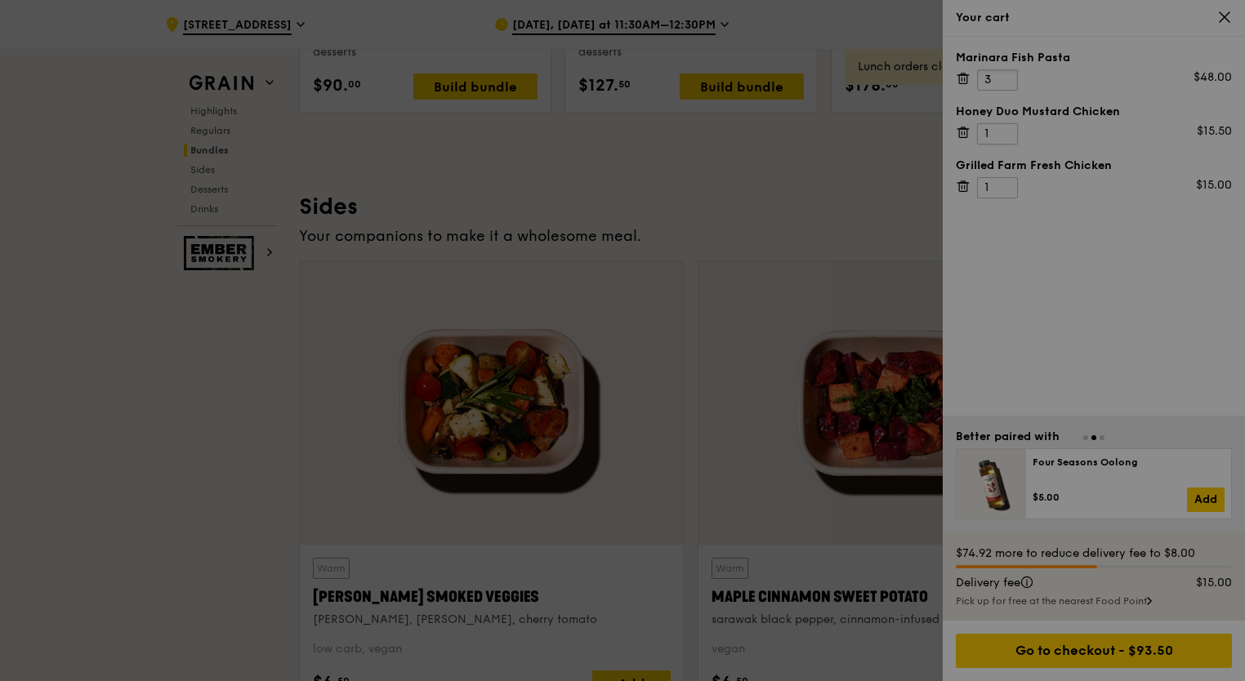
type input "3"
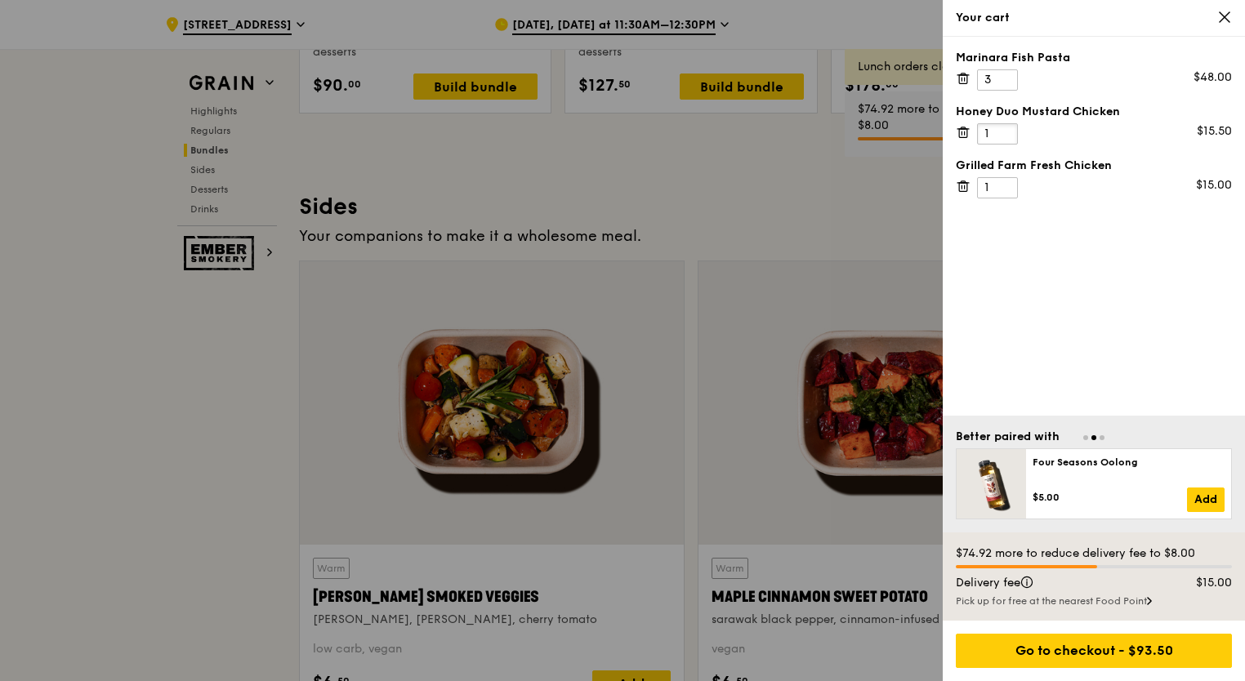
drag, startPoint x: 1014, startPoint y: 126, endPoint x: 1000, endPoint y: 132, distance: 15.3
click at [1010, 126] on input "1" at bounding box center [997, 133] width 41 height 21
drag, startPoint x: 993, startPoint y: 126, endPoint x: 931, endPoint y: 132, distance: 62.4
click at [931, 132] on div "Your cart Marinara Fish Pasta 3 $48.00 Honey Duo Mustard Chicken 1 $15.50 Grill…" at bounding box center [622, 340] width 1245 height 681
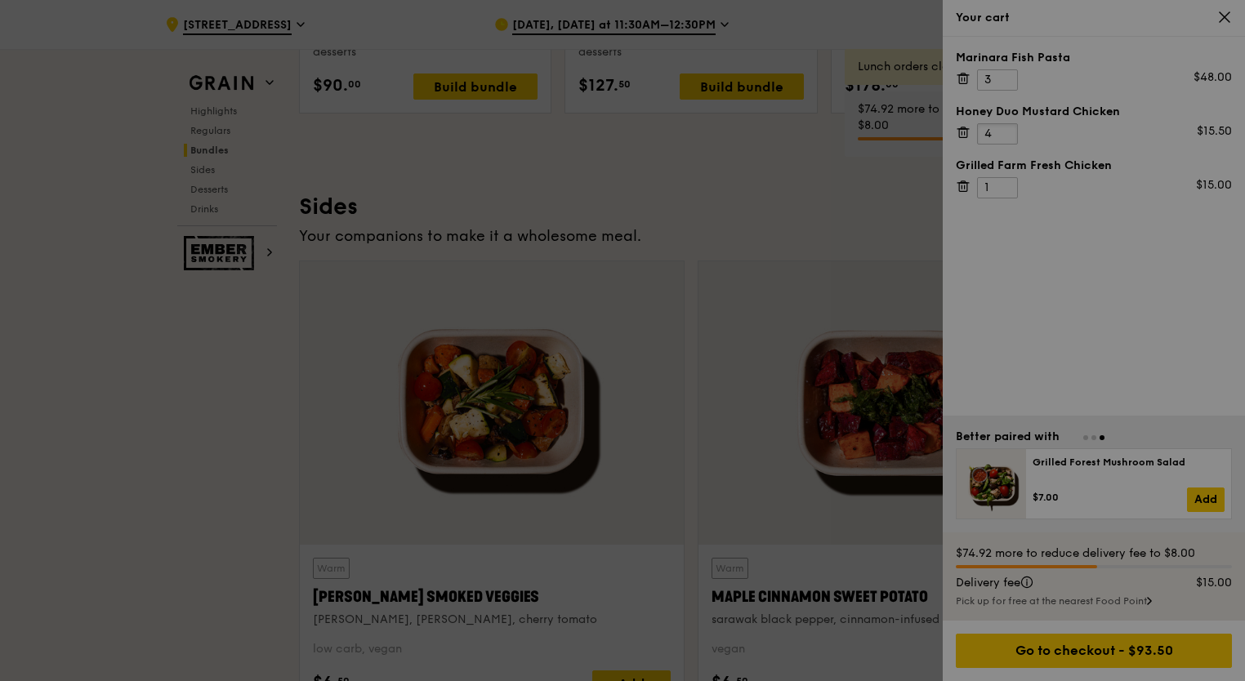
type input "4"
click at [1102, 234] on div at bounding box center [622, 340] width 1245 height 681
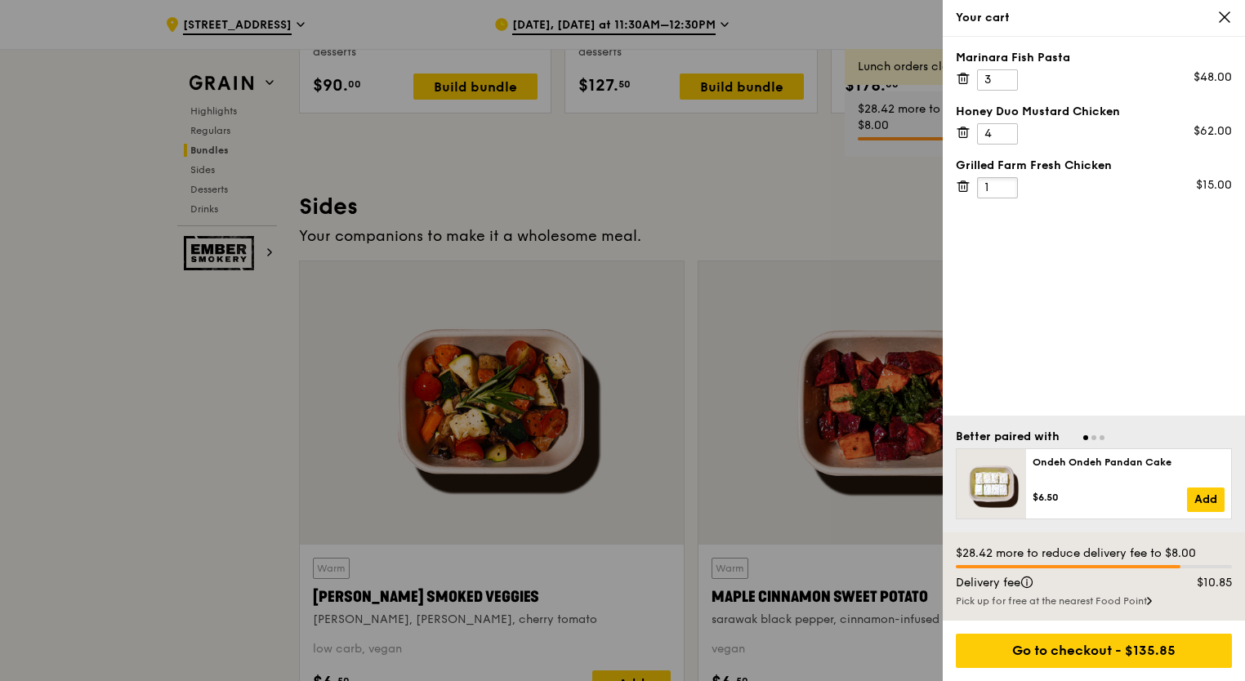
drag, startPoint x: 993, startPoint y: 185, endPoint x: 859, endPoint y: 194, distance: 134.3
click at [859, 194] on div "Your cart Marinara Fish Pasta 3 $48.00 Honey Duo Mustard Chicken 4 $62.00 Grill…" at bounding box center [622, 340] width 1245 height 681
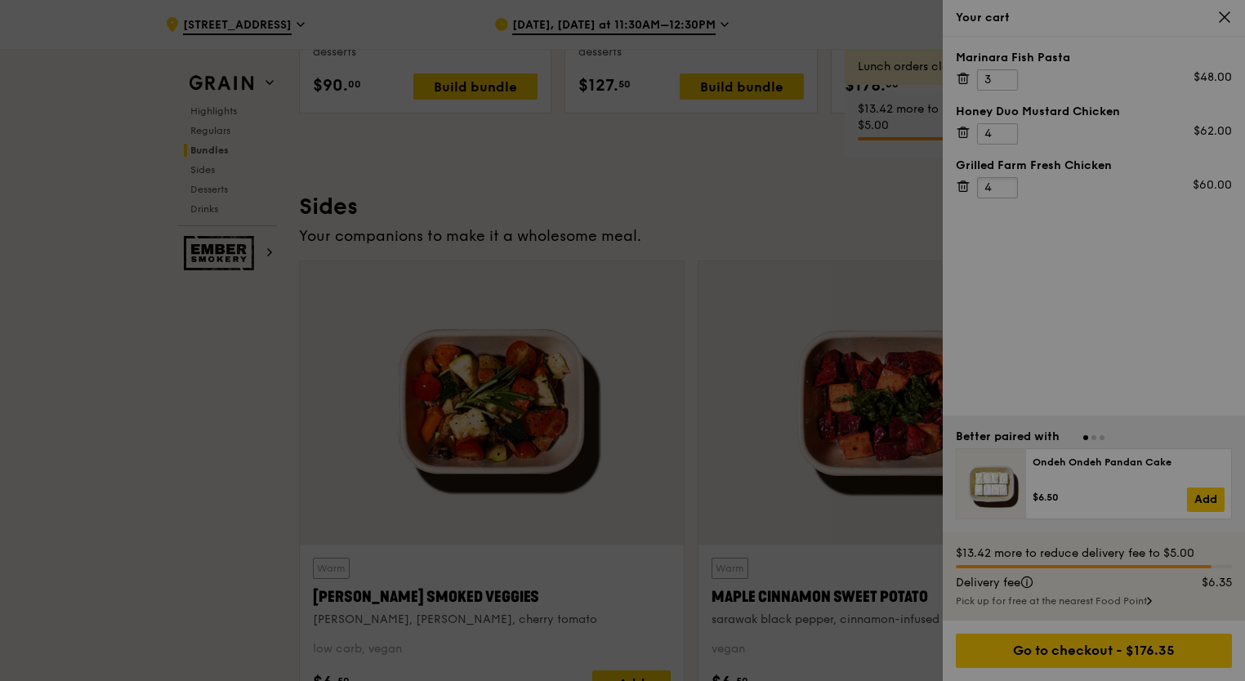
type input "4"
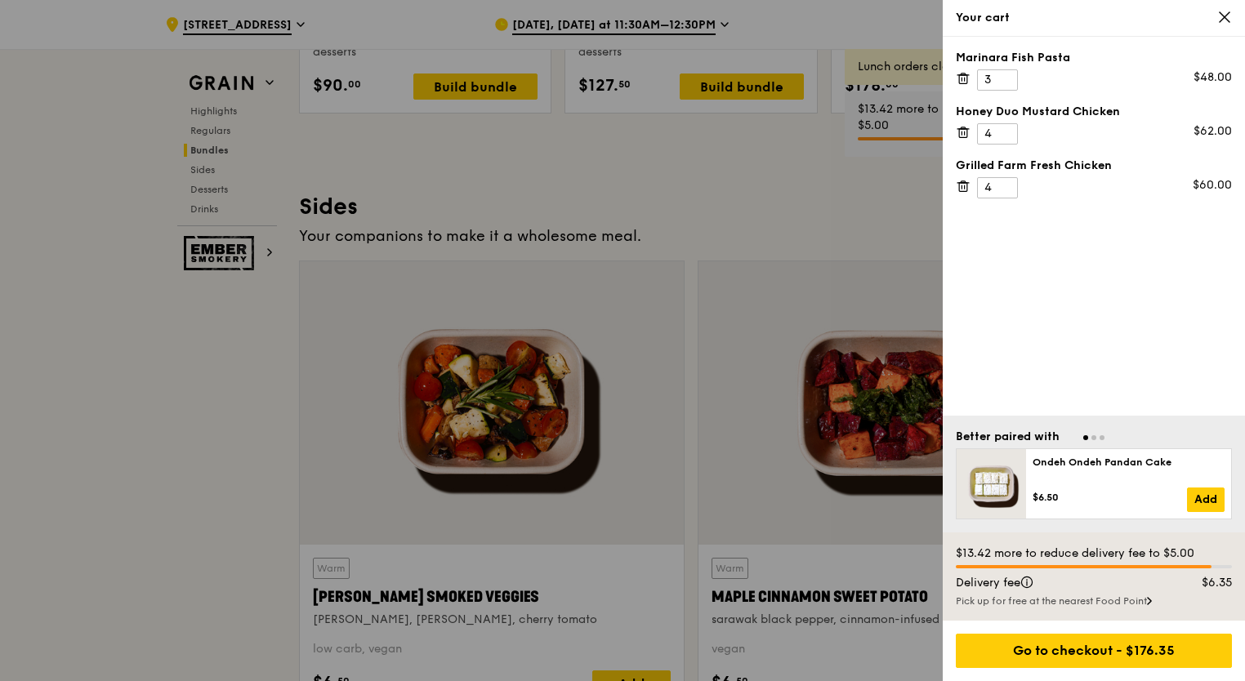
click at [1104, 281] on div "Marinara Fish Pasta 3 $48.00 Honey Duo Mustard Chicken 4 $62.00 Grilled Farm Fr…" at bounding box center [1094, 226] width 302 height 379
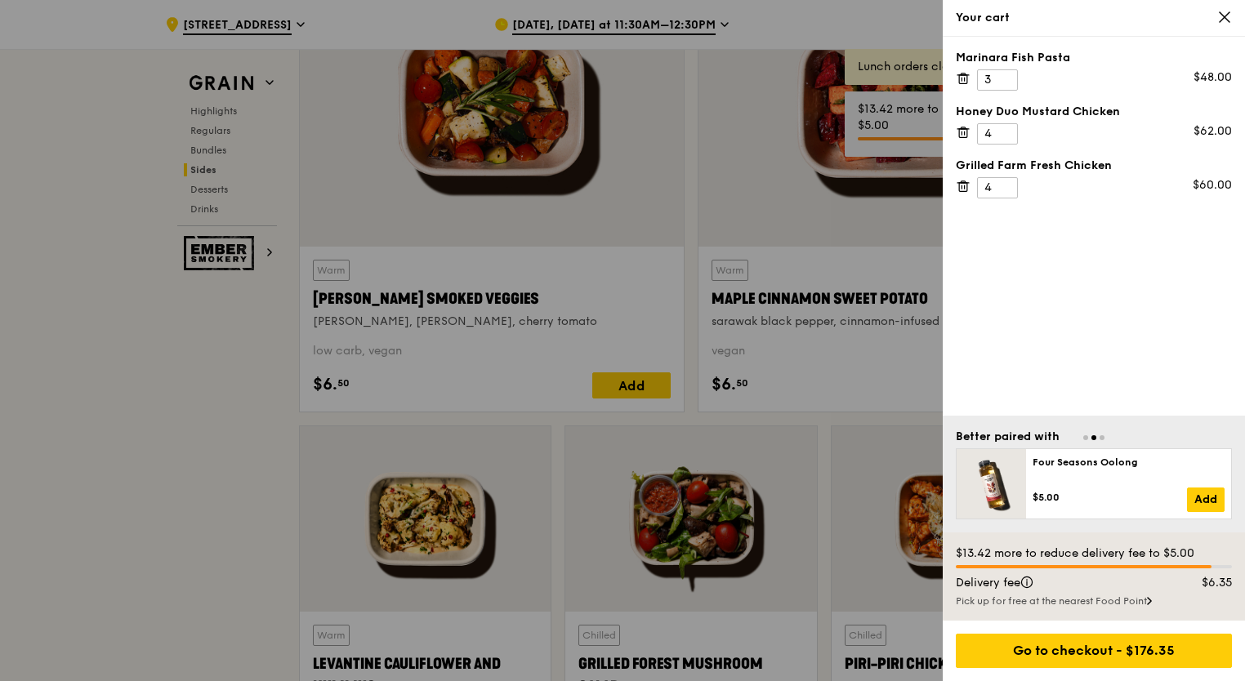
scroll to position [3839, 0]
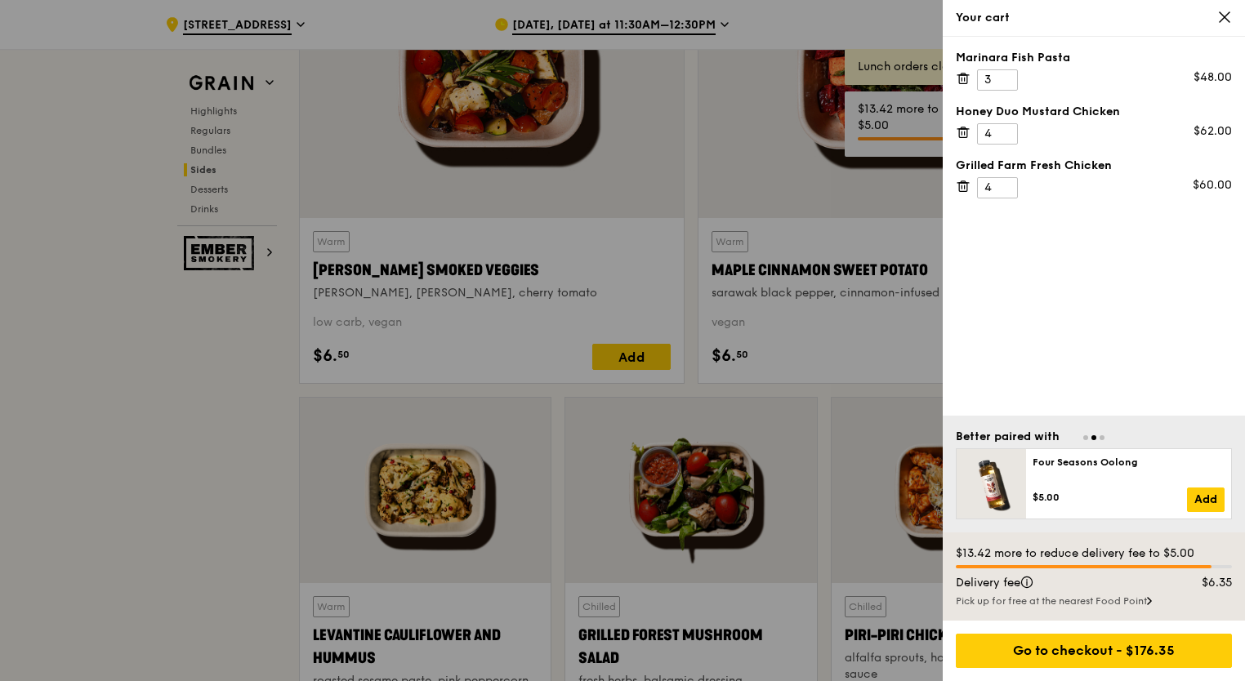
click at [1224, 14] on icon at bounding box center [1224, 17] width 15 height 15
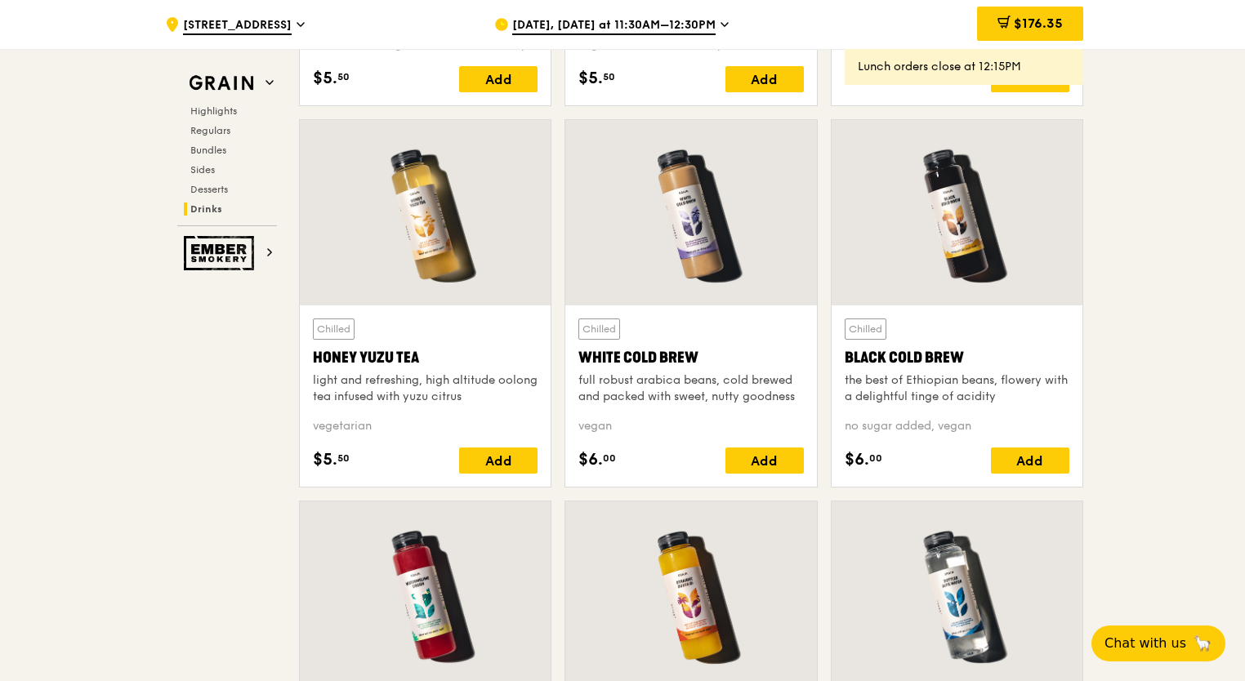
scroll to position [6127, 0]
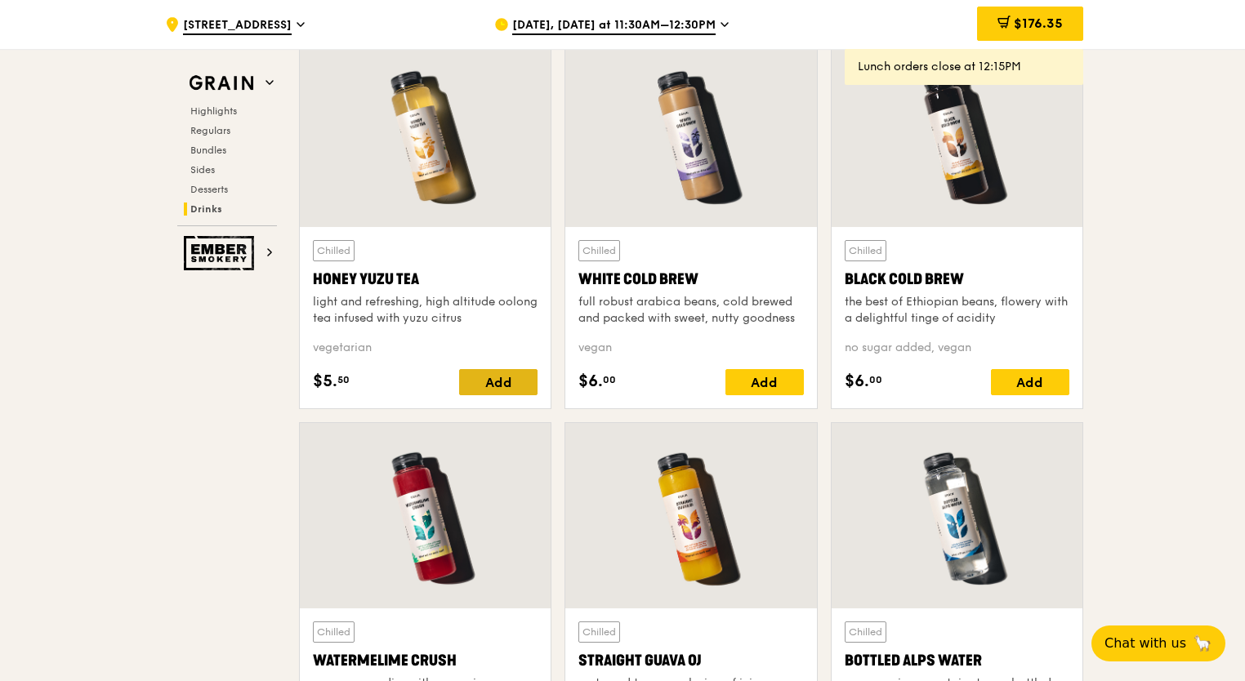
click at [505, 380] on div "Add" at bounding box center [498, 382] width 78 height 26
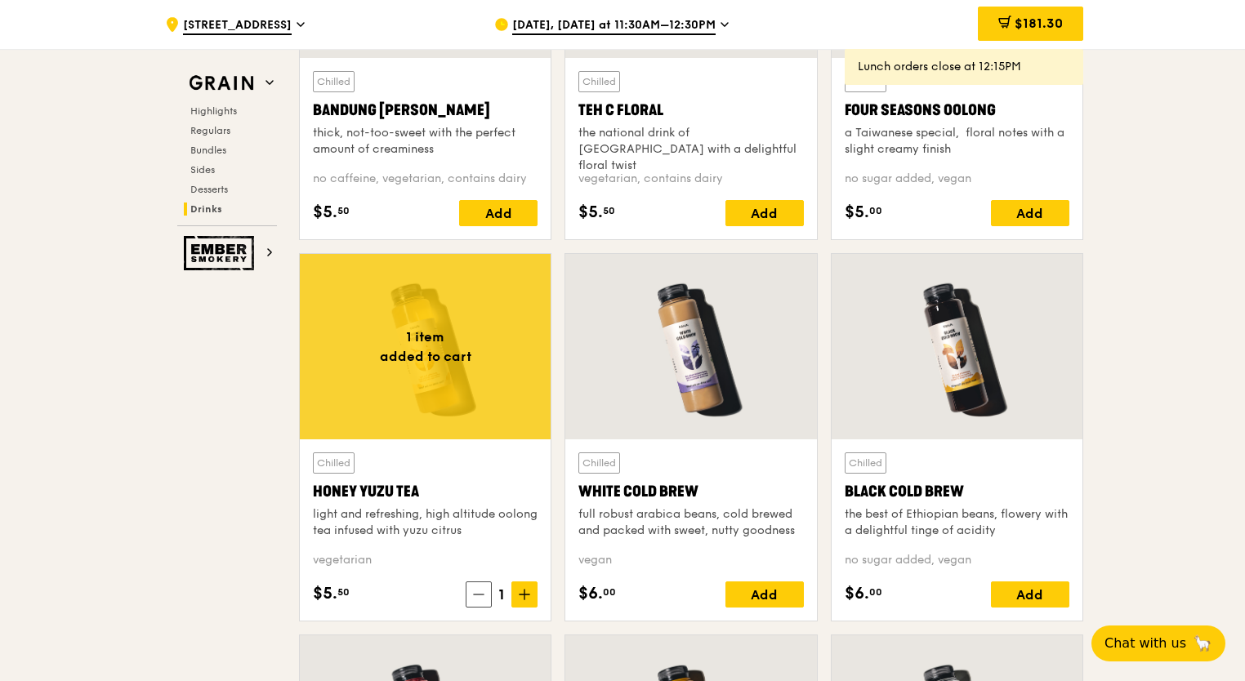
scroll to position [5718, 0]
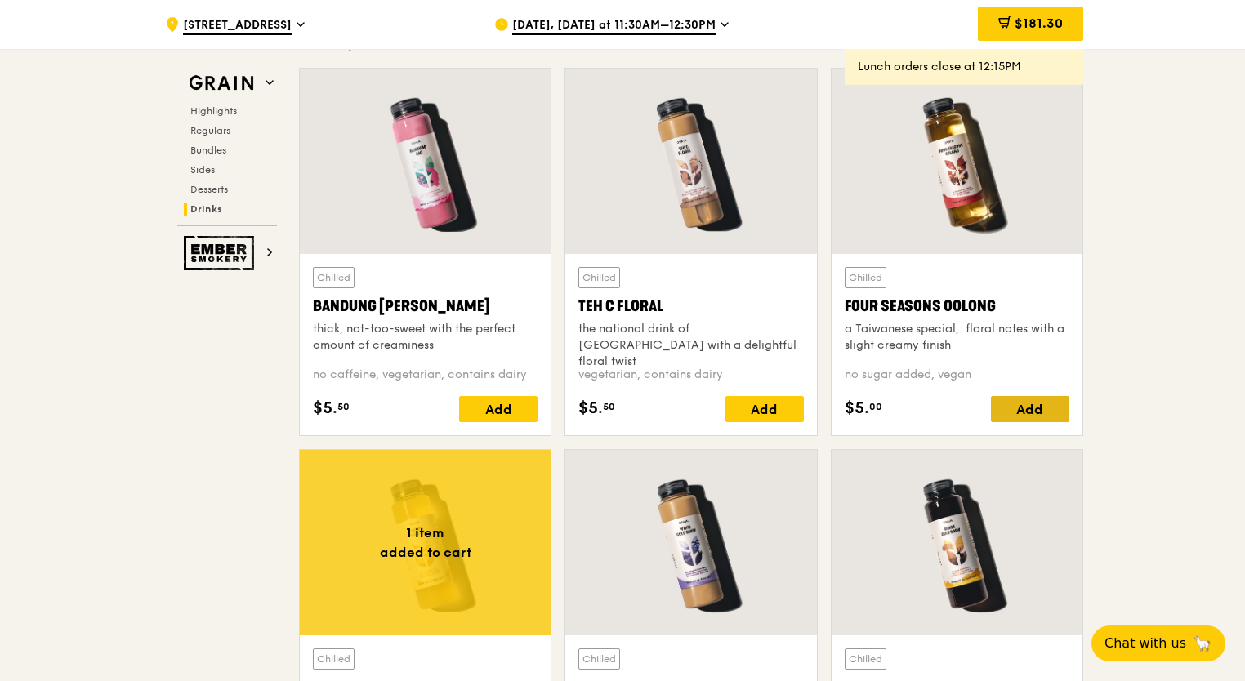
click at [1043, 396] on div "Add" at bounding box center [1030, 409] width 78 height 26
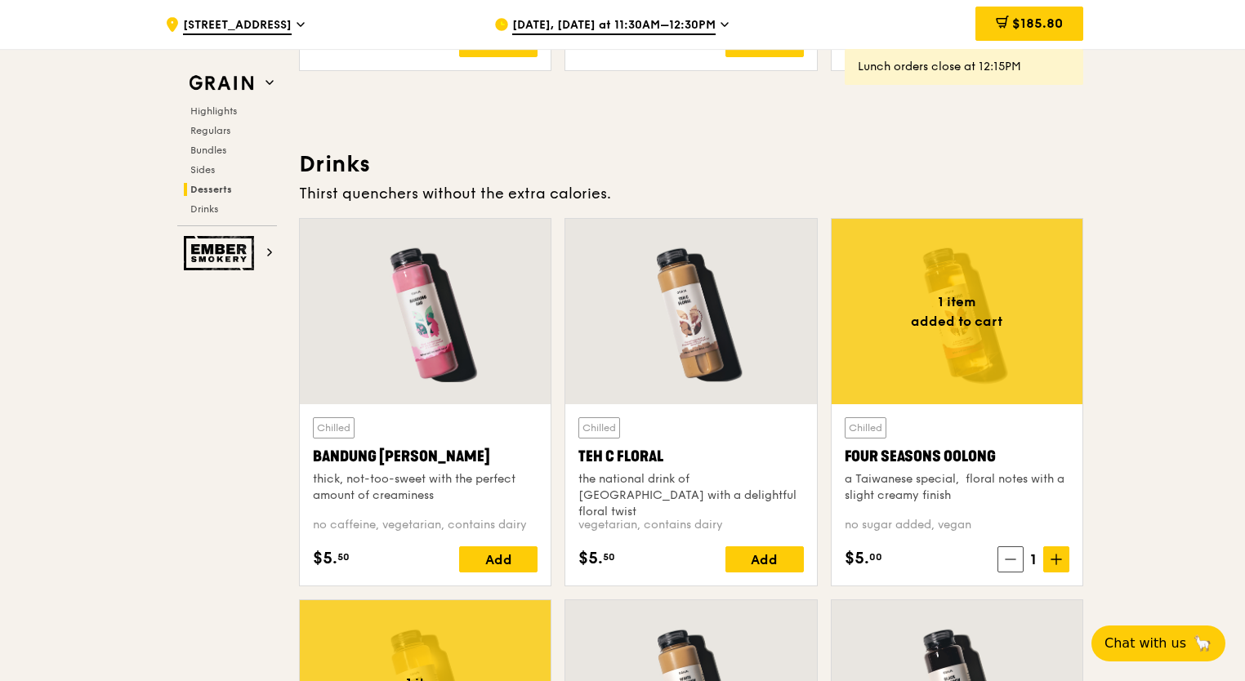
scroll to position [5391, 0]
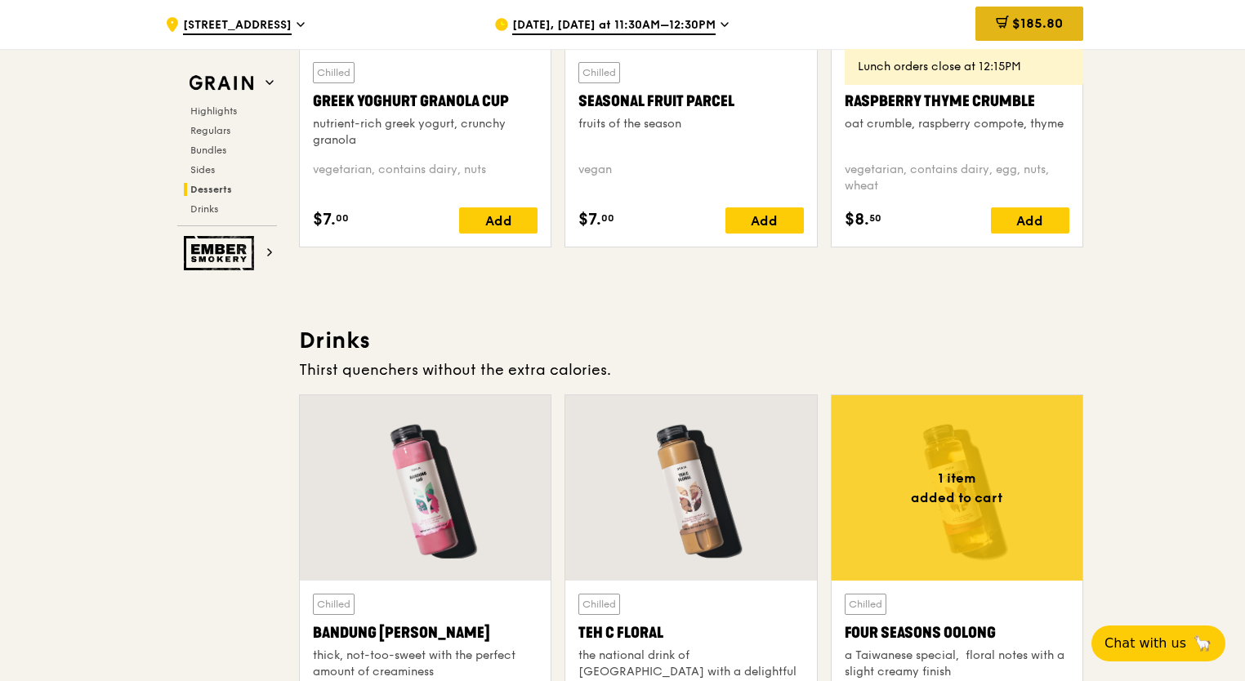
click at [1033, 38] on div "$185.80" at bounding box center [1029, 24] width 108 height 34
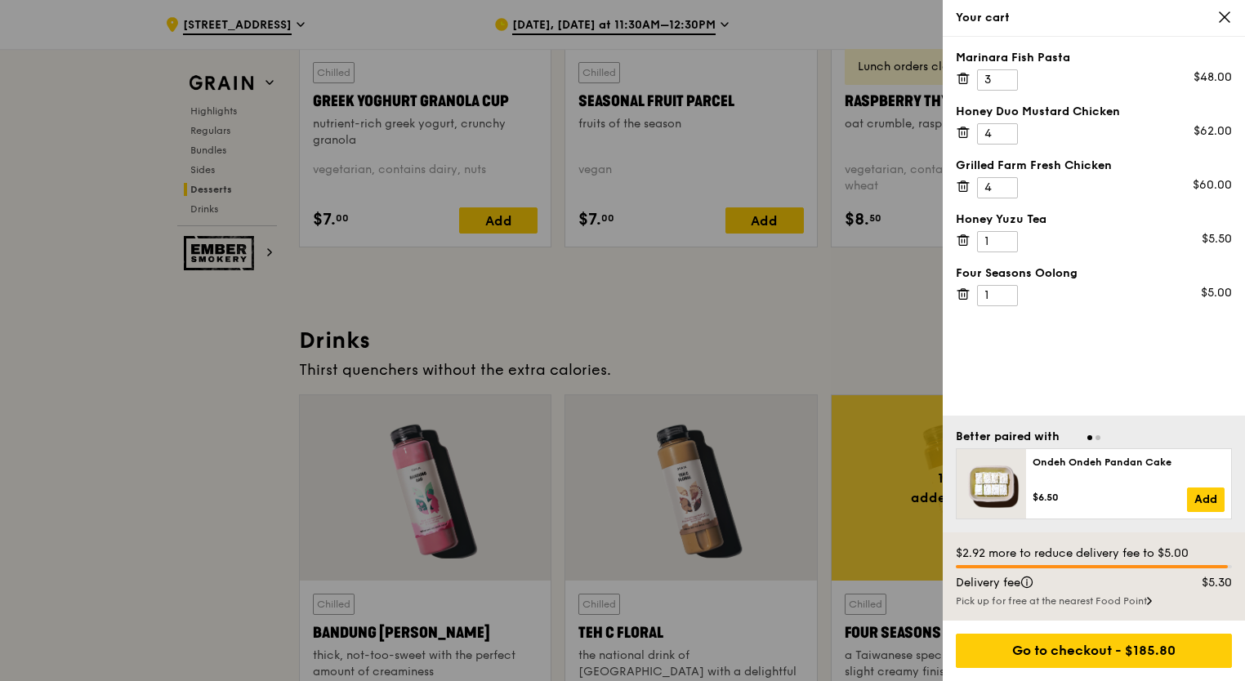
click at [632, 272] on div at bounding box center [622, 340] width 1245 height 681
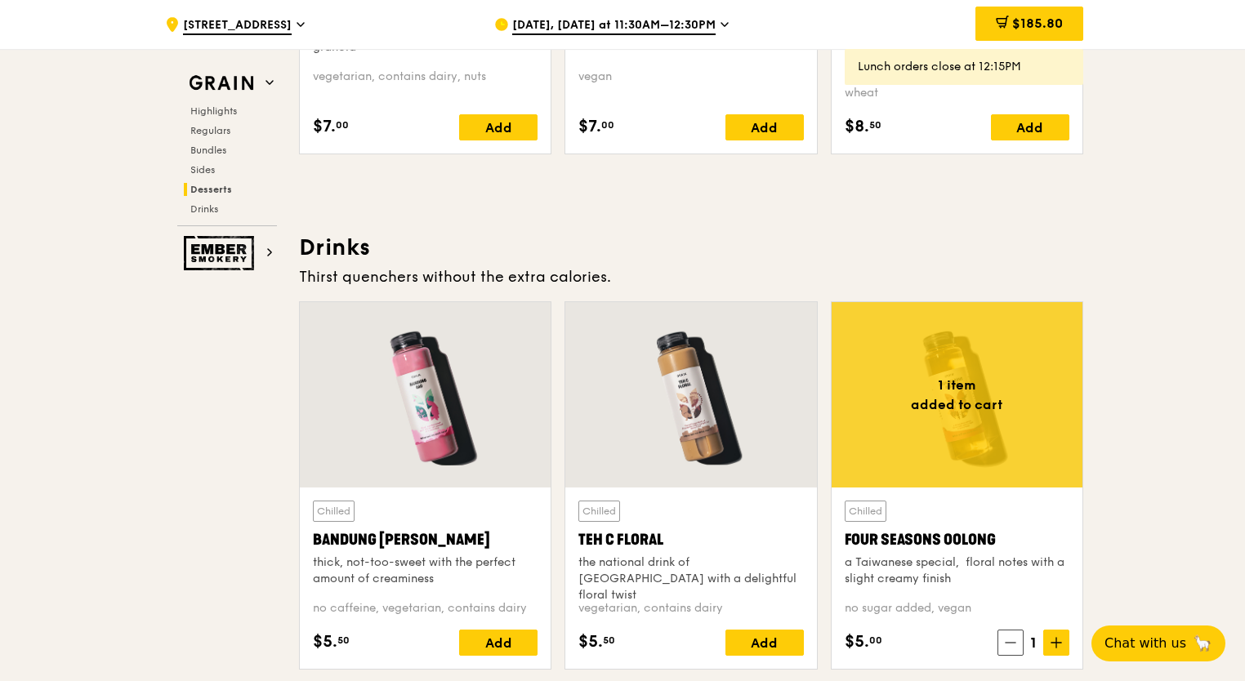
scroll to position [5636, 0]
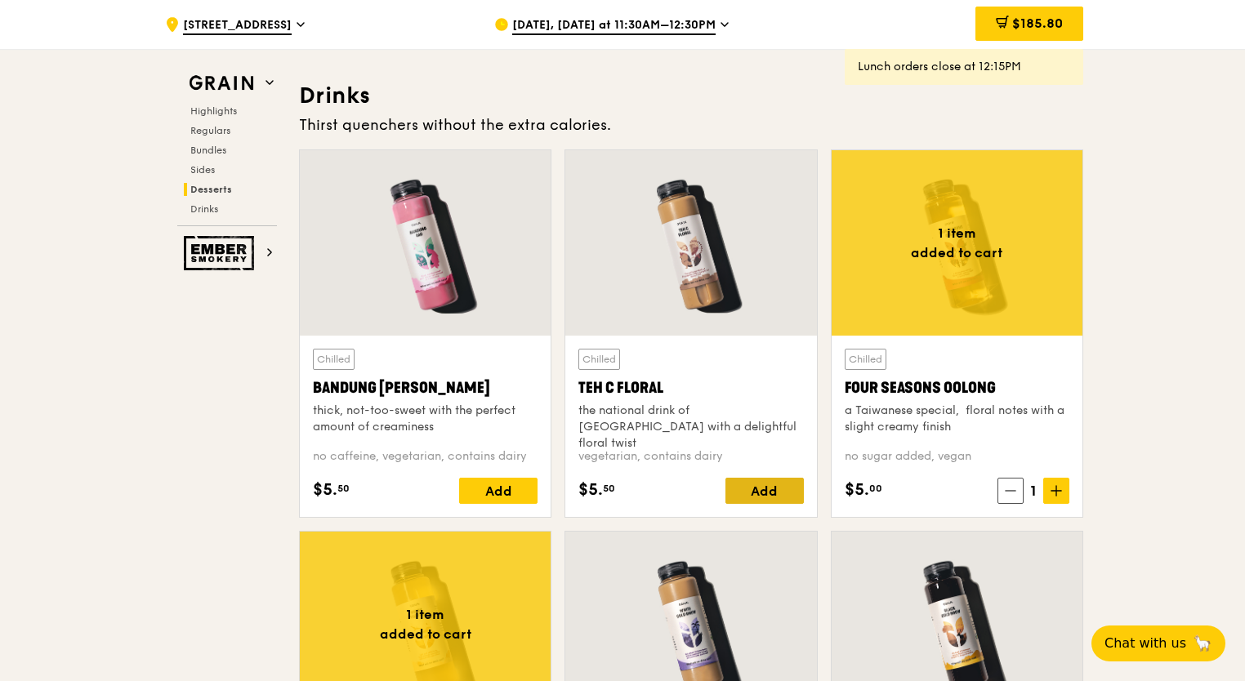
click at [765, 484] on div "Add" at bounding box center [764, 491] width 78 height 26
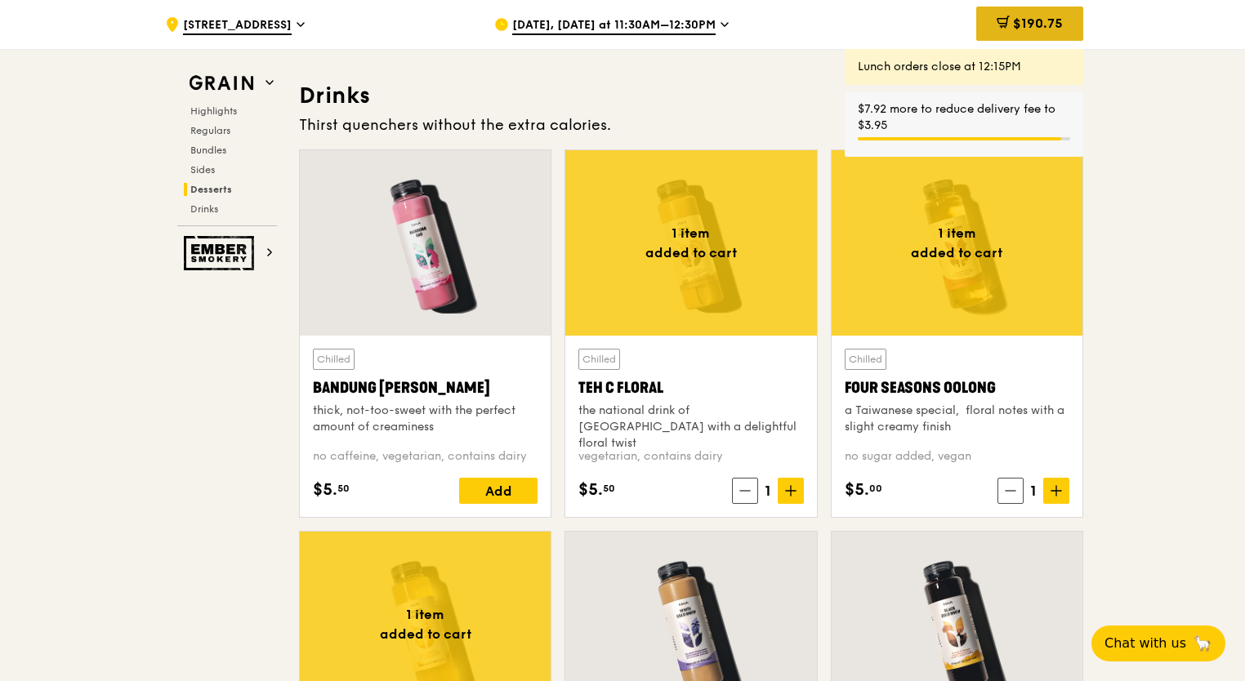
click at [1019, 16] on span "$190.75" at bounding box center [1038, 24] width 50 height 16
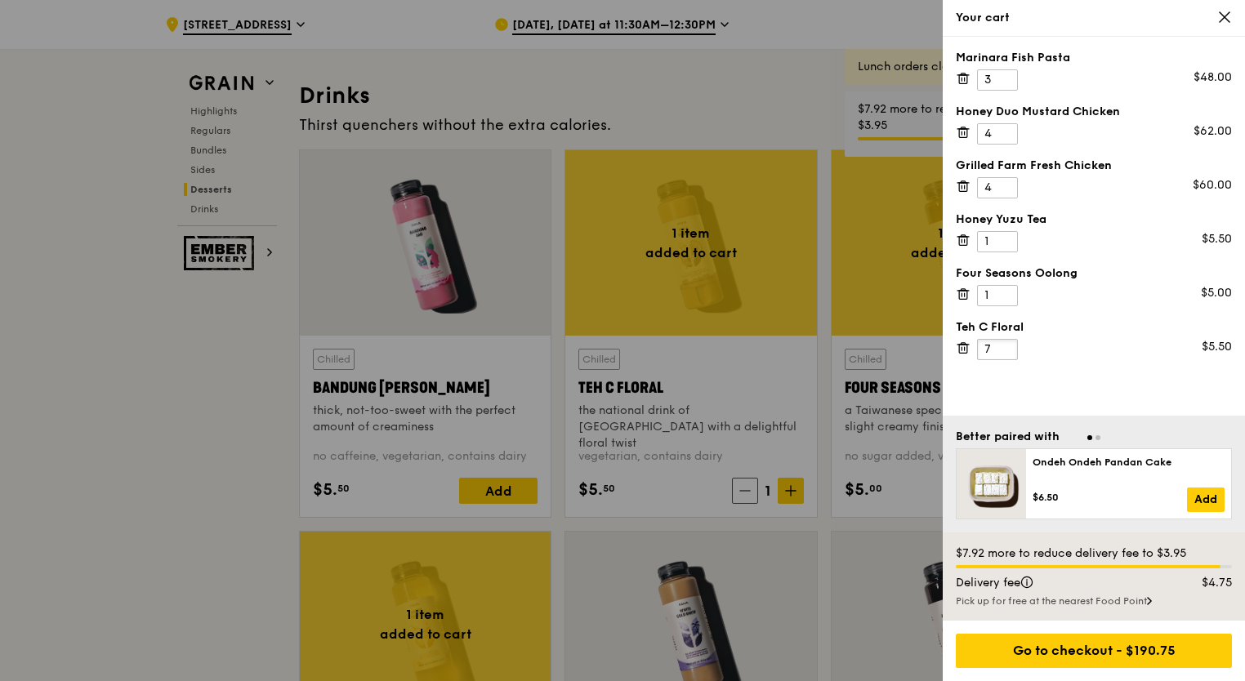
drag, startPoint x: 997, startPoint y: 343, endPoint x: 957, endPoint y: 336, distance: 40.7
click at [977, 339] on input "7" at bounding box center [997, 349] width 41 height 21
click at [1006, 344] on input "8" at bounding box center [997, 349] width 41 height 21
click at [1006, 342] on input "9" at bounding box center [997, 349] width 41 height 21
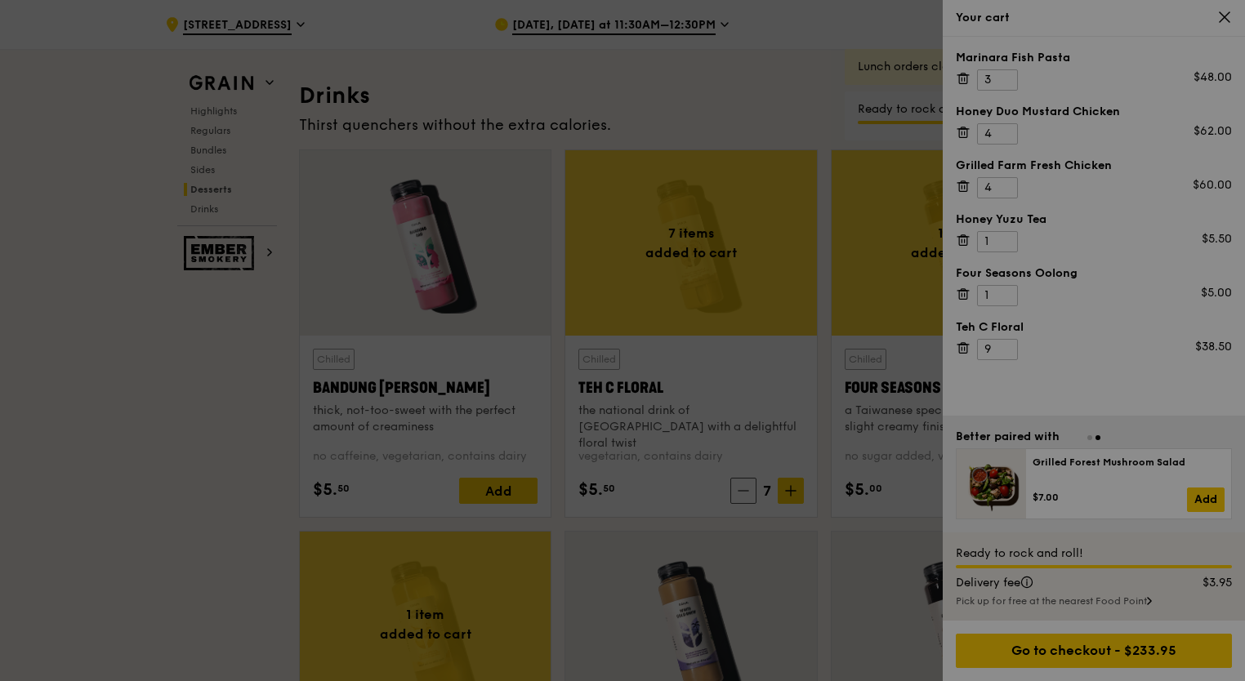
click at [1006, 351] on div at bounding box center [622, 340] width 1245 height 681
click at [1006, 351] on input "8" at bounding box center [997, 349] width 41 height 21
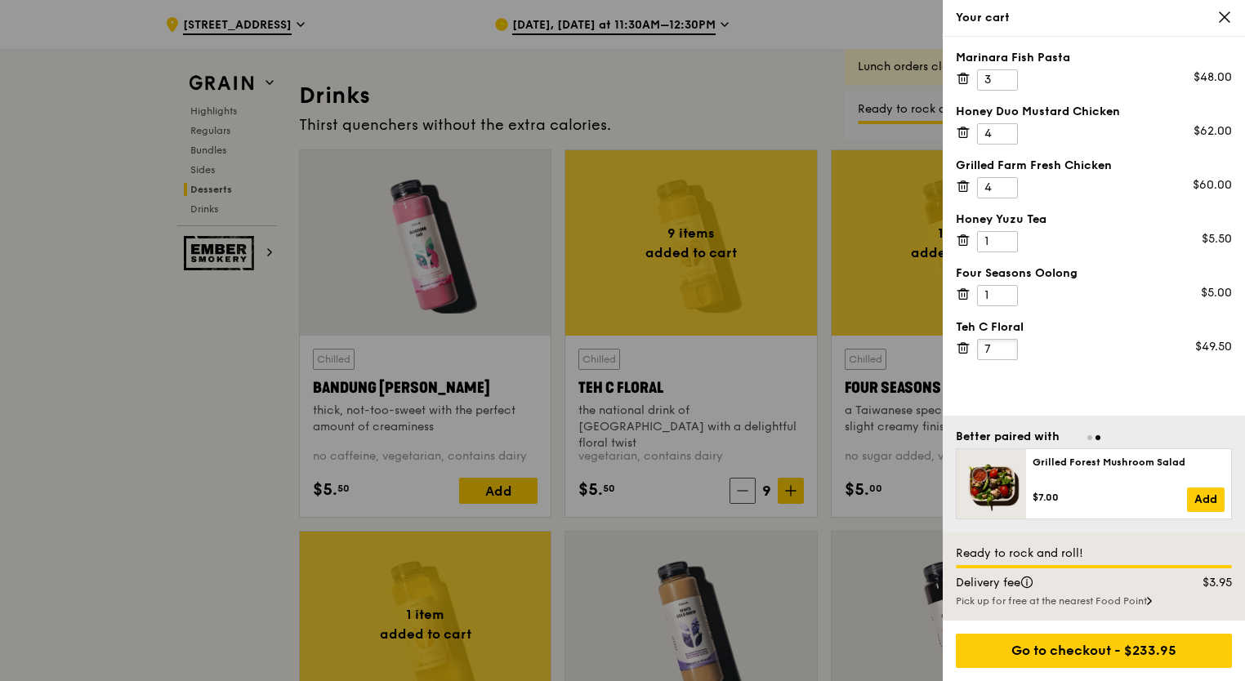
click at [1006, 351] on input "7" at bounding box center [997, 349] width 41 height 21
click at [1006, 351] on input "6" at bounding box center [997, 349] width 41 height 21
click at [1006, 351] on input "5" at bounding box center [997, 349] width 41 height 21
click at [1006, 351] on input "4" at bounding box center [997, 349] width 41 height 21
type input "3"
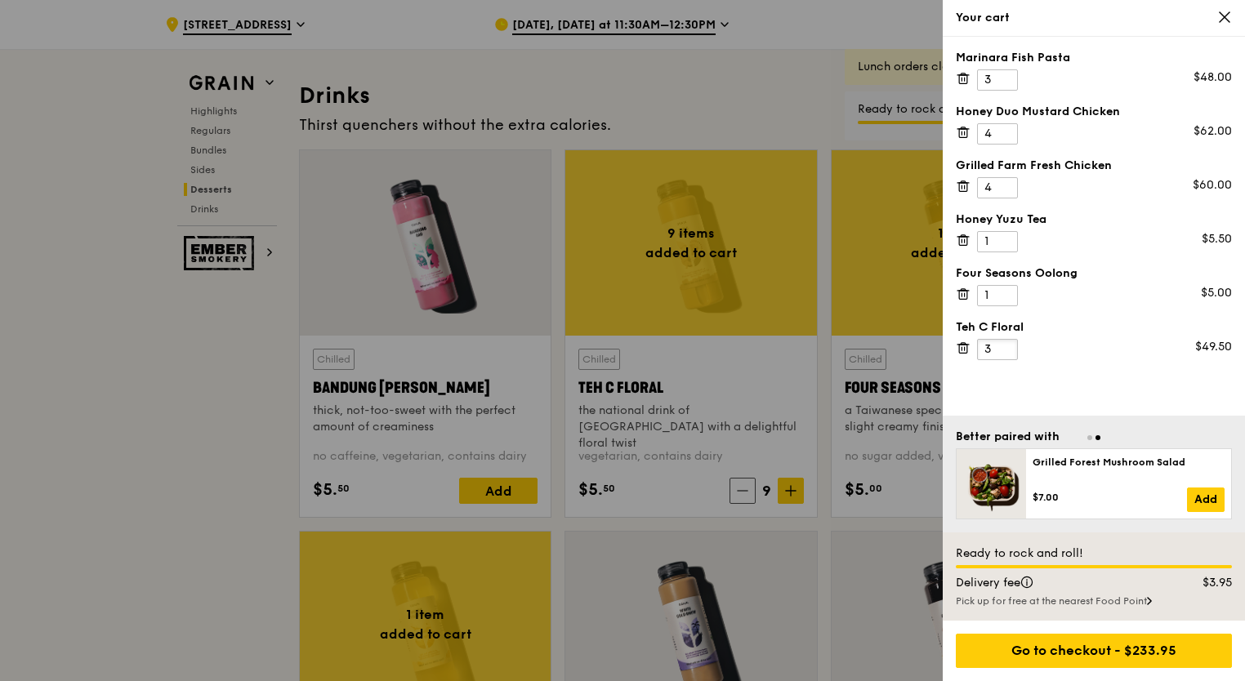
click at [1006, 351] on input "3" at bounding box center [997, 349] width 41 height 21
drag, startPoint x: 992, startPoint y: 243, endPoint x: 938, endPoint y: 237, distance: 54.2
click at [938, 237] on div "Your cart Marinara Fish Pasta 3 $48.00 Honey Duo Mustard Chicken 4 $62.00 Grill…" at bounding box center [622, 340] width 1245 height 681
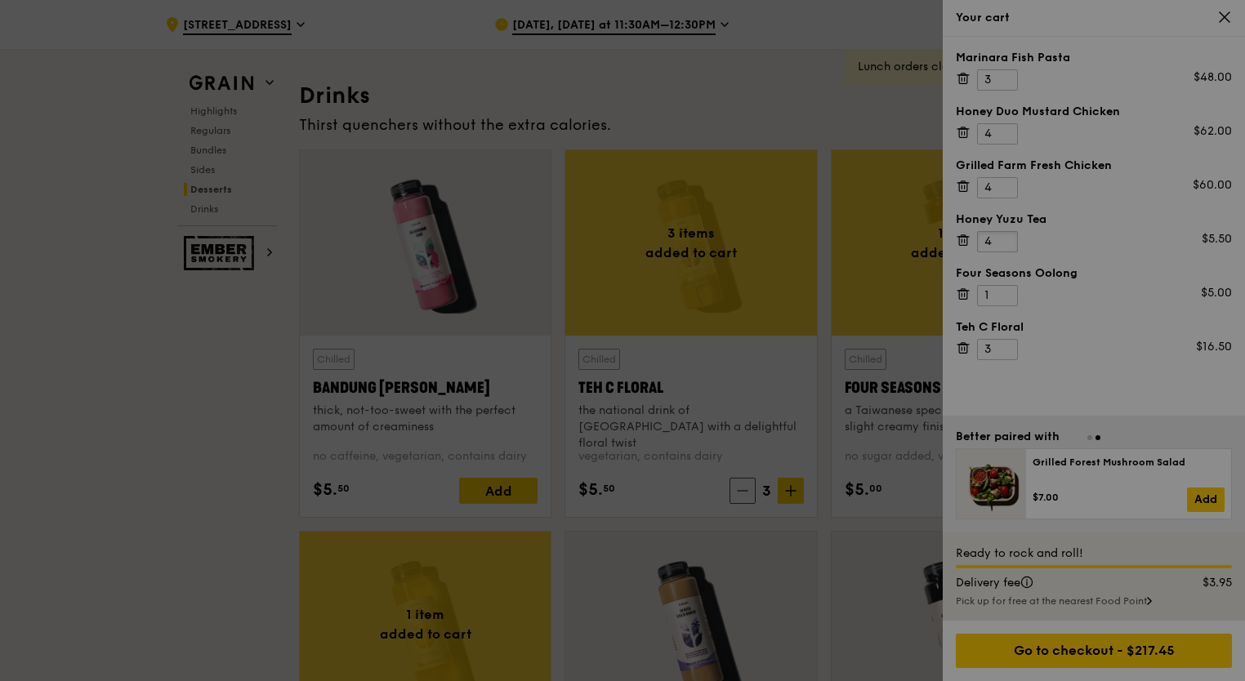
type input "4"
click at [1027, 308] on div at bounding box center [622, 340] width 1245 height 681
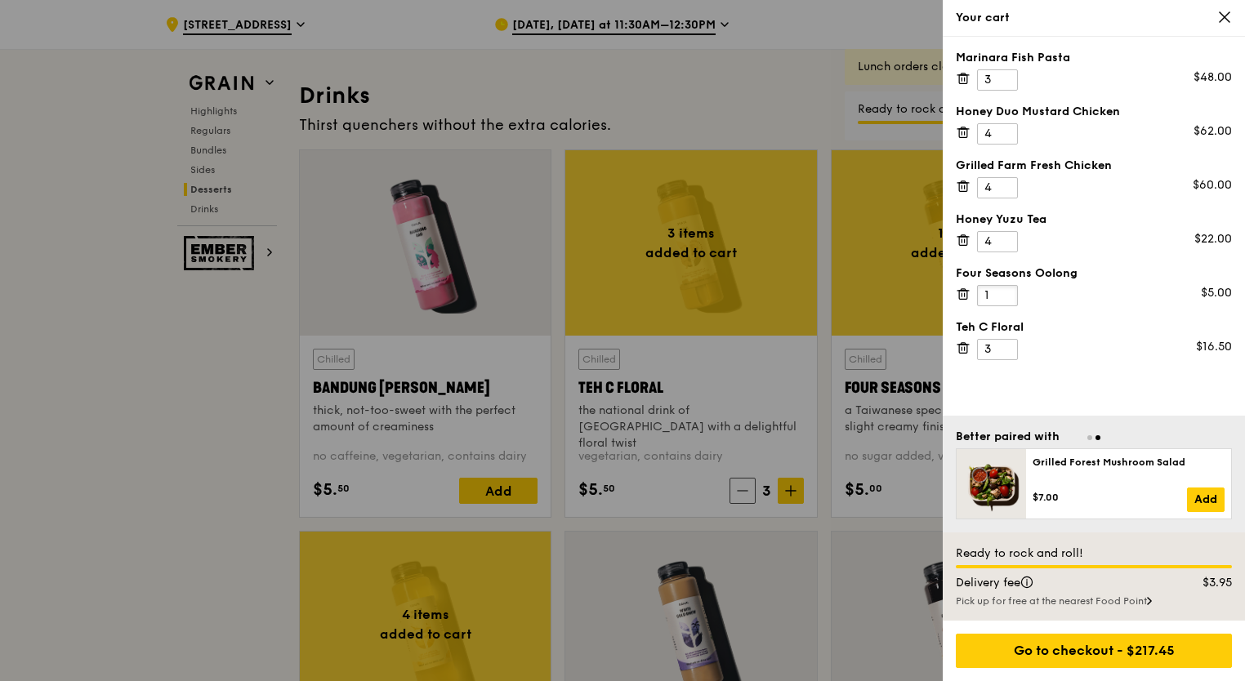
drag, startPoint x: 990, startPoint y: 294, endPoint x: 934, endPoint y: 292, distance: 55.6
click at [934, 292] on div "Your cart Marinara Fish Pasta 3 $48.00 Honey Duo Mustard Chicken 4 $62.00 Grill…" at bounding box center [622, 340] width 1245 height 681
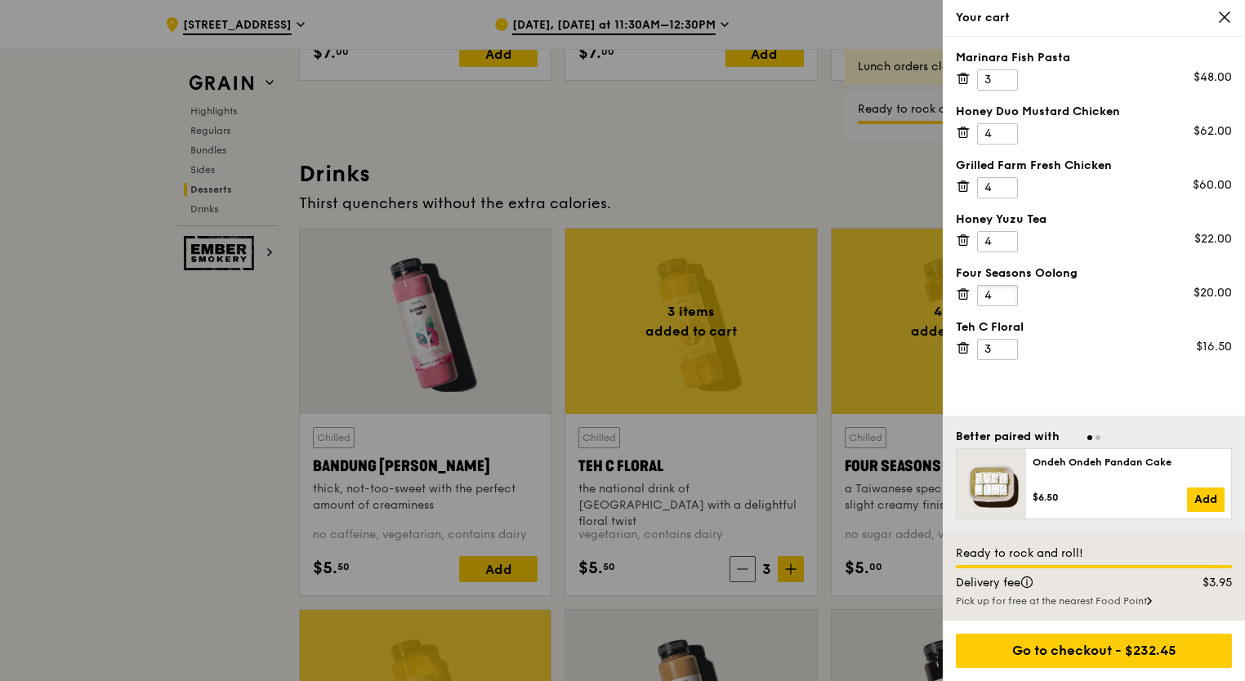
scroll to position [5473, 0]
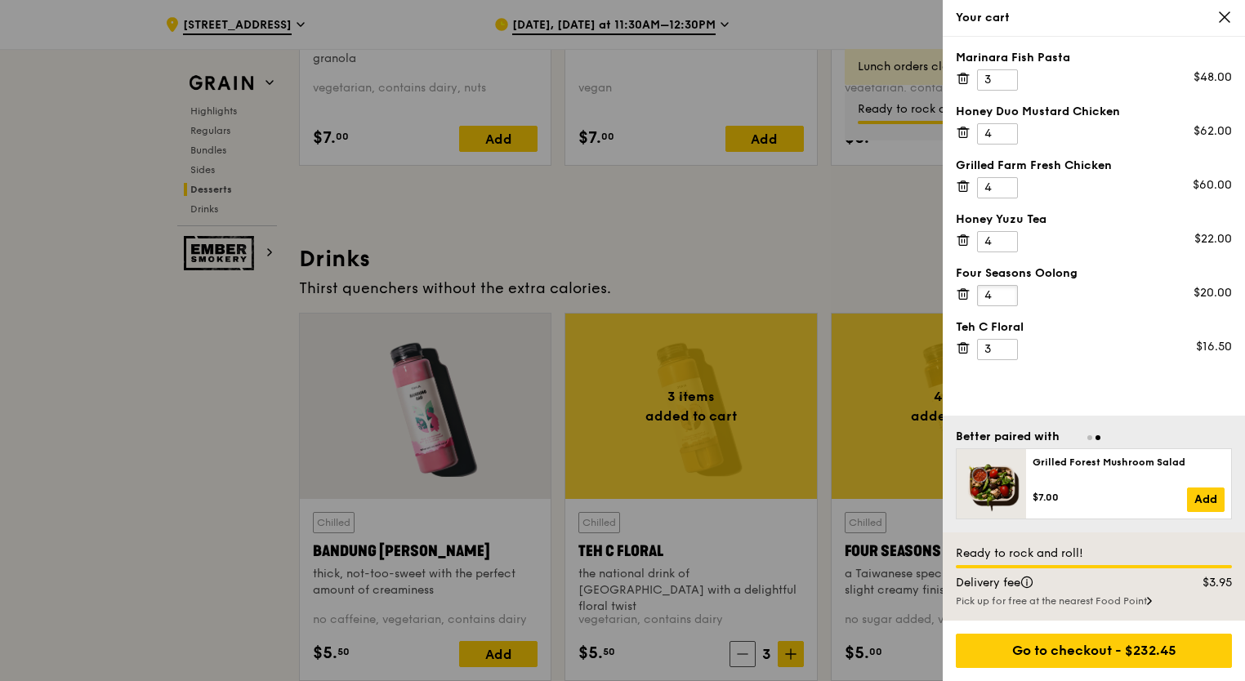
type input "4"
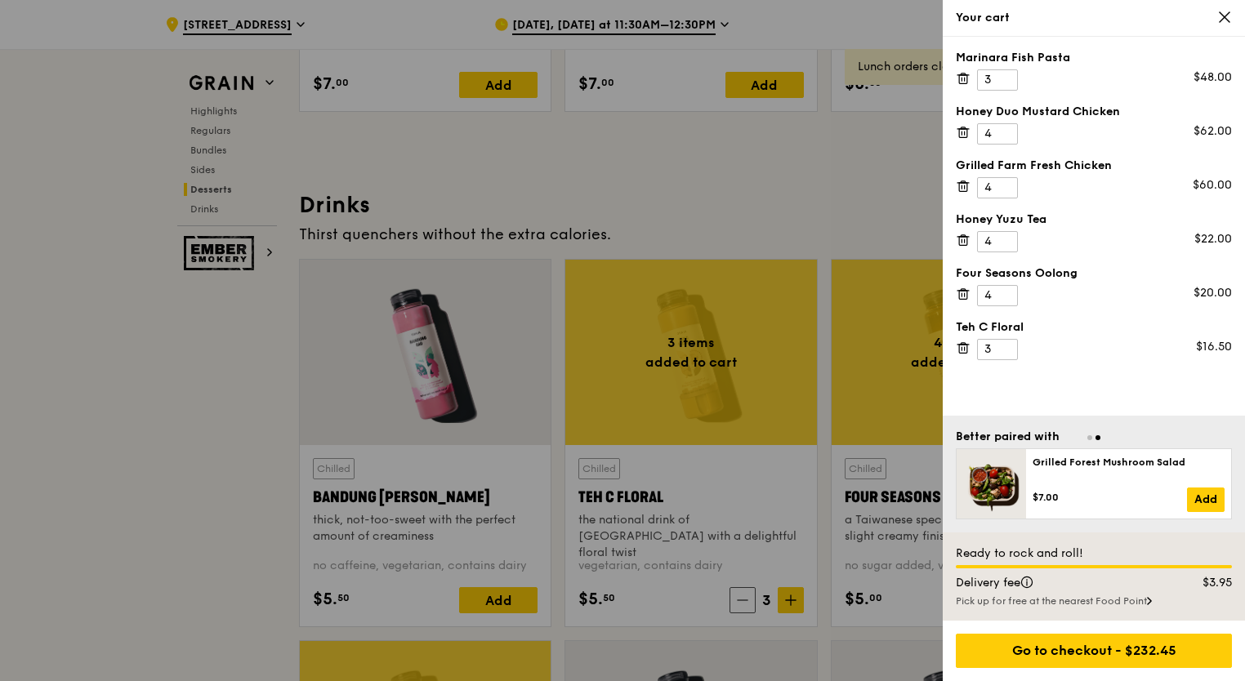
scroll to position [5555, 0]
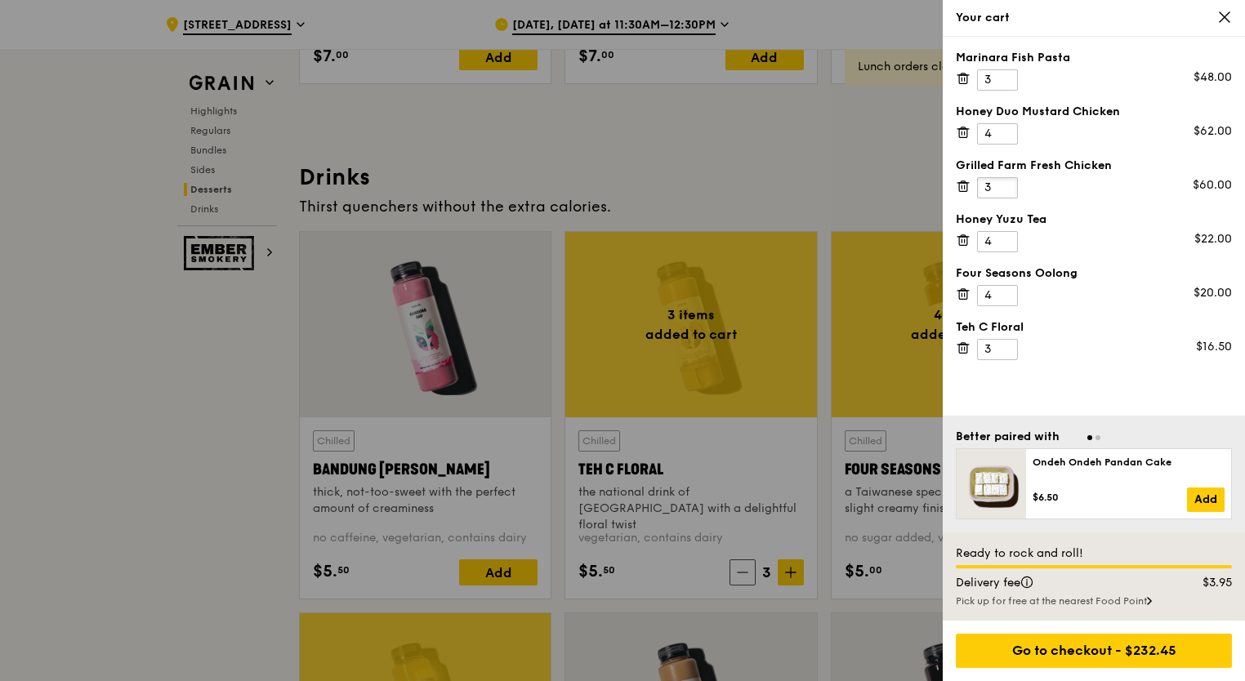
type input "3"
click at [1006, 190] on input "3" at bounding box center [997, 187] width 41 height 21
drag, startPoint x: 996, startPoint y: 344, endPoint x: 982, endPoint y: 344, distance: 13.9
click at [982, 344] on input "3" at bounding box center [997, 349] width 41 height 21
drag, startPoint x: 1060, startPoint y: 331, endPoint x: 1033, endPoint y: 308, distance: 35.4
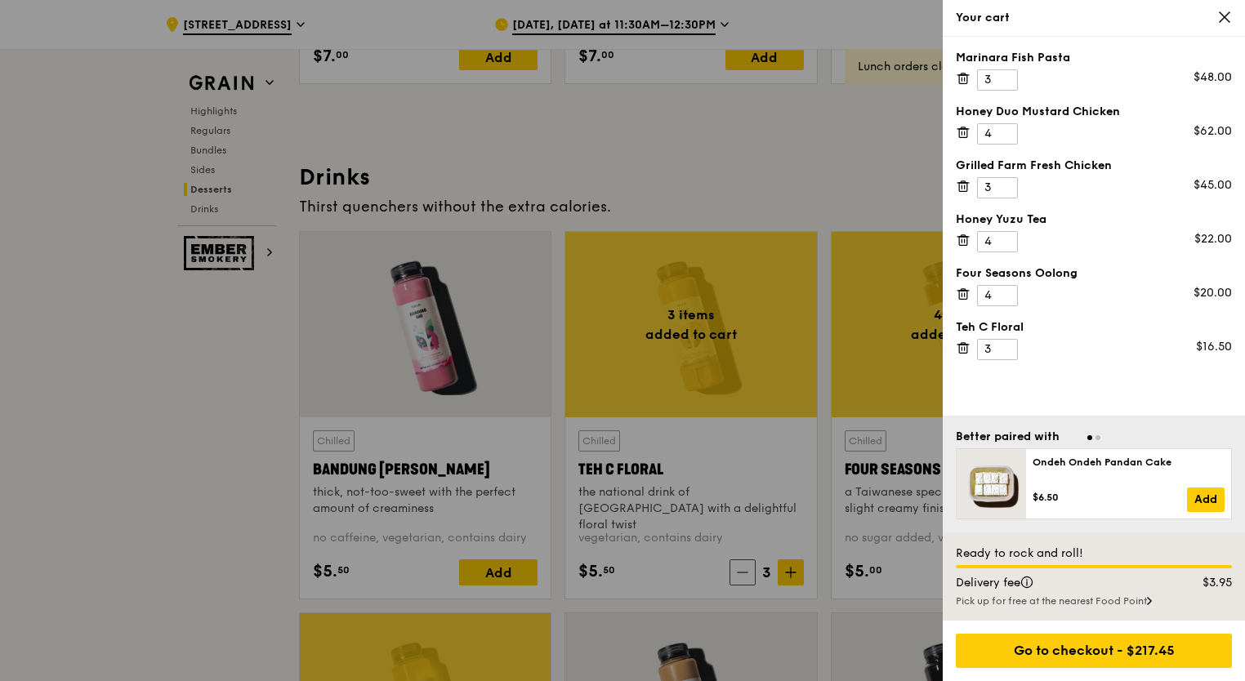
click at [1059, 327] on div "Teh C Floral" at bounding box center [1094, 327] width 276 height 16
click at [1009, 296] on input "3" at bounding box center [997, 295] width 41 height 21
click at [1171, 315] on div "Marinara Fish Pasta 3 $48.00 Honey Duo Mustard Chicken 4 $62.00 Grilled Farm Fr…" at bounding box center [1094, 226] width 302 height 379
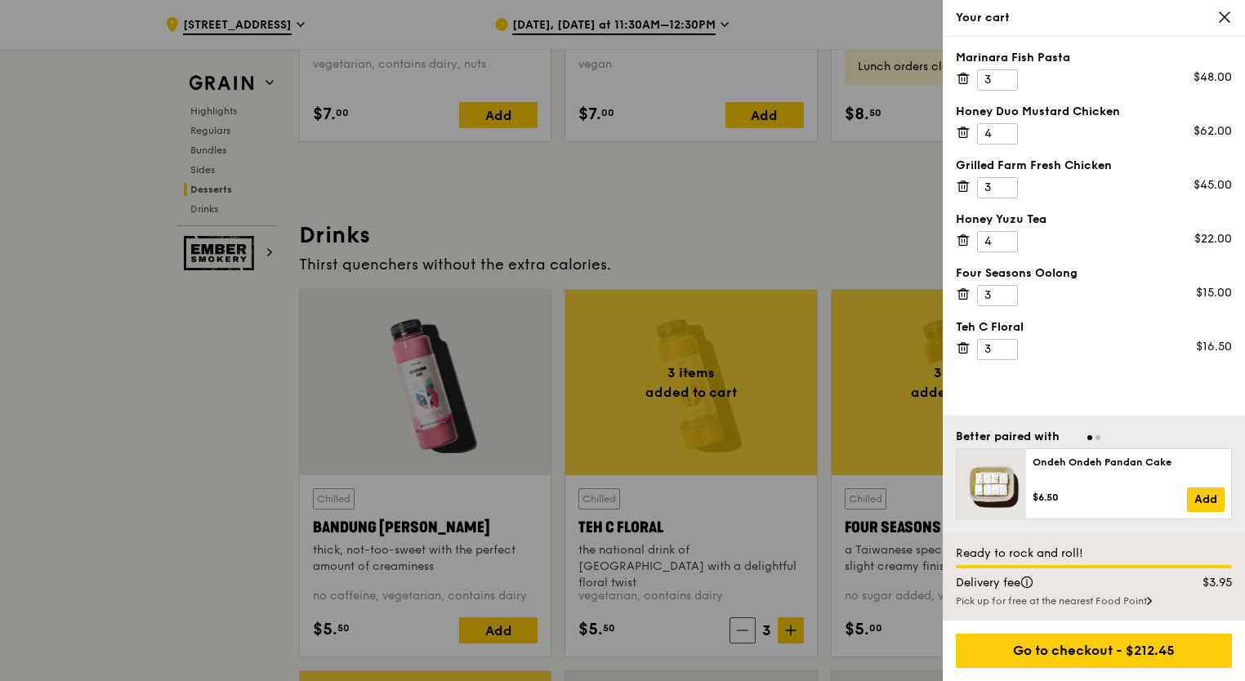
scroll to position [5473, 0]
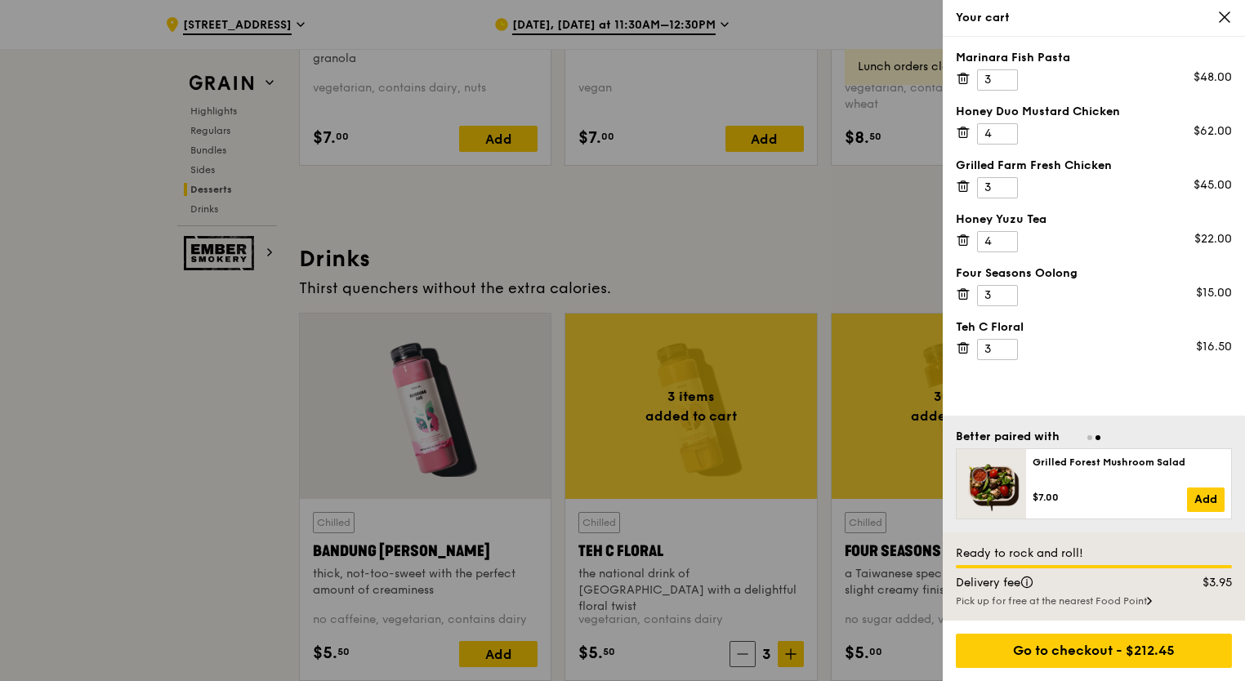
click at [962, 350] on icon at bounding box center [963, 348] width 15 height 15
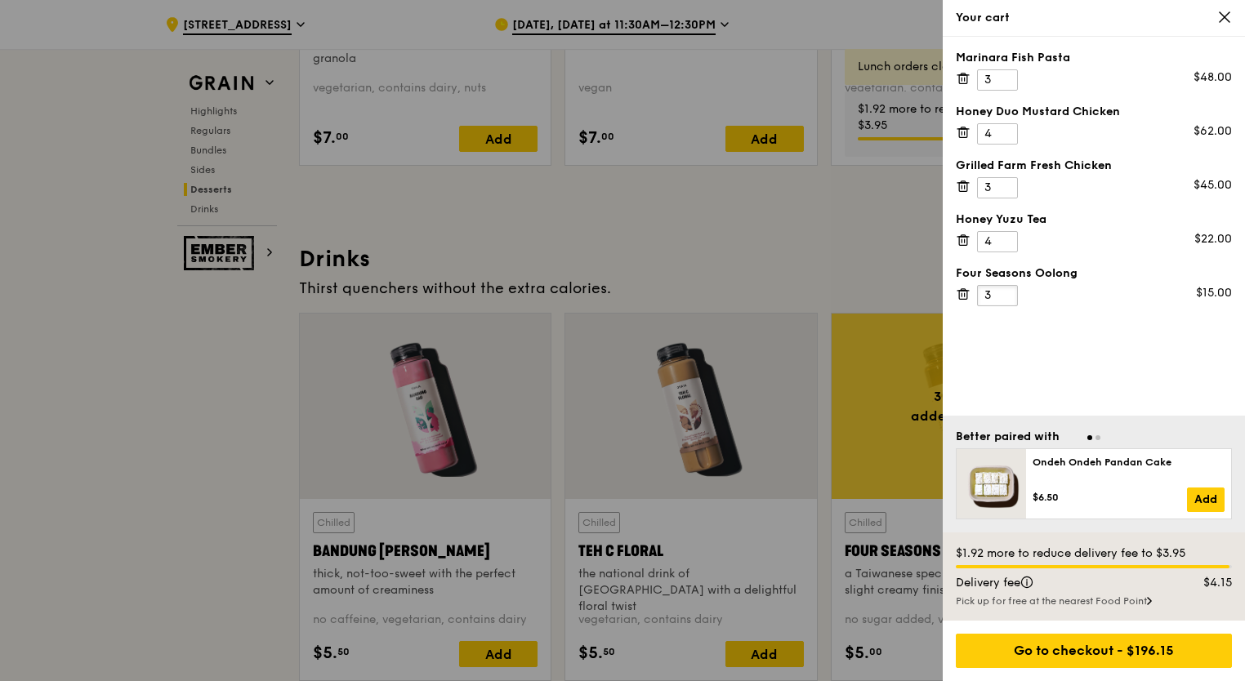
drag, startPoint x: 991, startPoint y: 293, endPoint x: 954, endPoint y: 290, distance: 36.9
click at [954, 290] on div "Marinara Fish Pasta 3 $48.00 Honey Duo Mustard Chicken 4 $62.00 Grilled Farm Fr…" at bounding box center [1094, 226] width 302 height 379
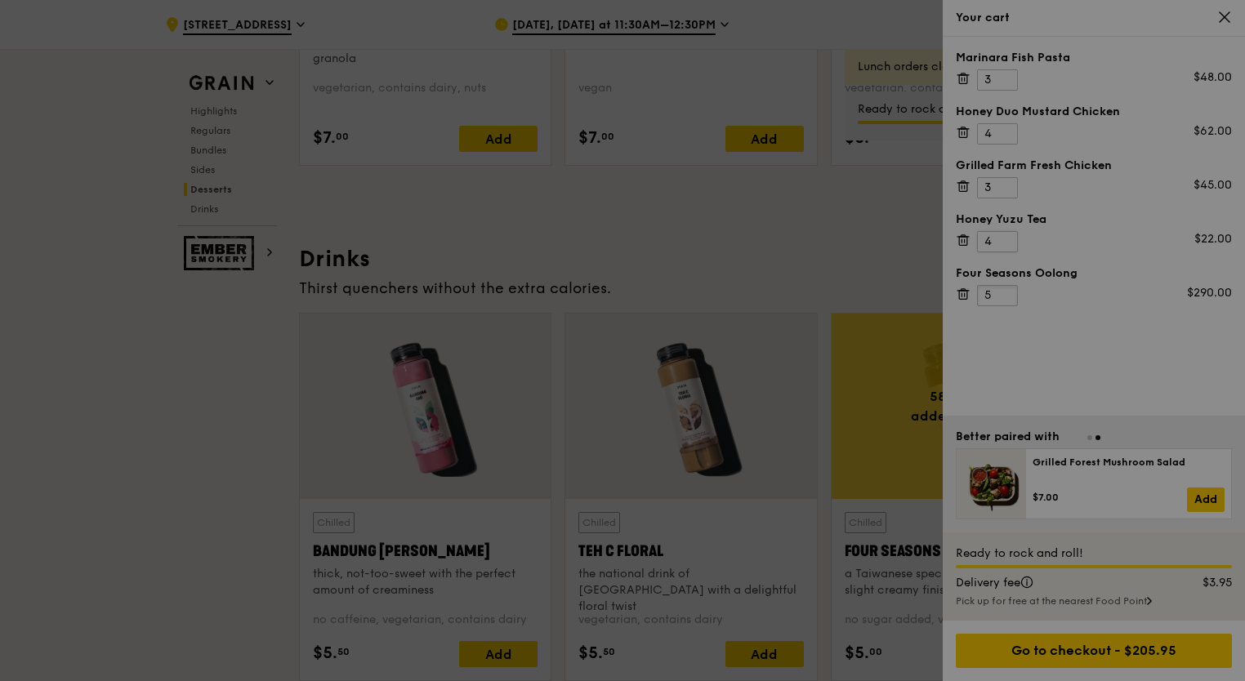
type input "5"
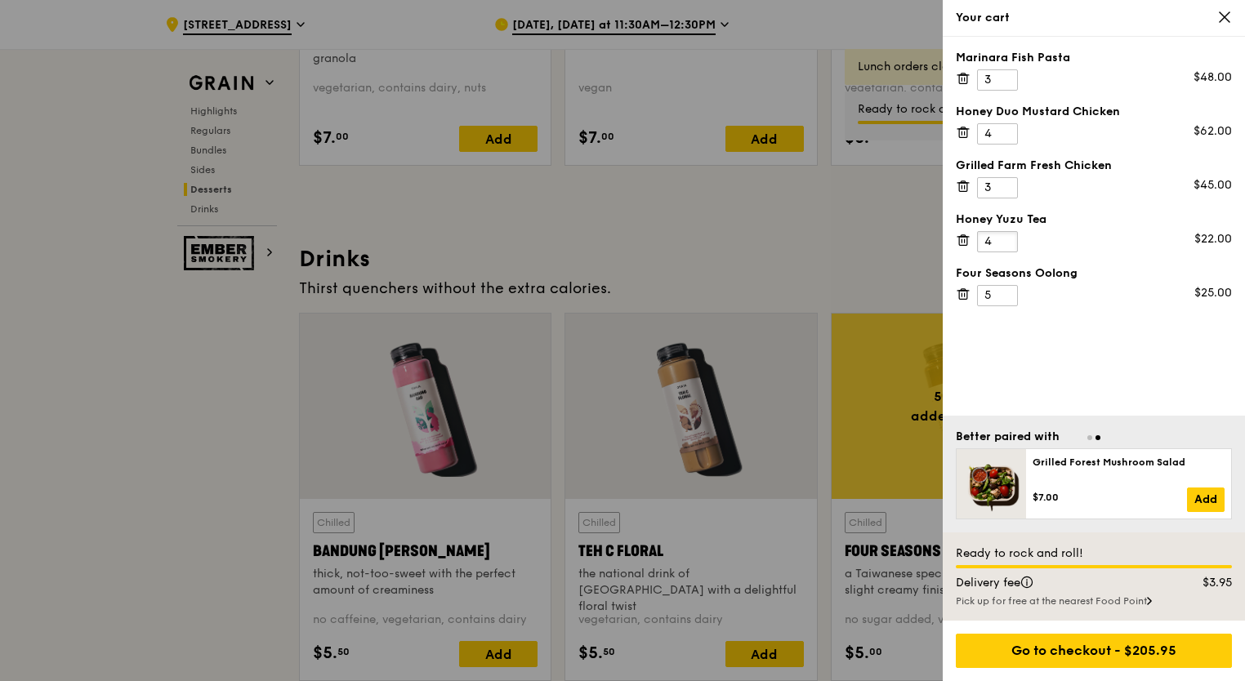
drag, startPoint x: 990, startPoint y: 241, endPoint x: 973, endPoint y: 237, distance: 17.6
click at [973, 237] on div "Honey Yuzu Tea 4 $22.00" at bounding box center [1094, 232] width 276 height 41
type input "5"
drag, startPoint x: 992, startPoint y: 133, endPoint x: 903, endPoint y: 118, distance: 91.2
click at [903, 118] on div "Your cart Marinara Fish Pasta 3 $48.00 Honey Duo Mustard Chicken 4 $62.00 Grill…" at bounding box center [622, 340] width 1245 height 681
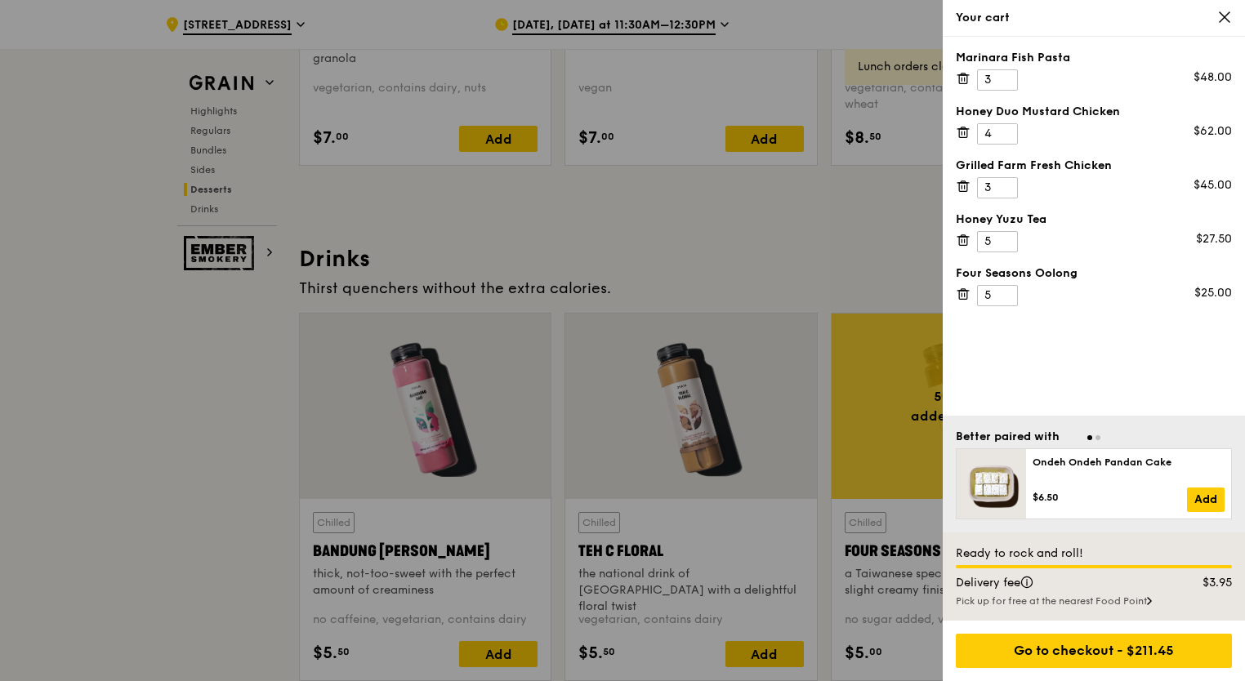
drag, startPoint x: 1113, startPoint y: 268, endPoint x: 1131, endPoint y: 319, distance: 53.7
click at [1114, 270] on div "Four Seasons Oolong" at bounding box center [1094, 273] width 276 height 16
click at [1151, 380] on div "Marinara Fish Pasta 3 $48.00 Honey Duo Mustard Chicken 4 $62.00 Grilled Farm Fr…" at bounding box center [1094, 226] width 302 height 379
click at [1131, 371] on div "Marinara Fish Pasta 3 $48.00 Honey Duo Mustard Chicken 4 $62.00 Grilled Farm Fr…" at bounding box center [1094, 226] width 302 height 379
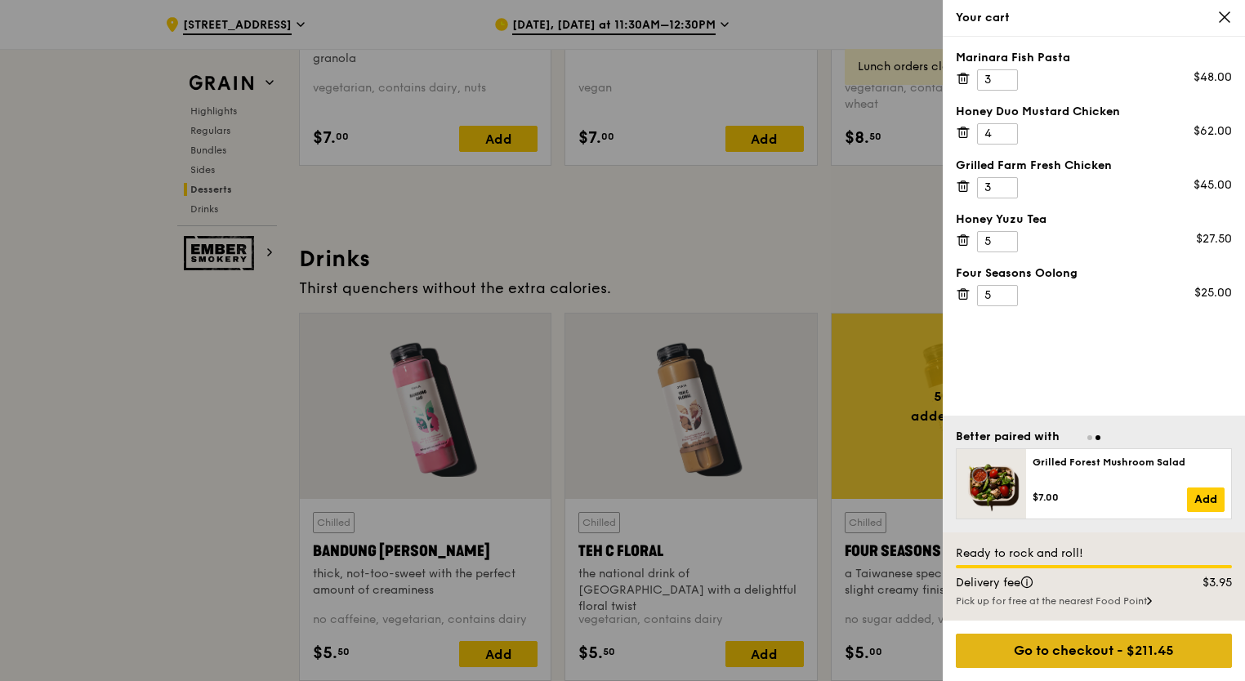
click at [1072, 653] on div "Go to checkout - $211.45" at bounding box center [1094, 651] width 276 height 34
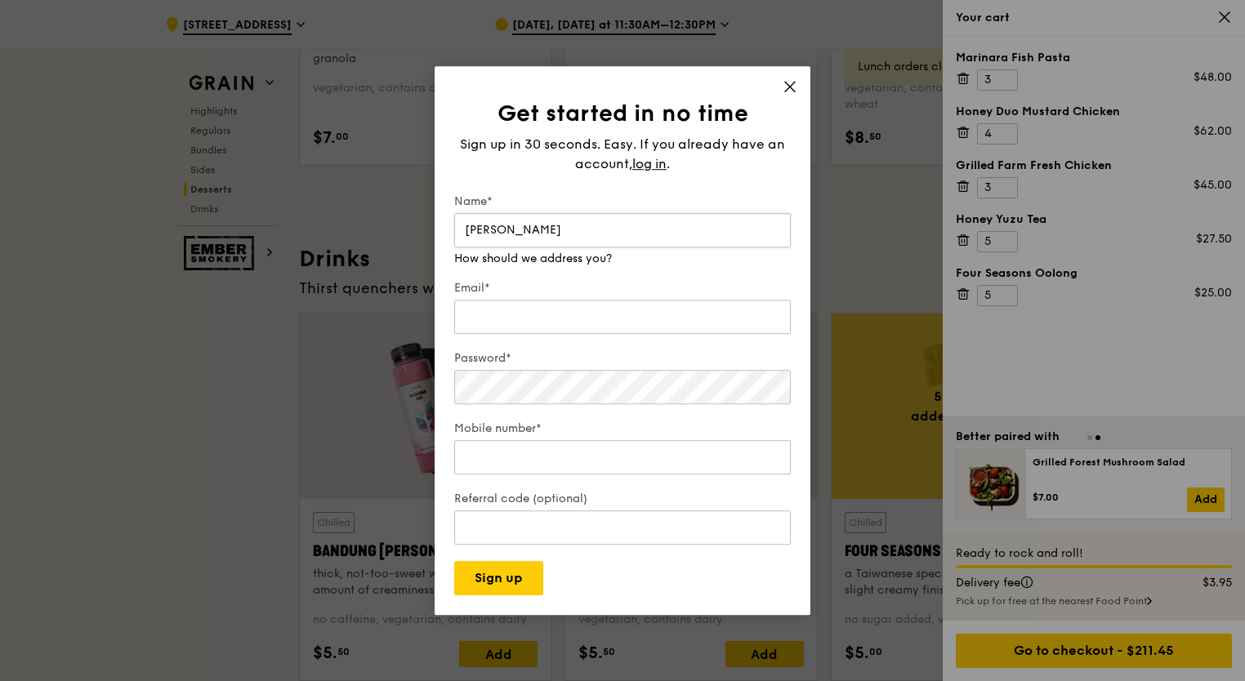
type input "[PERSON_NAME]"
type input "[EMAIL_ADDRESS][DOMAIN_NAME]"
drag, startPoint x: 581, startPoint y: 306, endPoint x: 400, endPoint y: 299, distance: 180.6
click at [400, 299] on div "Get started in no time Sign up in 30 seconds. Easy. If you already have an acco…" at bounding box center [622, 340] width 1245 height 681
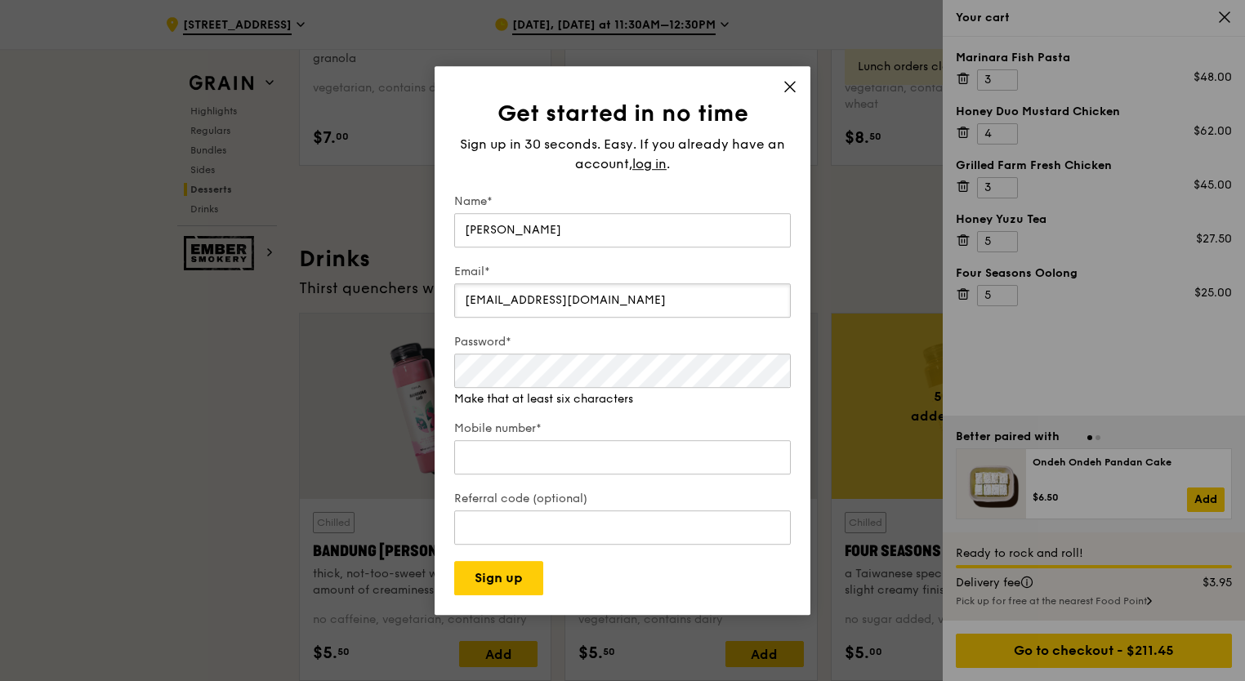
click at [582, 299] on input "[EMAIL_ADDRESS][DOMAIN_NAME]" at bounding box center [622, 300] width 337 height 34
click at [538, 392] on div "Password* Make that at least six characters" at bounding box center [622, 371] width 337 height 74
click at [615, 461] on div "Mobile number*" at bounding box center [622, 449] width 337 height 57
type input "91785889"
click at [520, 534] on div "Referral code (optional)" at bounding box center [622, 519] width 337 height 57
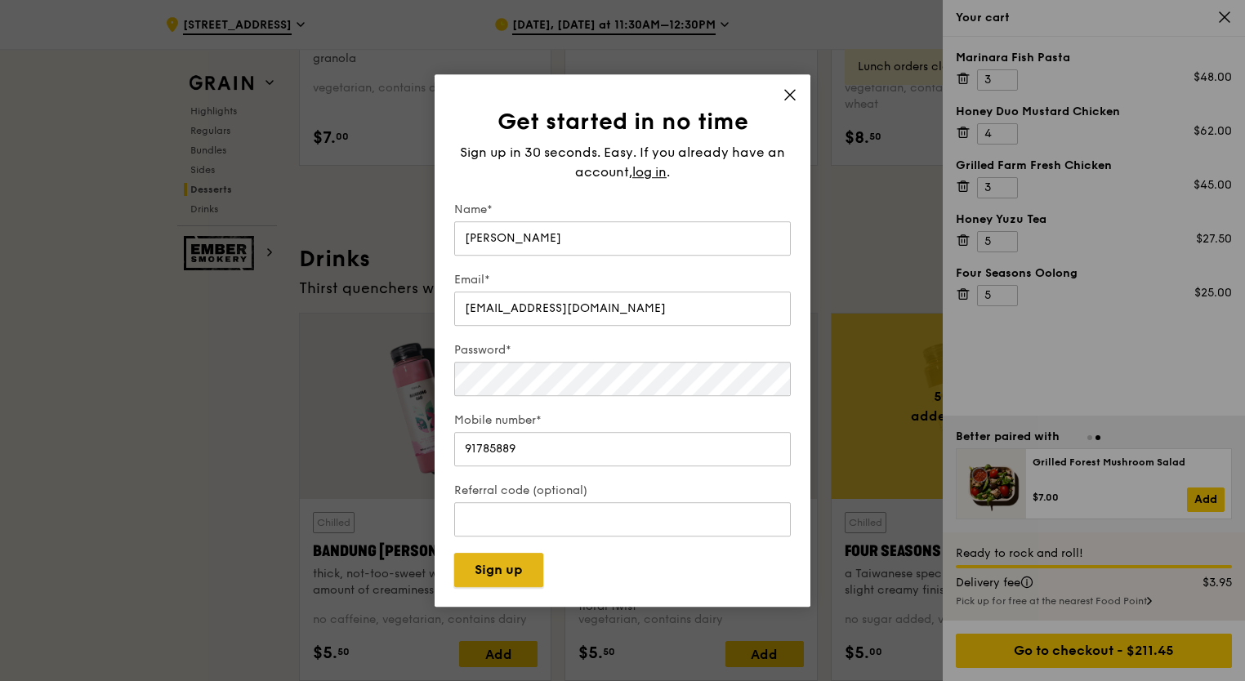
click at [500, 570] on button "Sign up" at bounding box center [498, 570] width 89 height 34
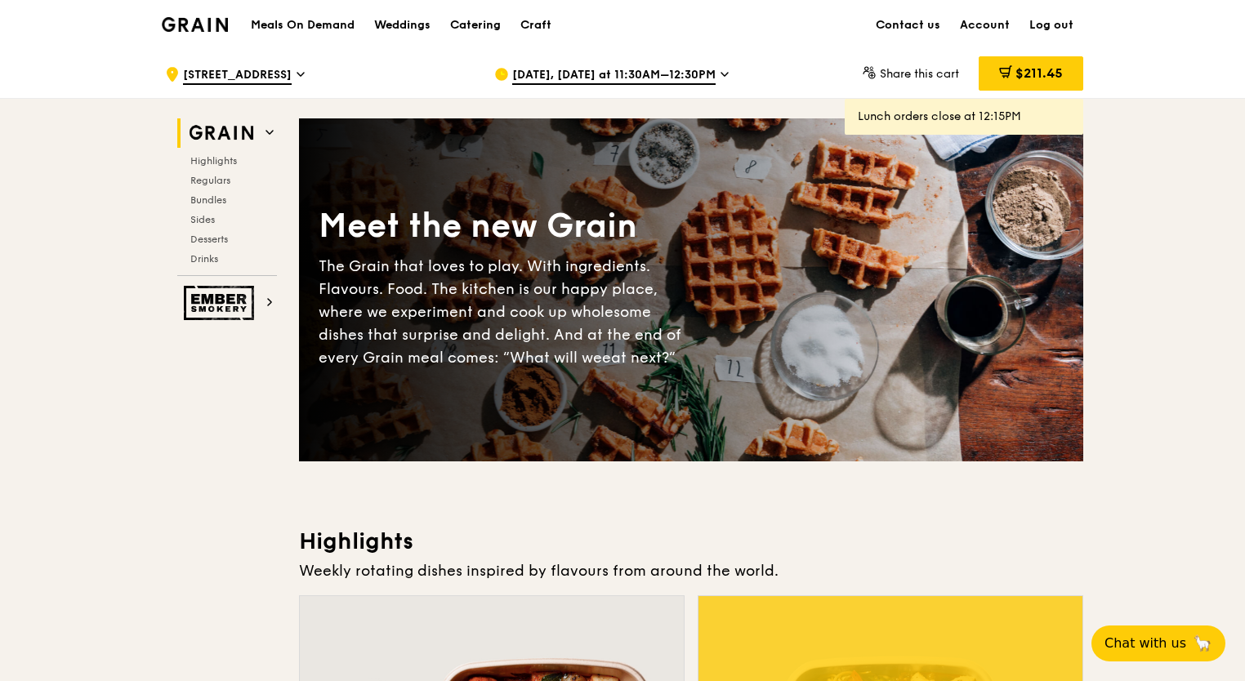
click at [1024, 78] on span "$211.45" at bounding box center [1038, 73] width 47 height 16
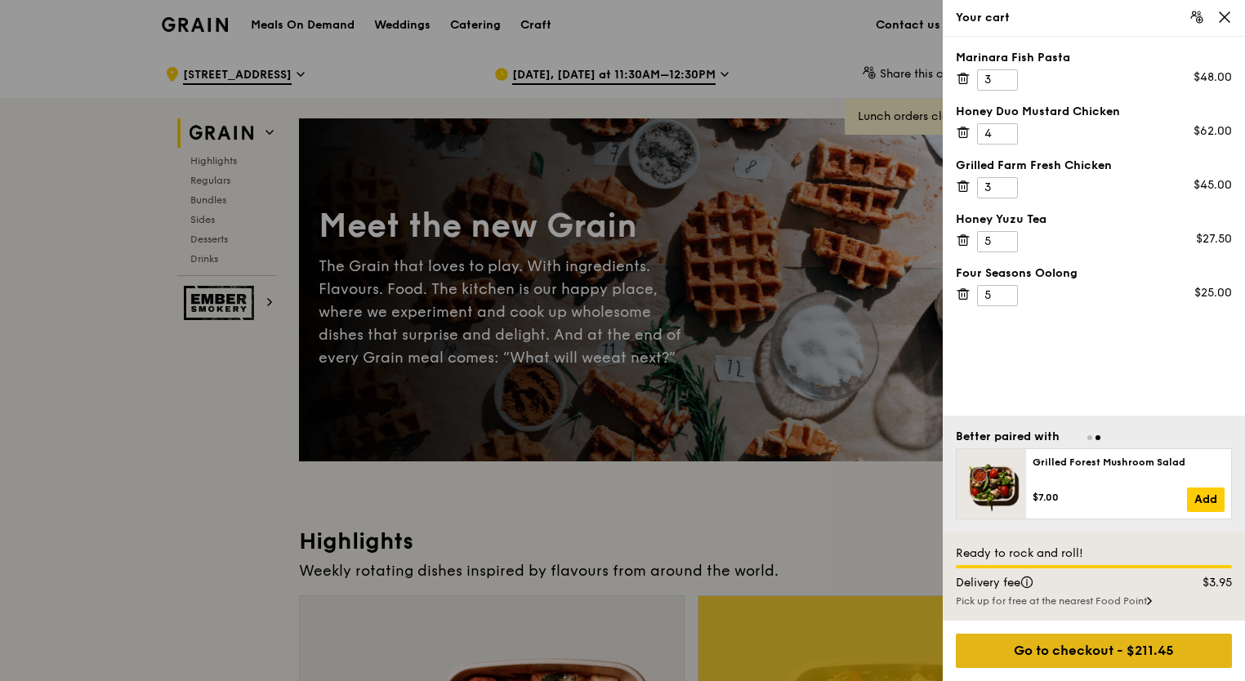
click at [1016, 656] on div "Go to checkout - $211.45" at bounding box center [1094, 651] width 276 height 34
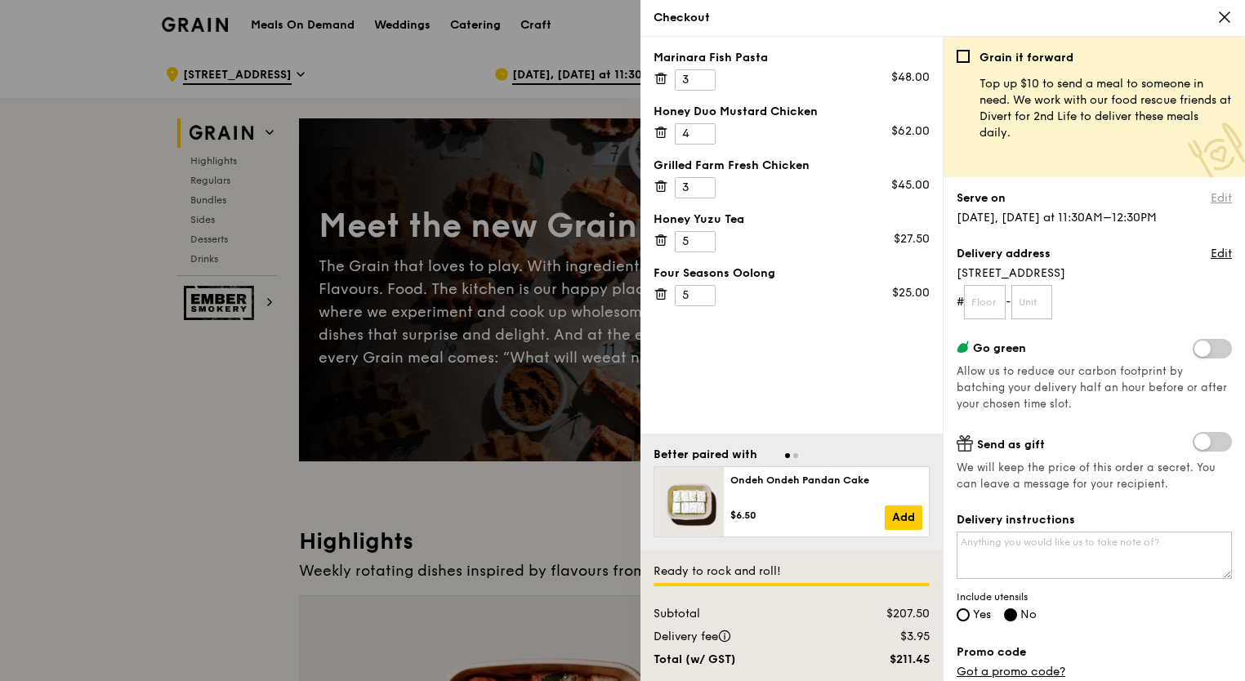
click at [1211, 195] on link "Edit" at bounding box center [1221, 198] width 21 height 16
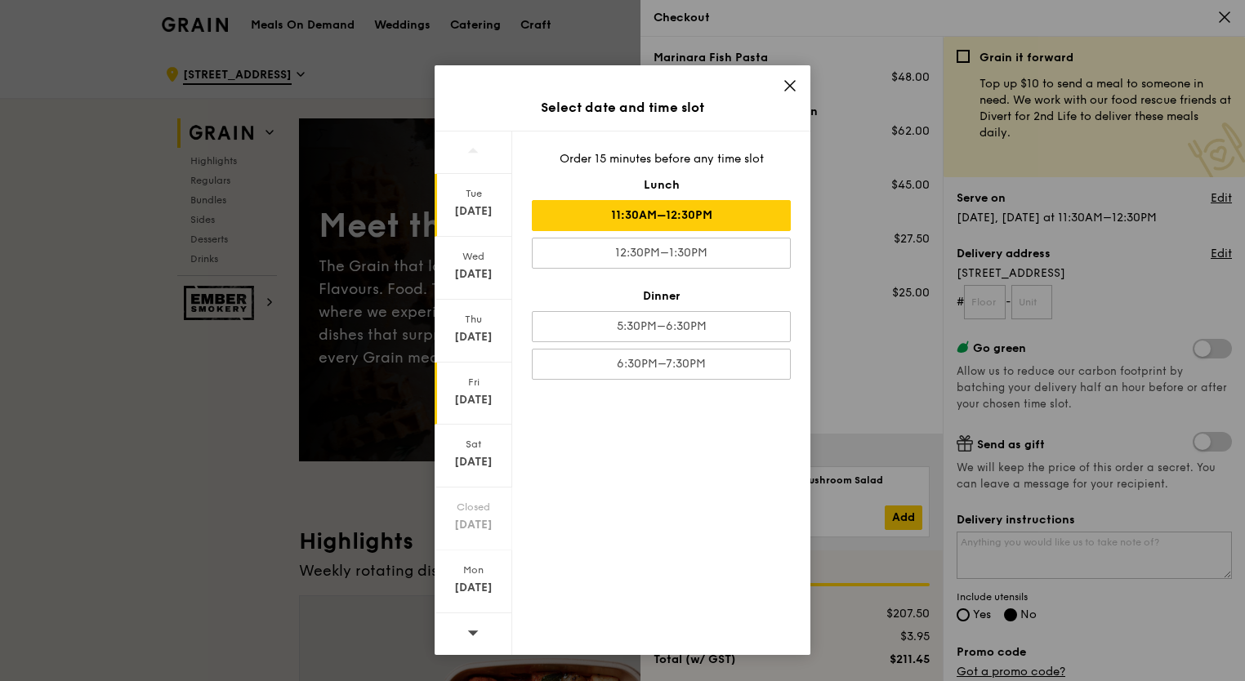
click at [492, 400] on div "Sep 12" at bounding box center [473, 400] width 73 height 16
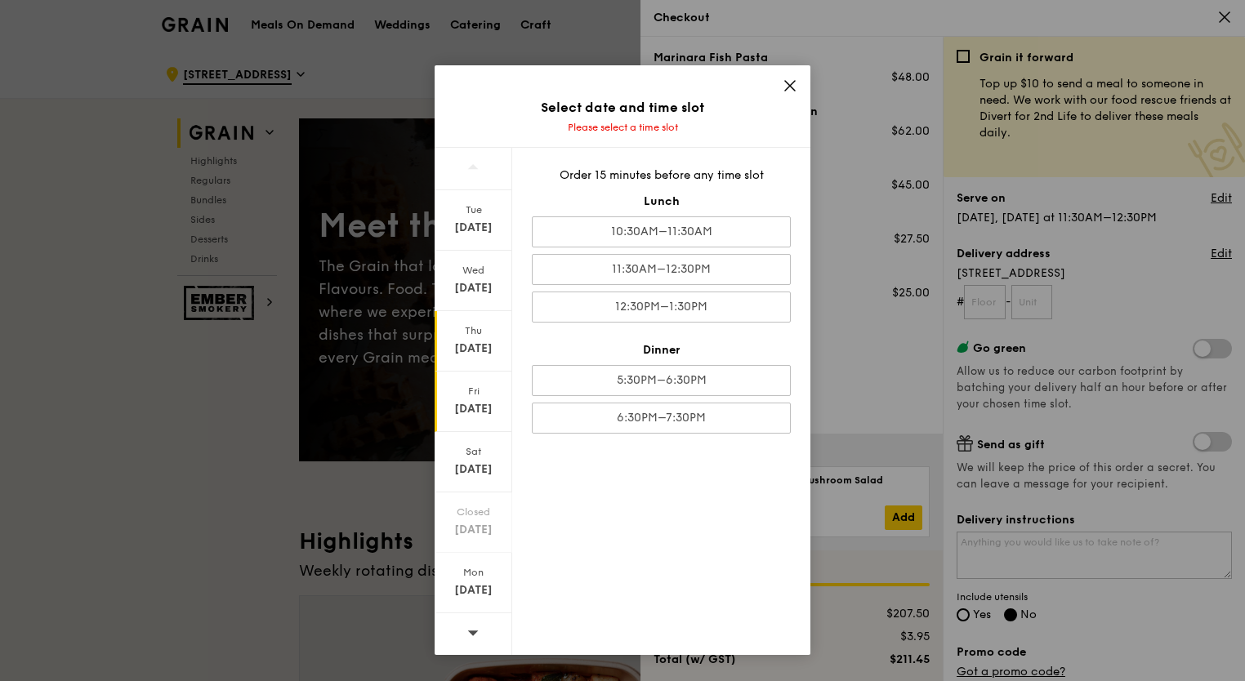
click at [472, 346] on div "Sep 11" at bounding box center [473, 349] width 73 height 16
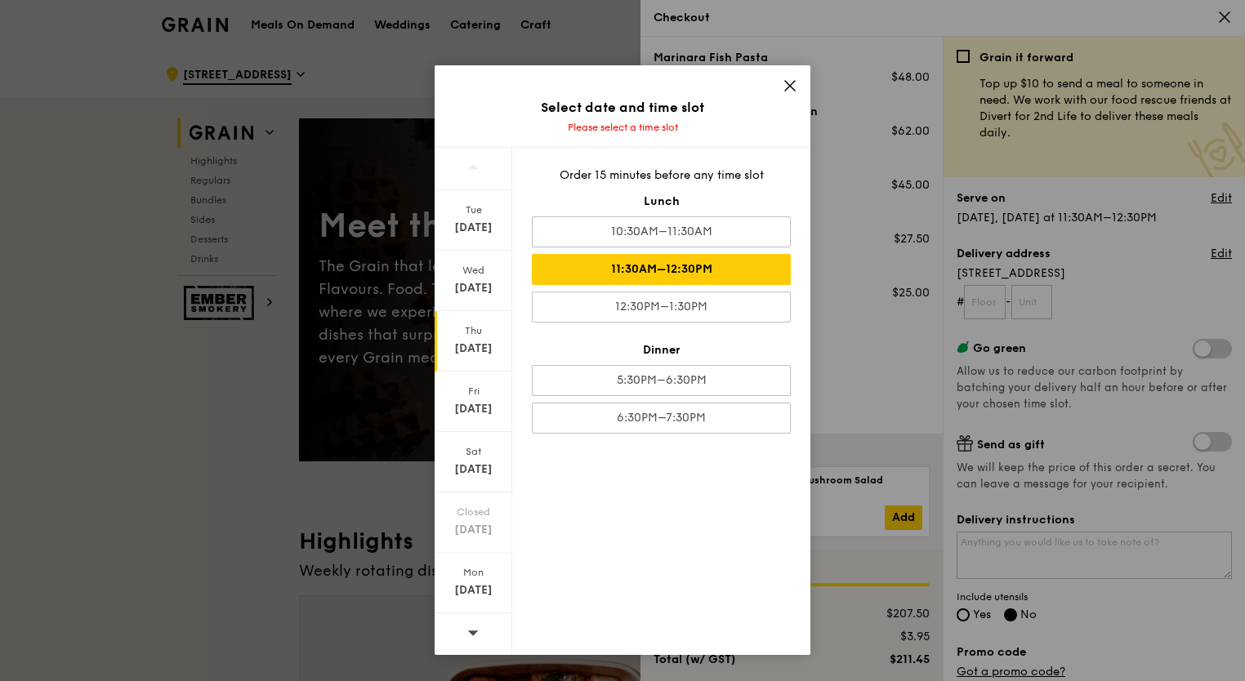
click at [665, 268] on div "11:30AM–12:30PM" at bounding box center [661, 269] width 259 height 31
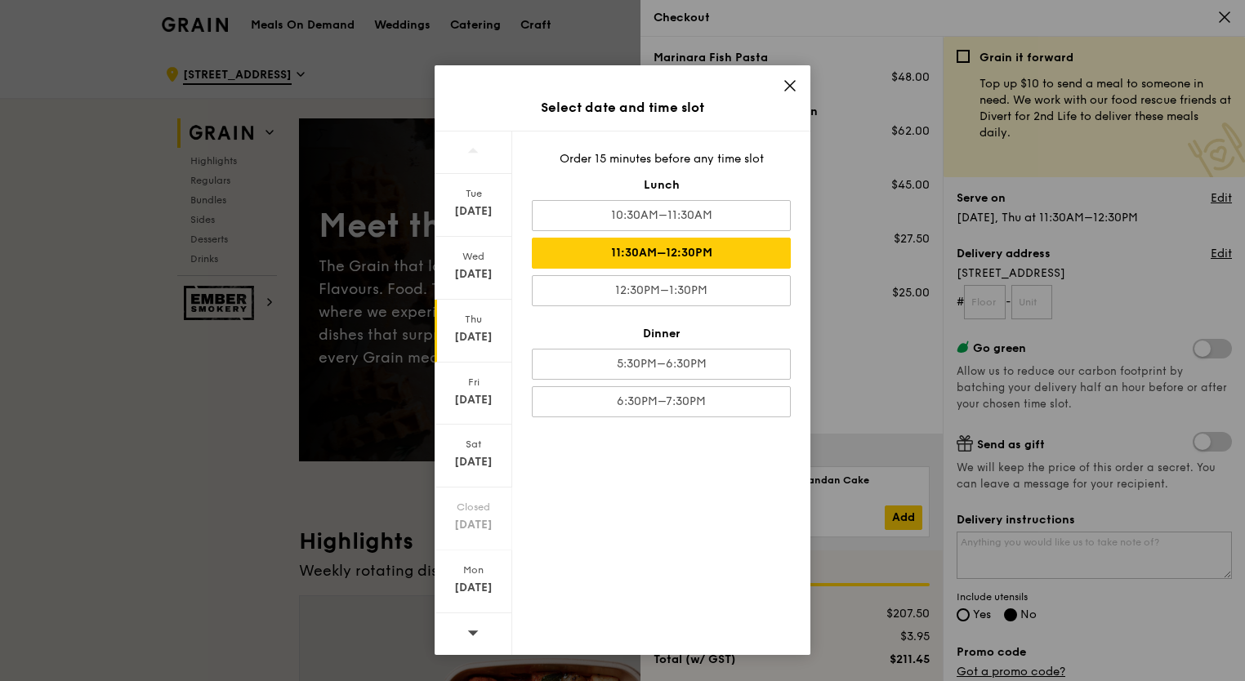
click at [1104, 286] on div "Select date and time slot Tue Sep 9 Wed Sep 10 Thu Sep 11 Fri Sep 12 Sat Sep 13…" at bounding box center [622, 340] width 1245 height 681
click at [988, 306] on div "Select date and time slot Tue Sep 9 Wed Sep 10 Thu Sep 11 Fri Sep 12 Sat Sep 13…" at bounding box center [622, 340] width 1245 height 681
click at [789, 77] on div "Select date and time slot Tue Sep 9 Wed Sep 10 Thu Sep 11 Fri Sep 12 Sat Sep 13…" at bounding box center [623, 360] width 376 height 590
click at [789, 84] on icon at bounding box center [790, 86] width 10 height 10
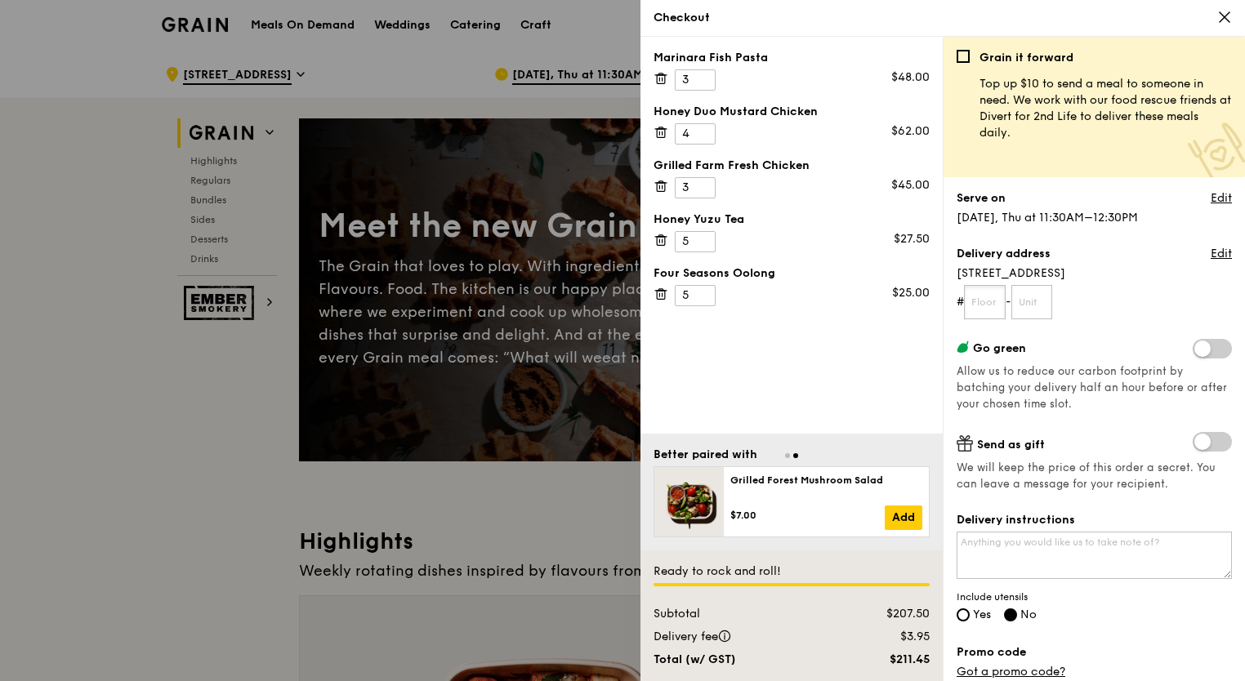
click at [993, 302] on input "text" at bounding box center [985, 302] width 42 height 34
drag, startPoint x: 993, startPoint y: 302, endPoint x: 925, endPoint y: 287, distance: 70.4
click at [925, 287] on div "Marinara Fish Pasta 3 $48.00 Honey Duo Mustard Chicken 4 $62.00 Grilled Farm Fr…" at bounding box center [942, 359] width 604 height 645
type input "04"
type input "01"
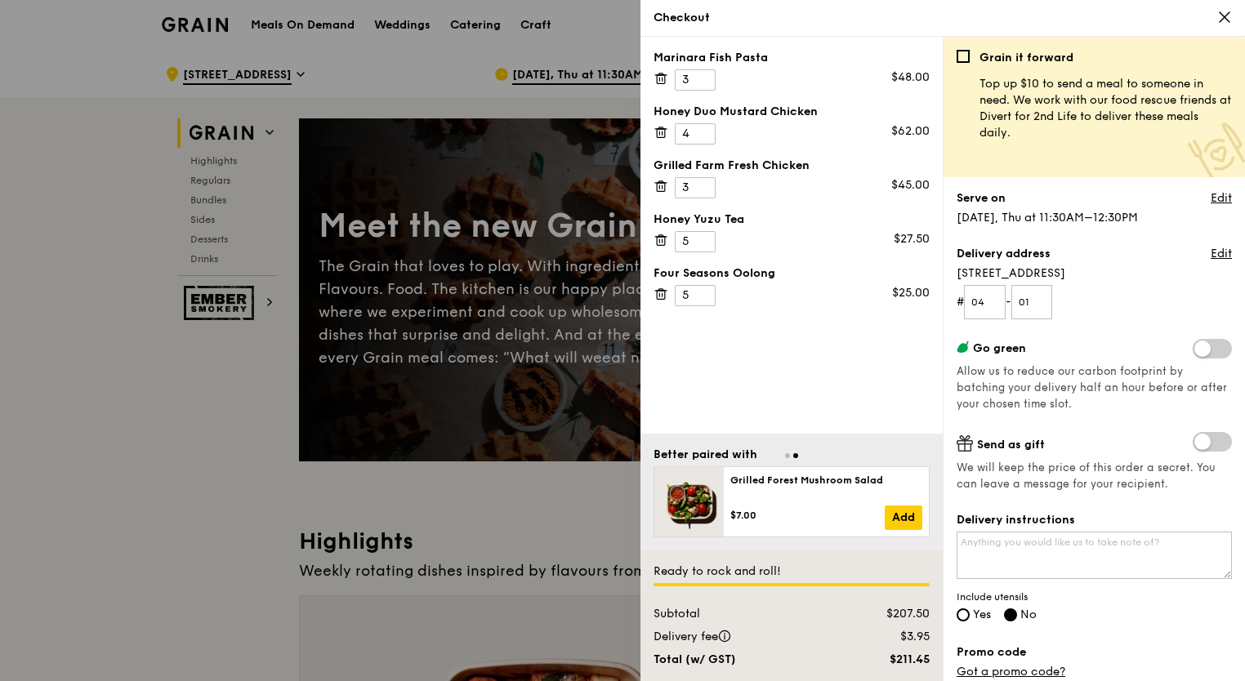
click at [1111, 322] on div "Grain it forward Top up $10 to send a meal to someone in need. We work with our…" at bounding box center [1094, 365] width 275 height 631
click at [1219, 251] on div "Grain it forward Top up $10 to send a meal to someone in need. We work with our…" at bounding box center [1094, 359] width 302 height 645
click at [1211, 253] on link "Edit" at bounding box center [1221, 254] width 21 height 16
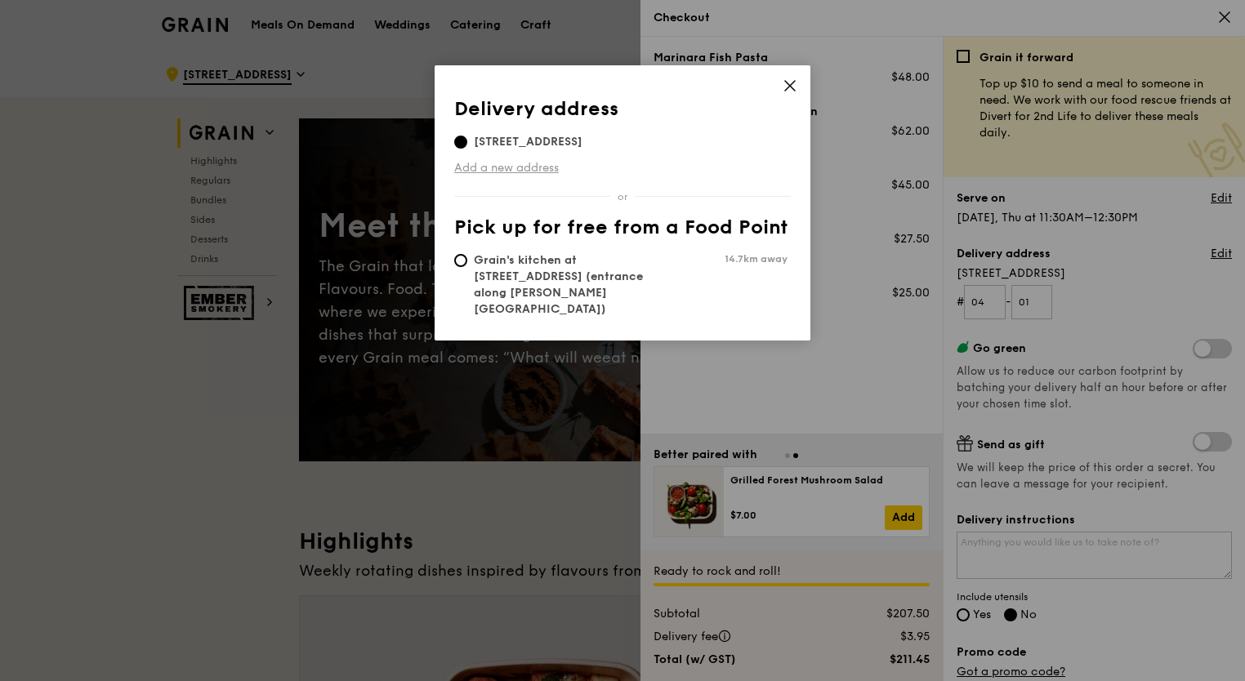
click at [513, 165] on link "Add a new address" at bounding box center [622, 168] width 337 height 16
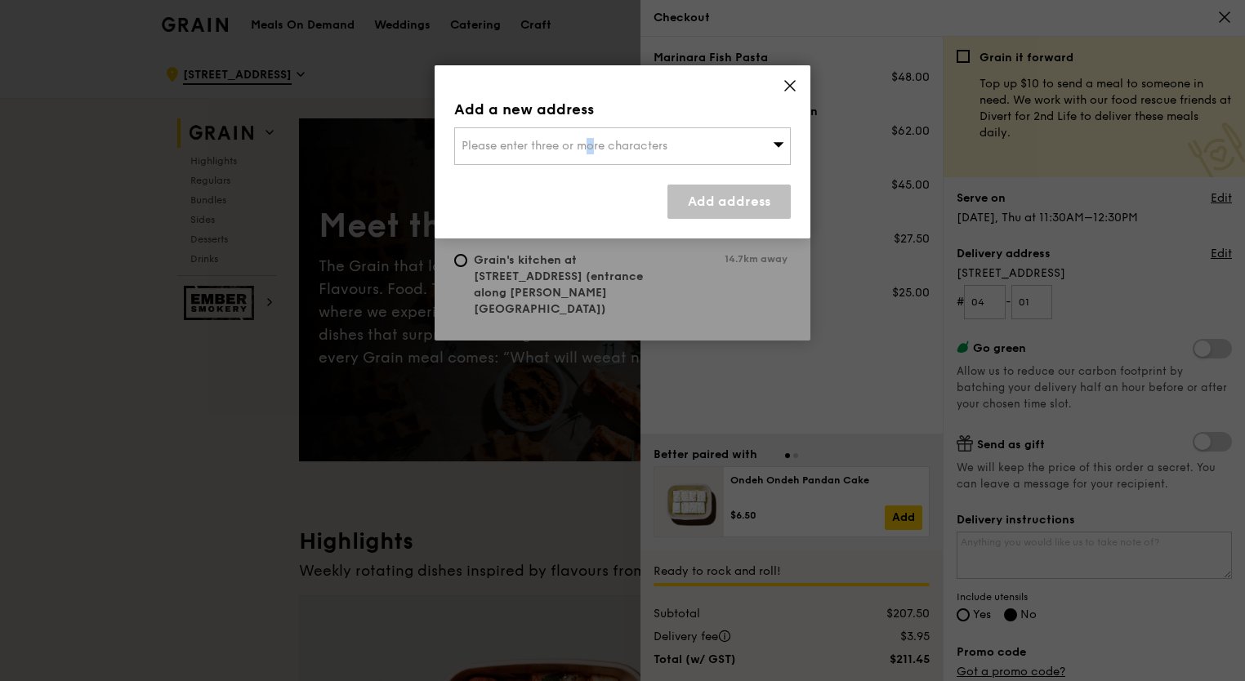
click at [541, 149] on span "Please enter three or more characters" at bounding box center [565, 146] width 206 height 14
type input "1"
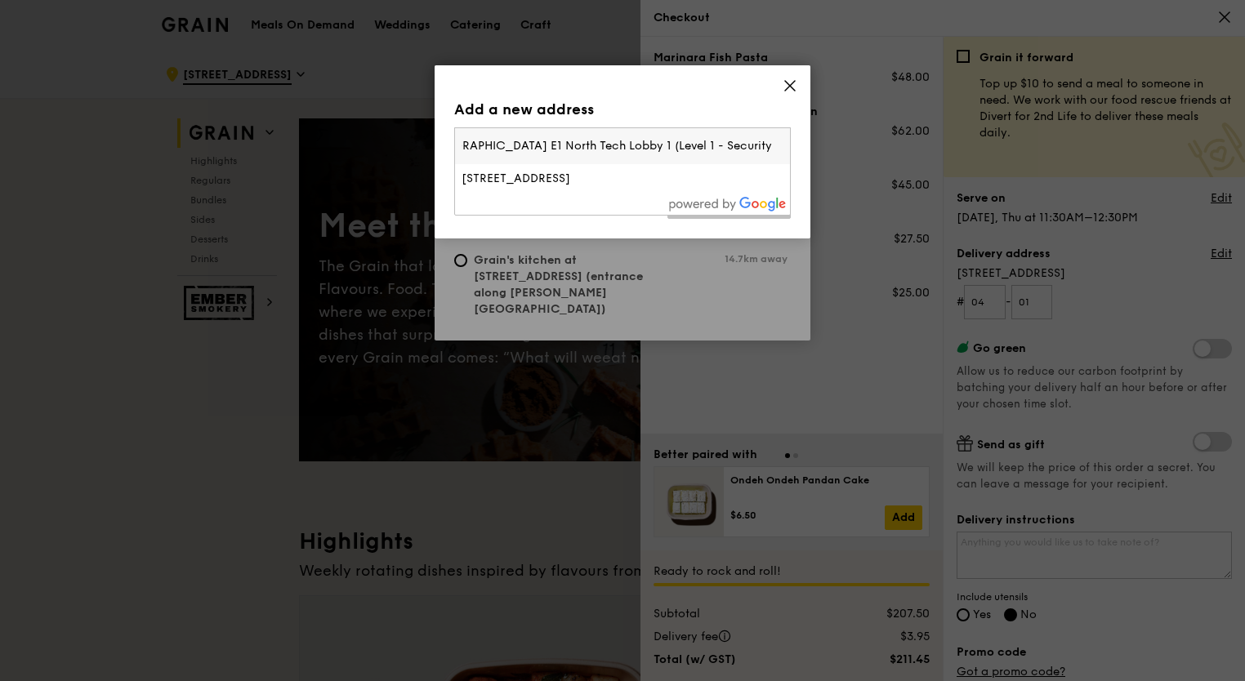
type input "29 Woodlands Industrial Park E1 North Tech Lobby 1 (Level 1 - Security)"
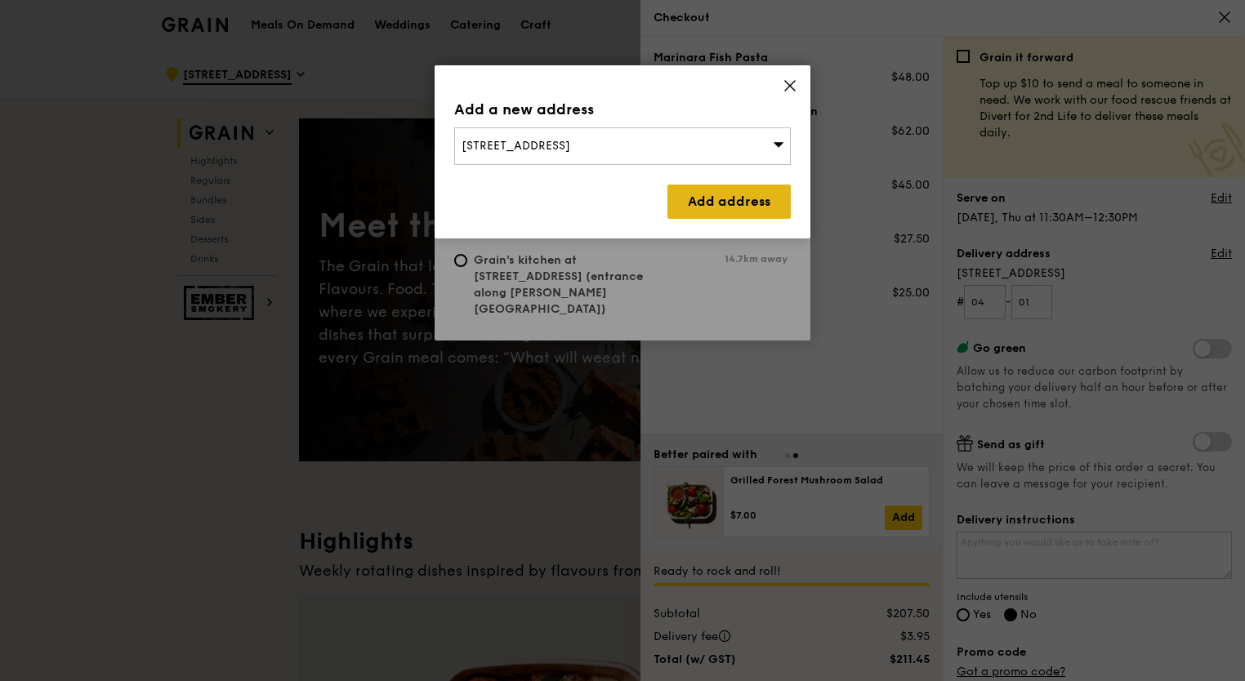
click at [704, 197] on link "Add address" at bounding box center [728, 202] width 123 height 34
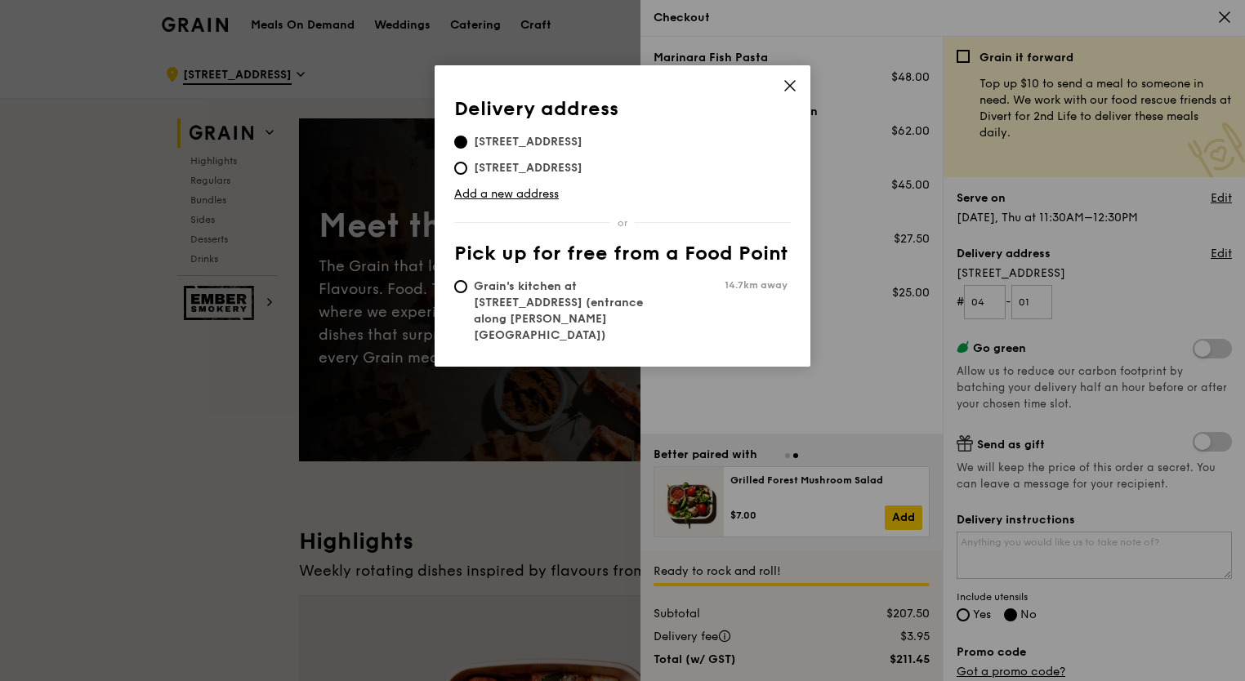
click at [792, 79] on icon at bounding box center [790, 85] width 15 height 15
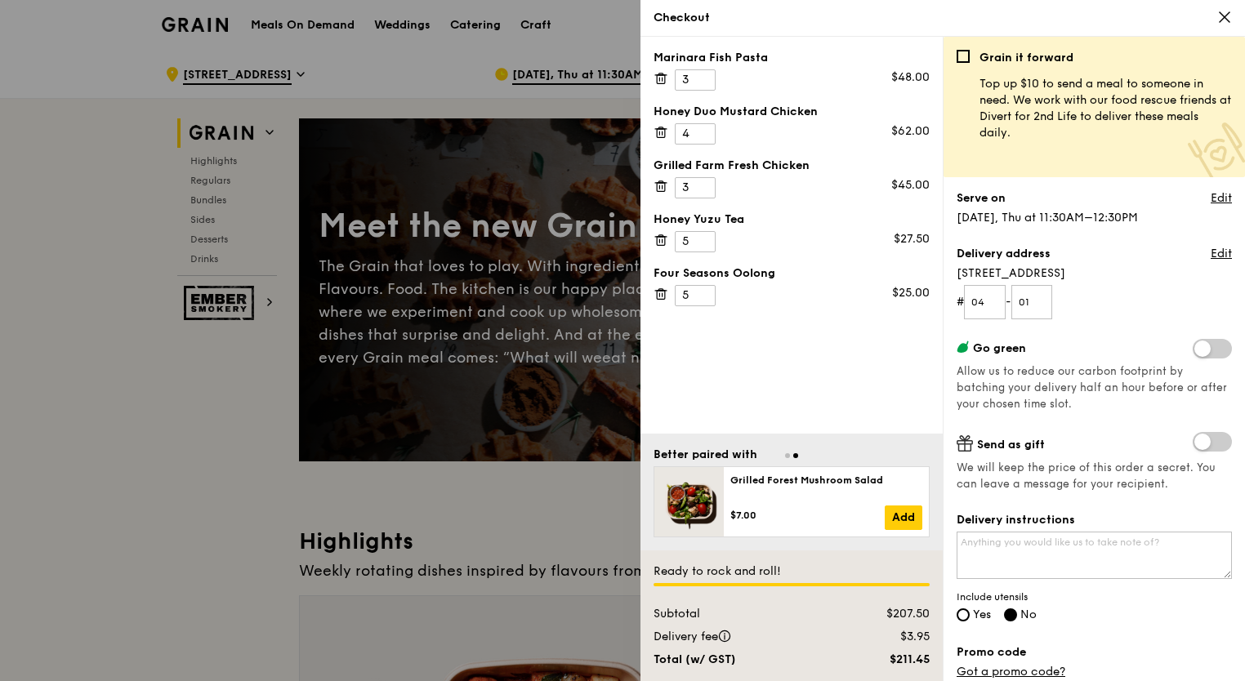
click at [985, 526] on label "Delivery instructions" at bounding box center [1094, 520] width 275 height 16
click at [985, 532] on textarea "Delivery instructions" at bounding box center [1094, 555] width 275 height 47
click at [983, 542] on textarea "Delivery instructions" at bounding box center [1094, 555] width 275 height 47
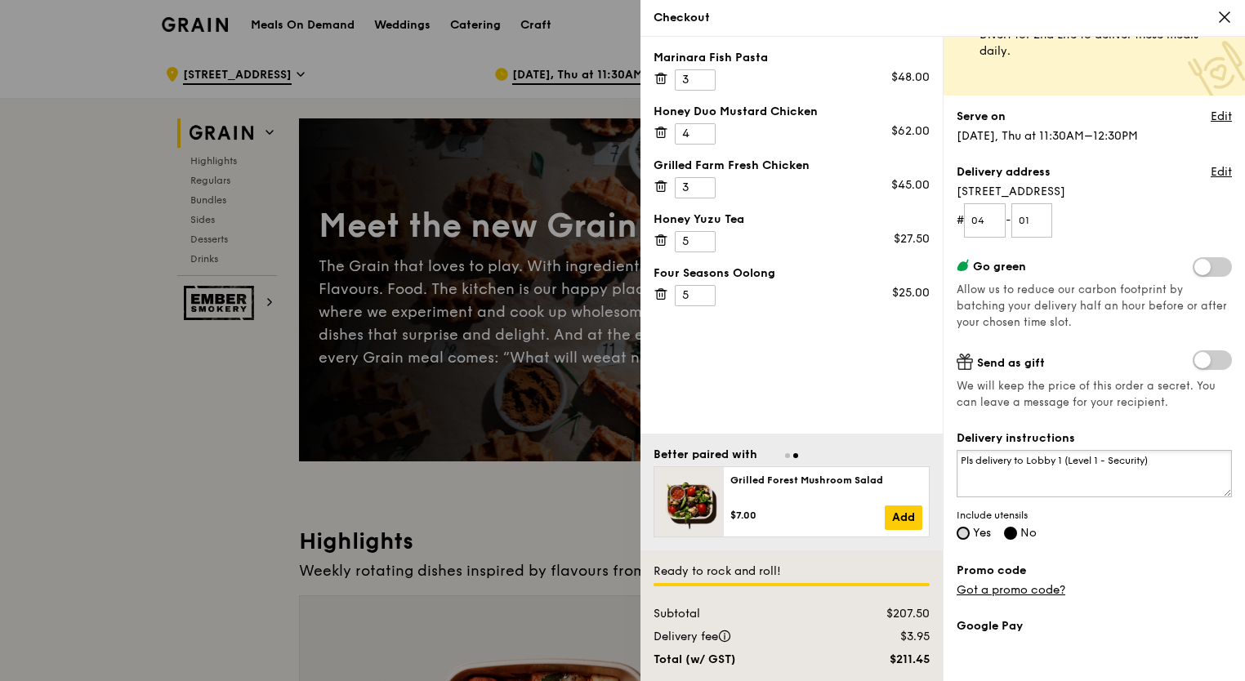
type textarea "Pls delivery to Lobby 1 (Level 1 - Security)"
click at [963, 535] on input "Yes" at bounding box center [963, 533] width 13 height 13
radio input "true"
radio input "false"
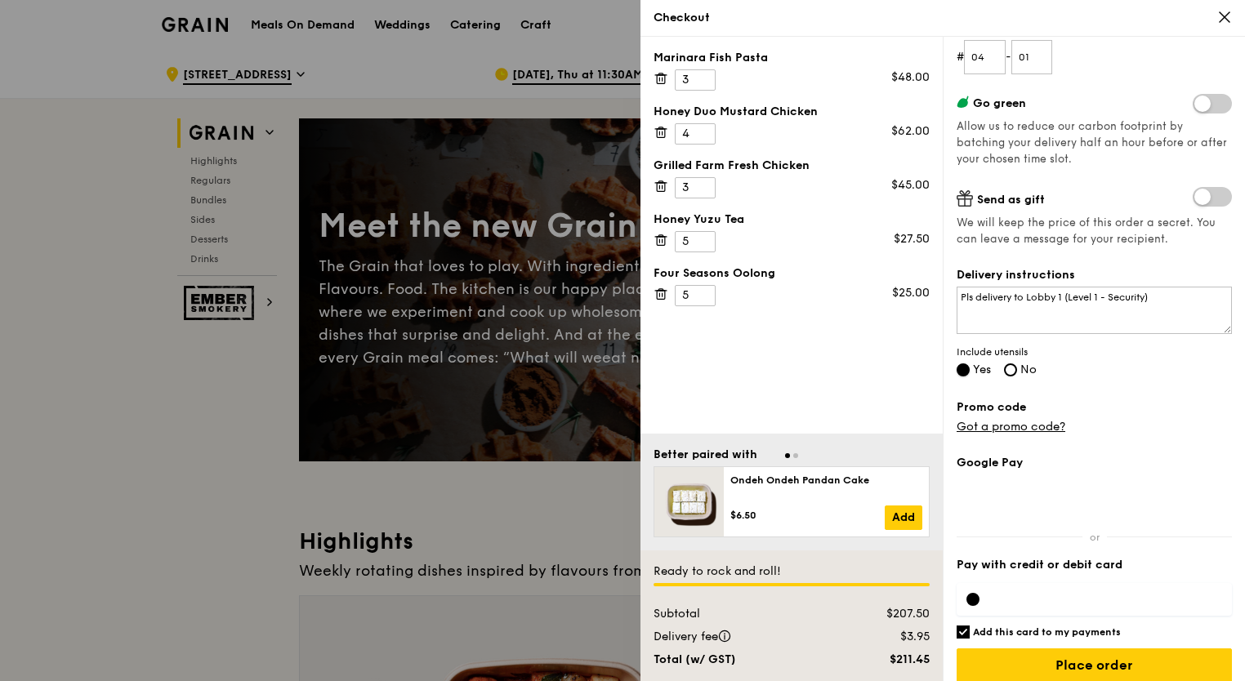
scroll to position [258, 0]
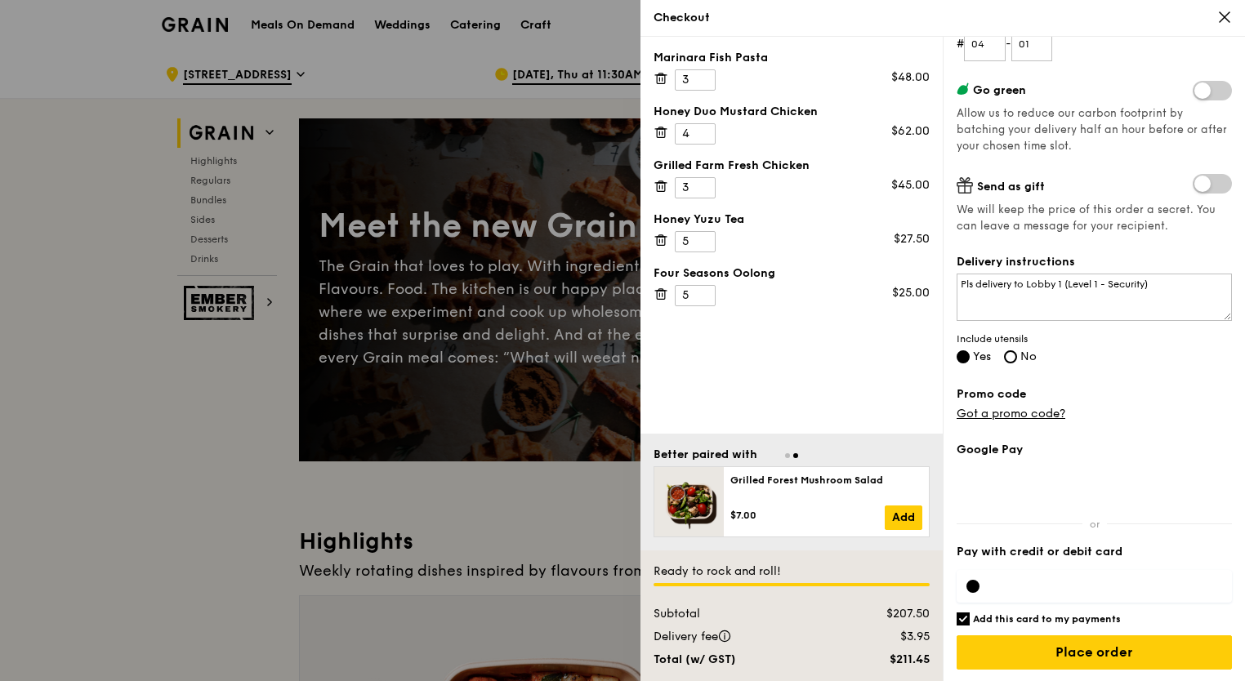
click at [966, 622] on input "Add this card to my payments" at bounding box center [963, 619] width 13 height 13
checkbox input "false"
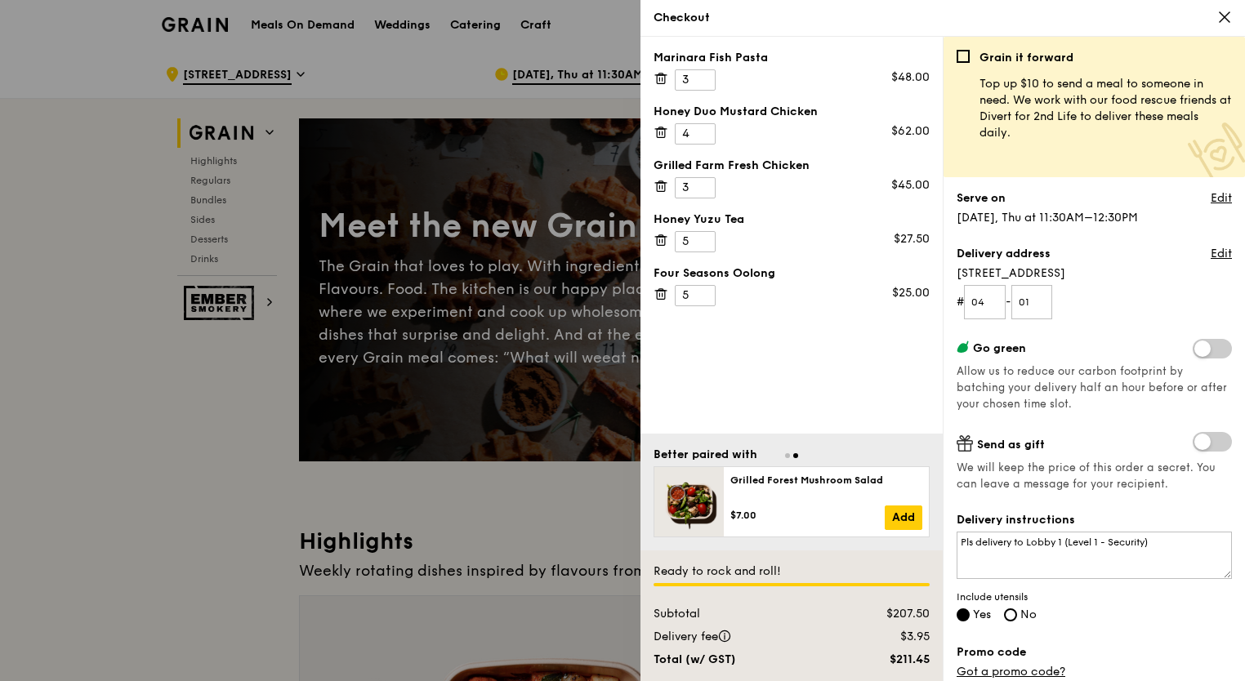
scroll to position [82, 0]
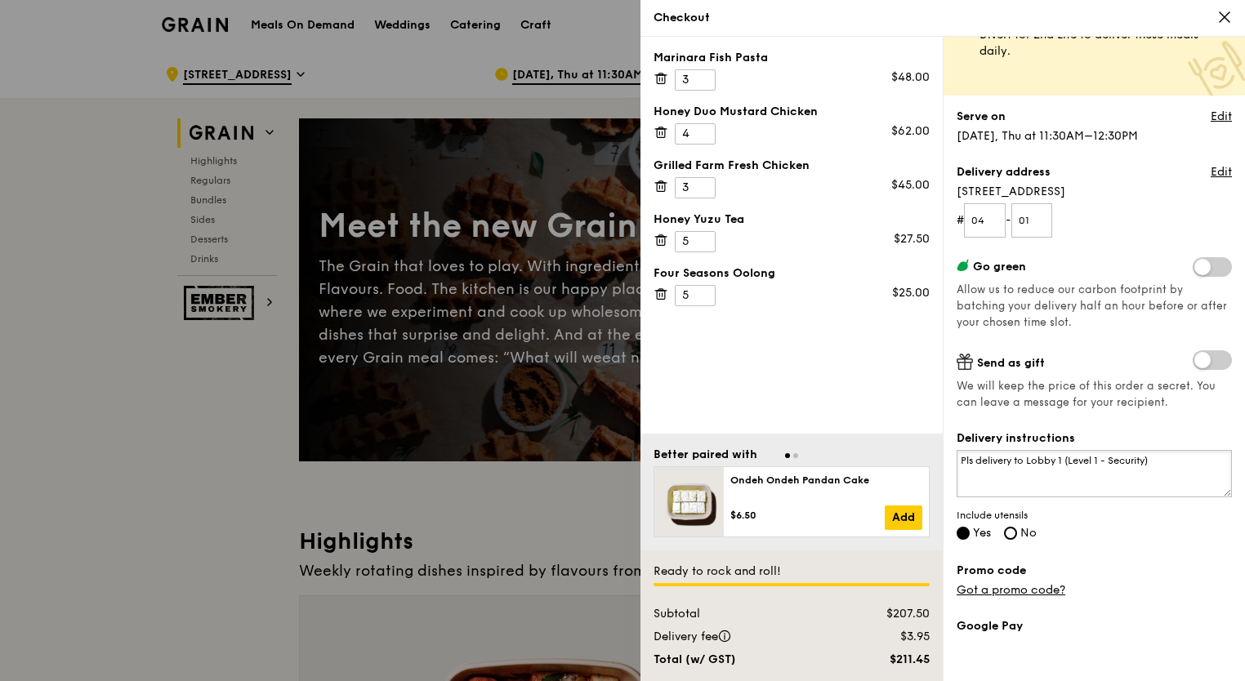
click at [977, 463] on textarea "Pls delivery to Lobby 1 (Level 1 - Security)" at bounding box center [1094, 473] width 275 height 47
click at [1024, 457] on textarea "Pls deliver to Lobby 1 (Level 1 - Security)" at bounding box center [1094, 473] width 275 height 47
type textarea "Pls deliver to North Tech Lobby 1 (Level 1 - Security)"
click at [1178, 566] on label "Promo code" at bounding box center [1094, 571] width 275 height 16
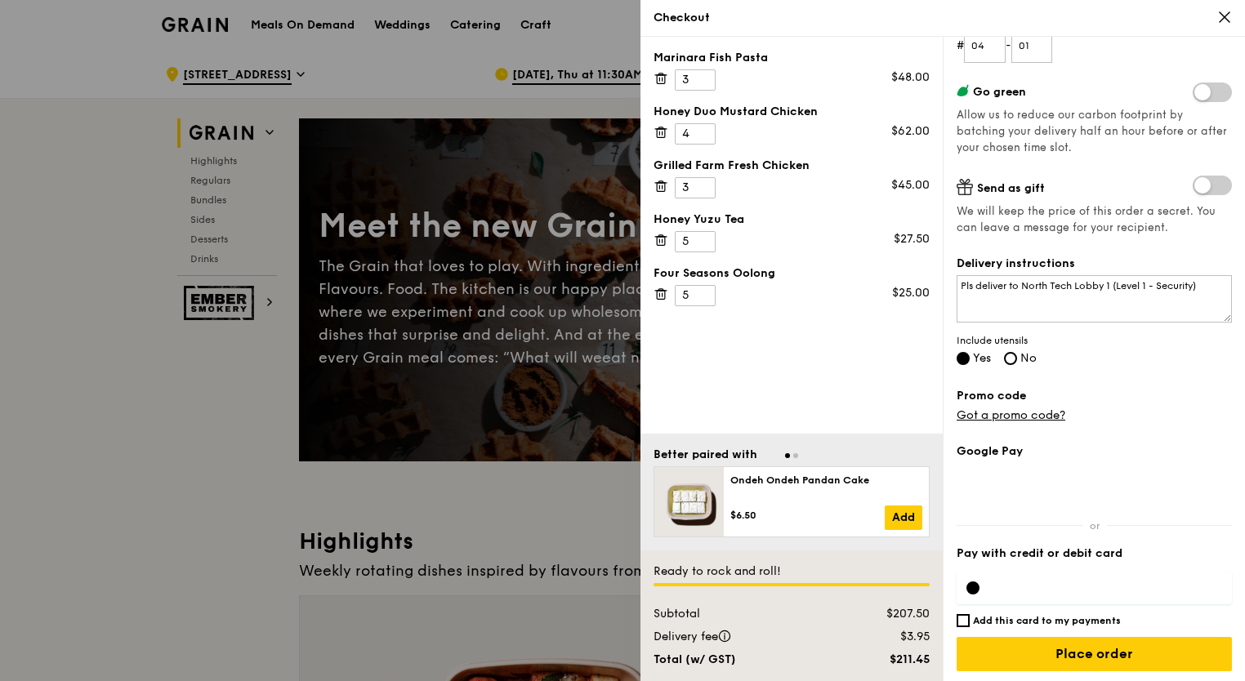
scroll to position [258, 0]
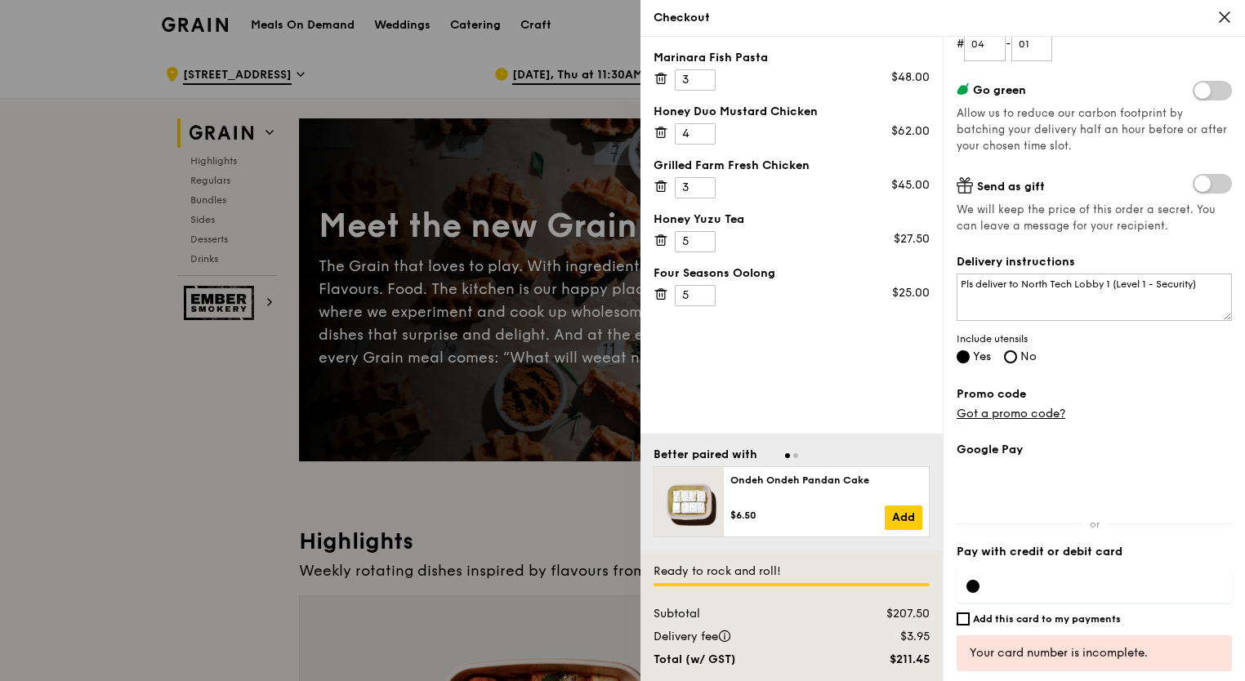
click at [1059, 602] on div at bounding box center [1094, 586] width 275 height 52
click at [1028, 594] on div at bounding box center [1094, 586] width 275 height 33
click at [975, 587] on div at bounding box center [972, 586] width 13 height 13
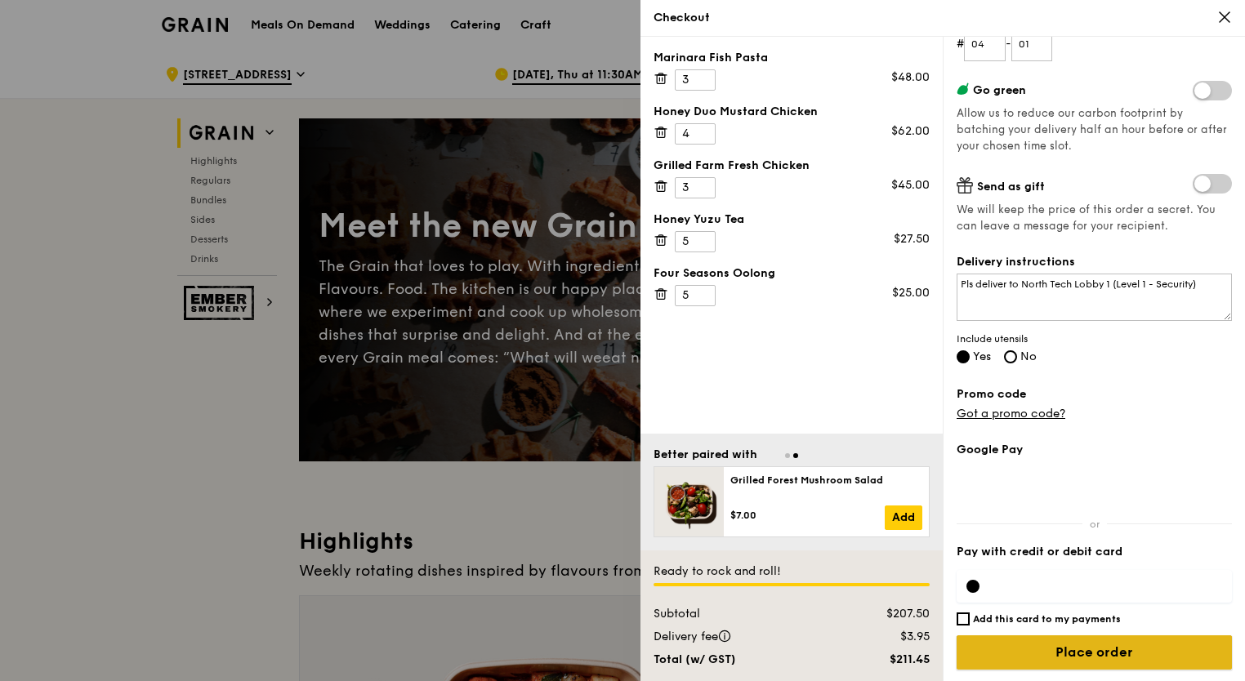
click at [1073, 655] on input "Place order" at bounding box center [1094, 653] width 275 height 34
